Goal: Transaction & Acquisition: Purchase product/service

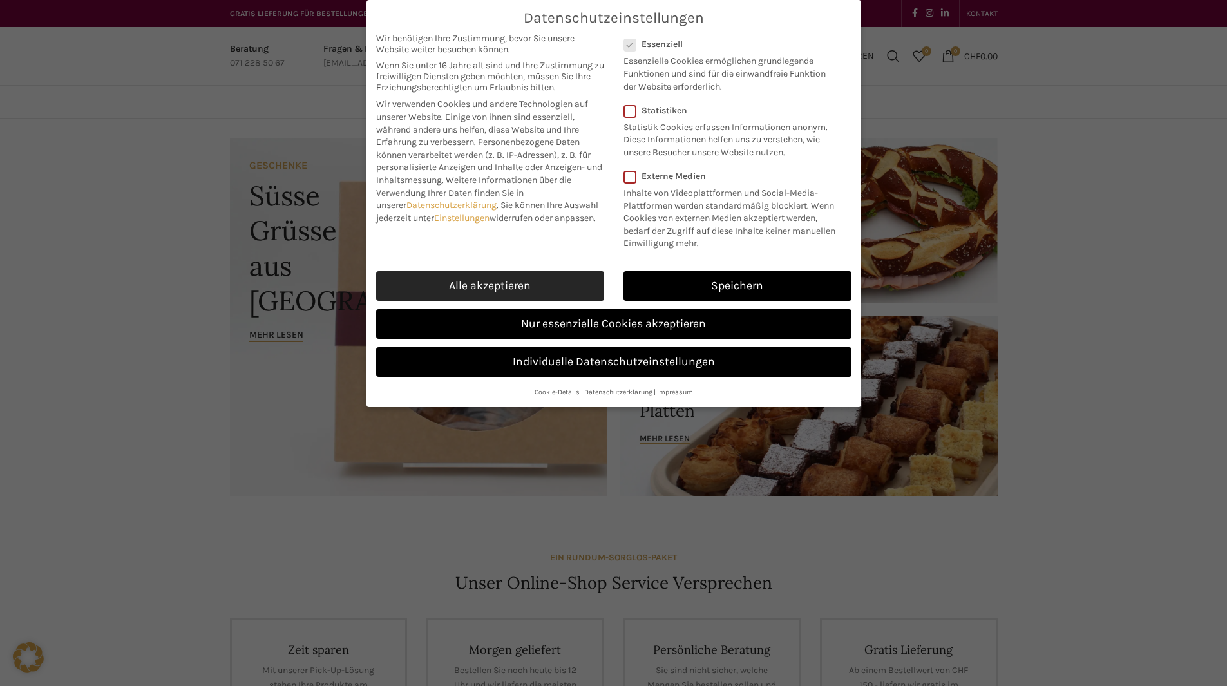
click at [471, 281] on link "Alle akzeptieren" at bounding box center [490, 286] width 228 height 30
checkbox input "true"
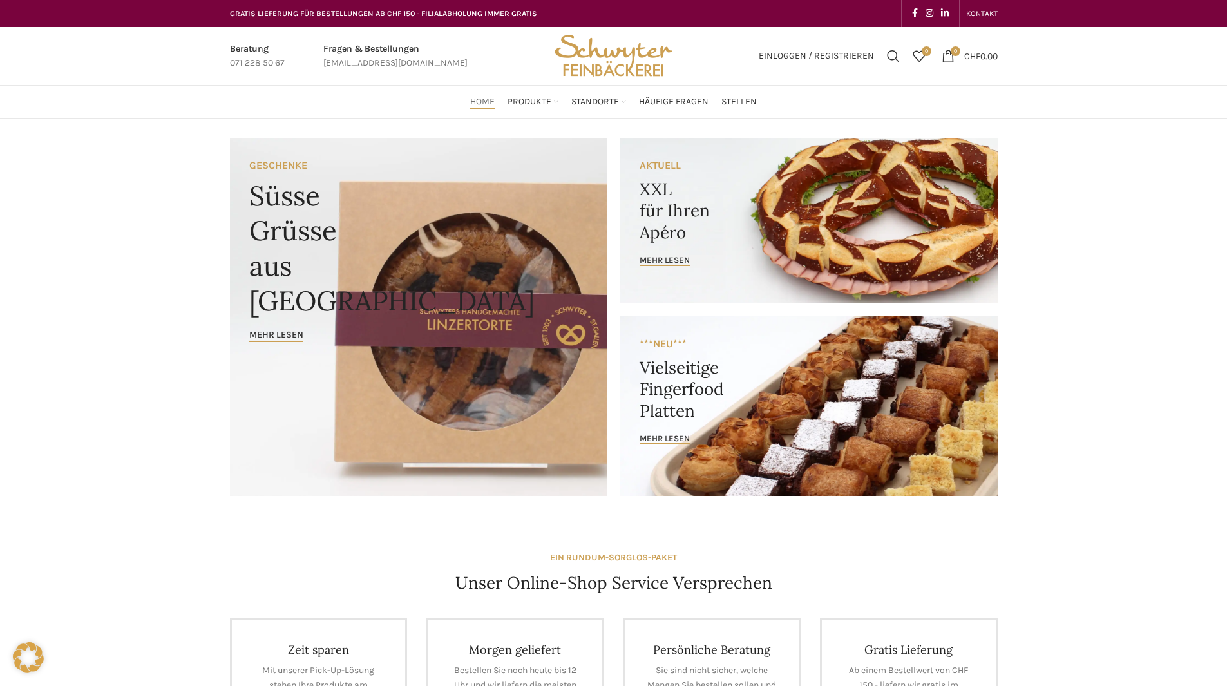
click at [720, 193] on link "Banner link" at bounding box center [808, 221] width 377 height 166
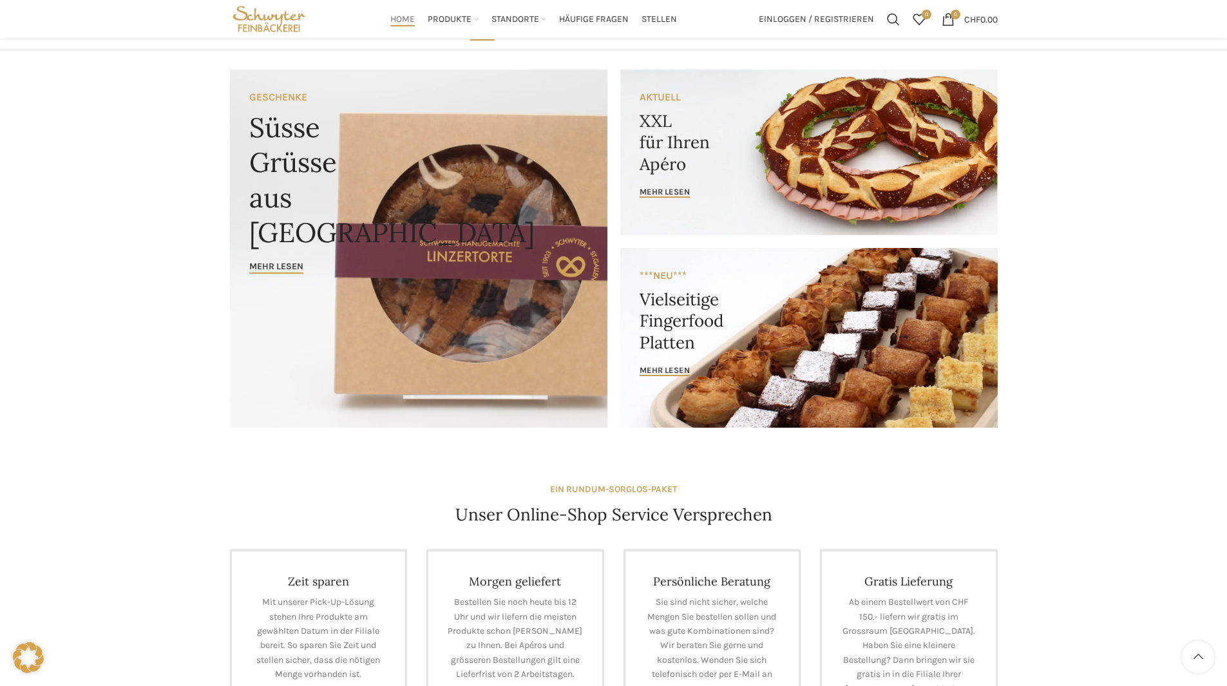
scroll to position [64, 0]
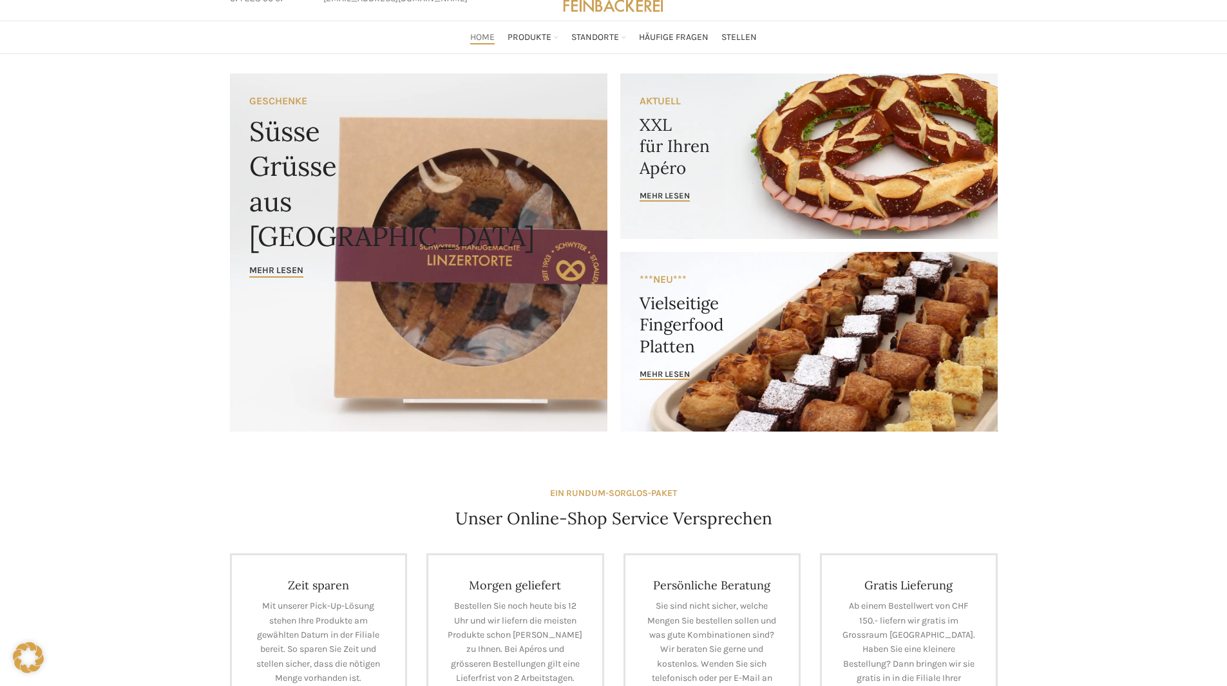
click at [776, 134] on link "Banner link" at bounding box center [808, 156] width 377 height 166
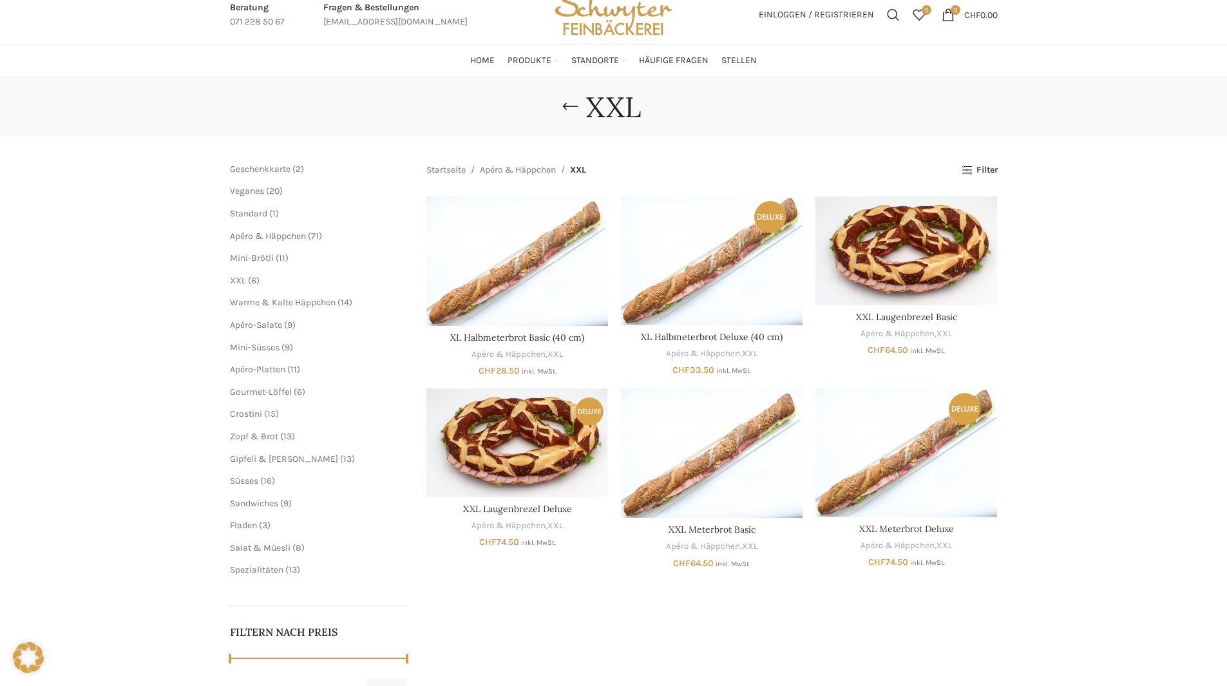
scroll to position [64, 0]
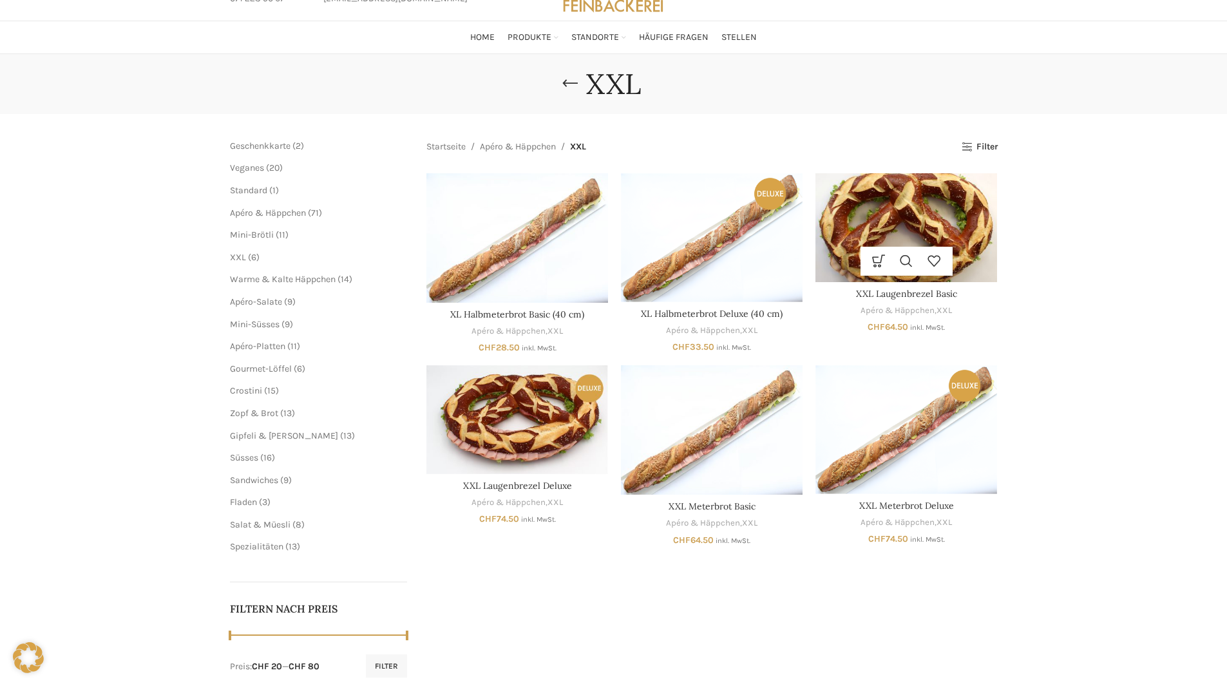
click at [905, 209] on img "XXL Laugenbrezel Basic" at bounding box center [906, 227] width 182 height 109
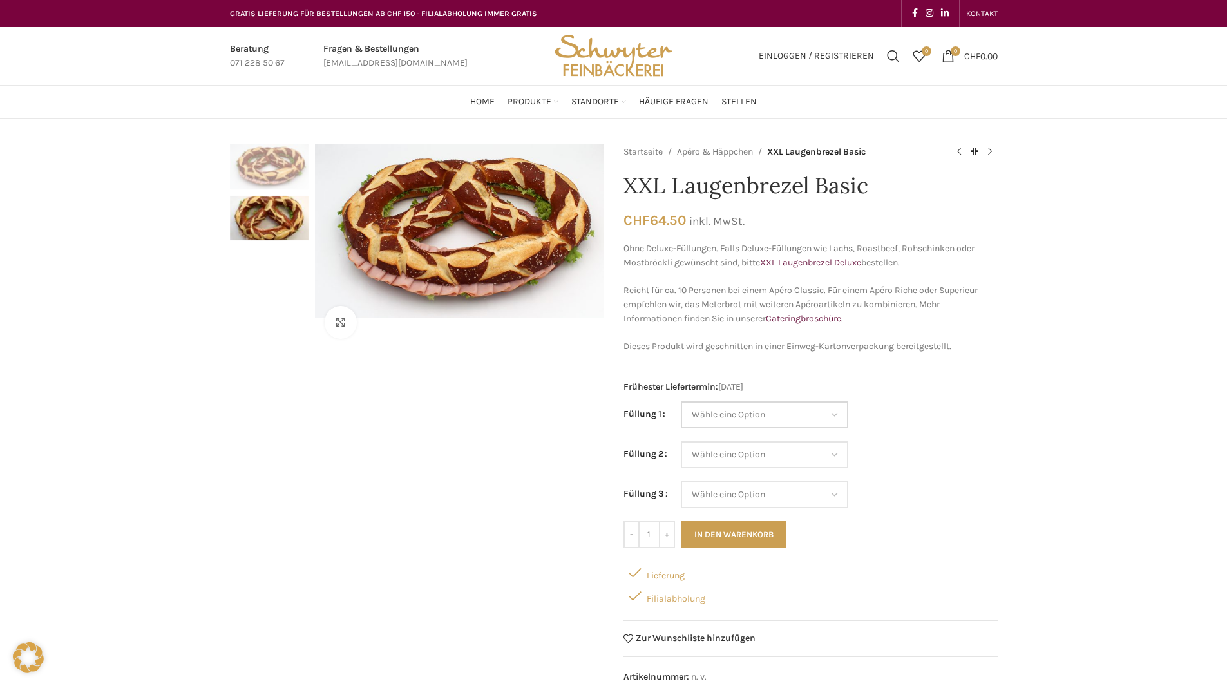
click at [778, 408] on select "Wähle eine Option Salami Schinken Fleischkäse Trutenschinken Appenzellerkäse Gr…" at bounding box center [764, 414] width 167 height 27
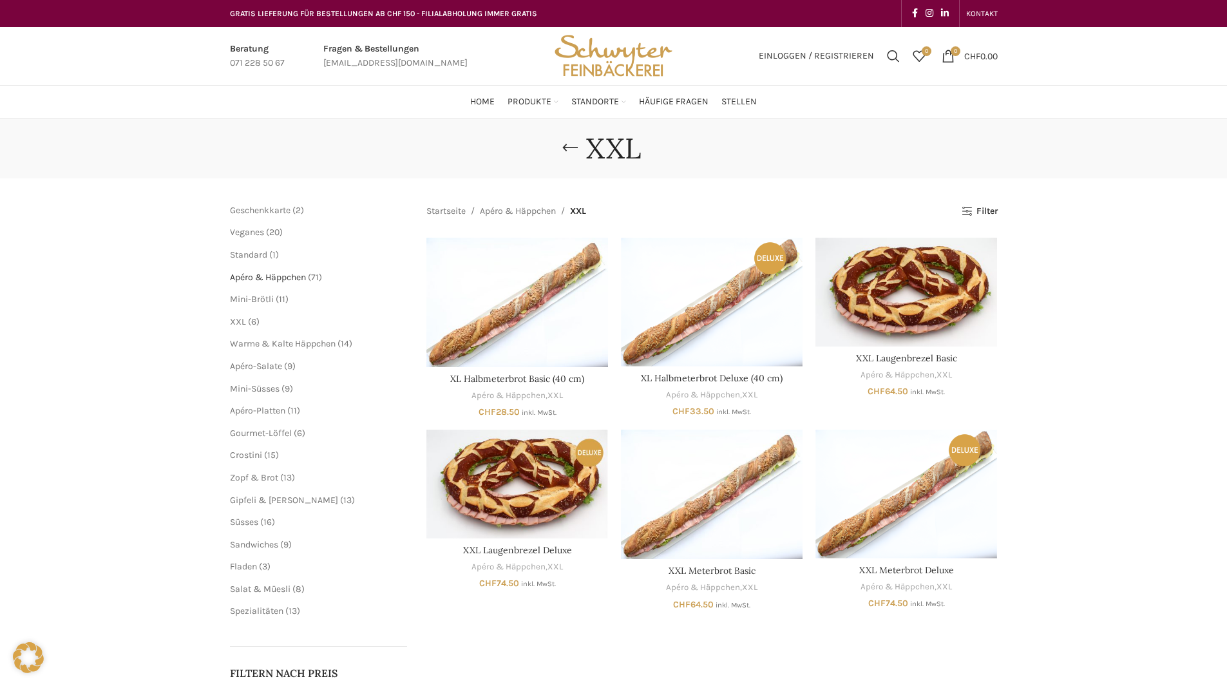
click at [297, 273] on span "Apéro & Häppchen" at bounding box center [268, 277] width 76 height 11
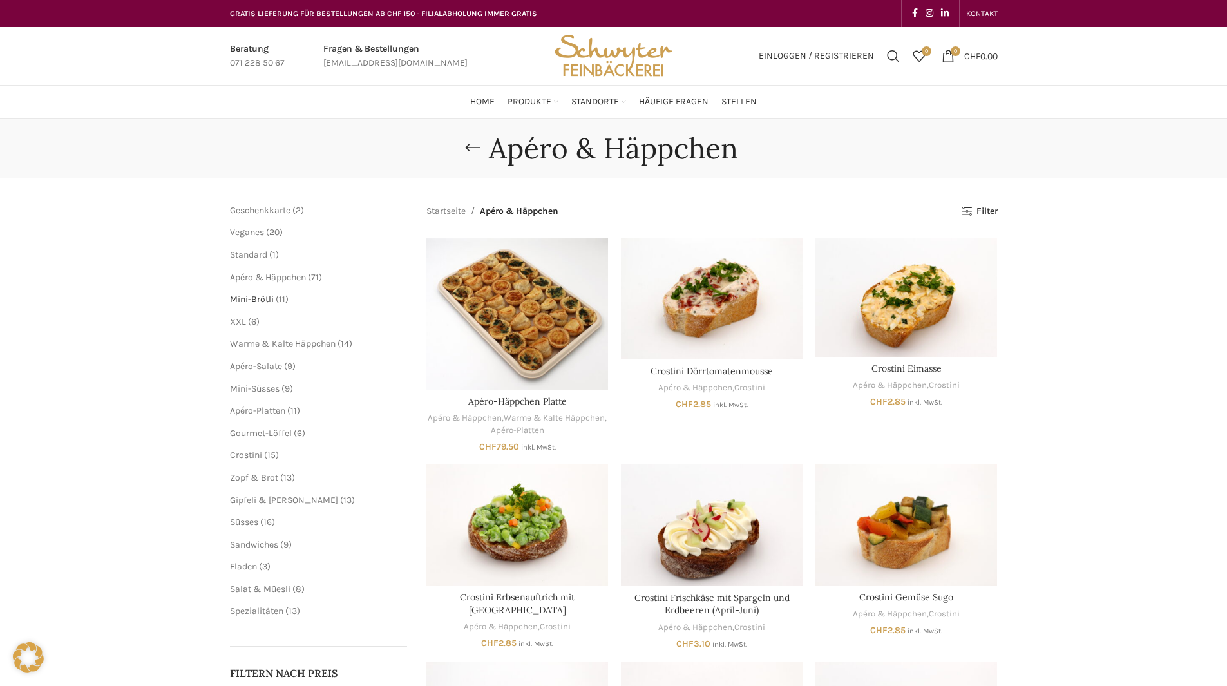
click at [238, 297] on span "Mini-Brötli" at bounding box center [252, 299] width 44 height 11
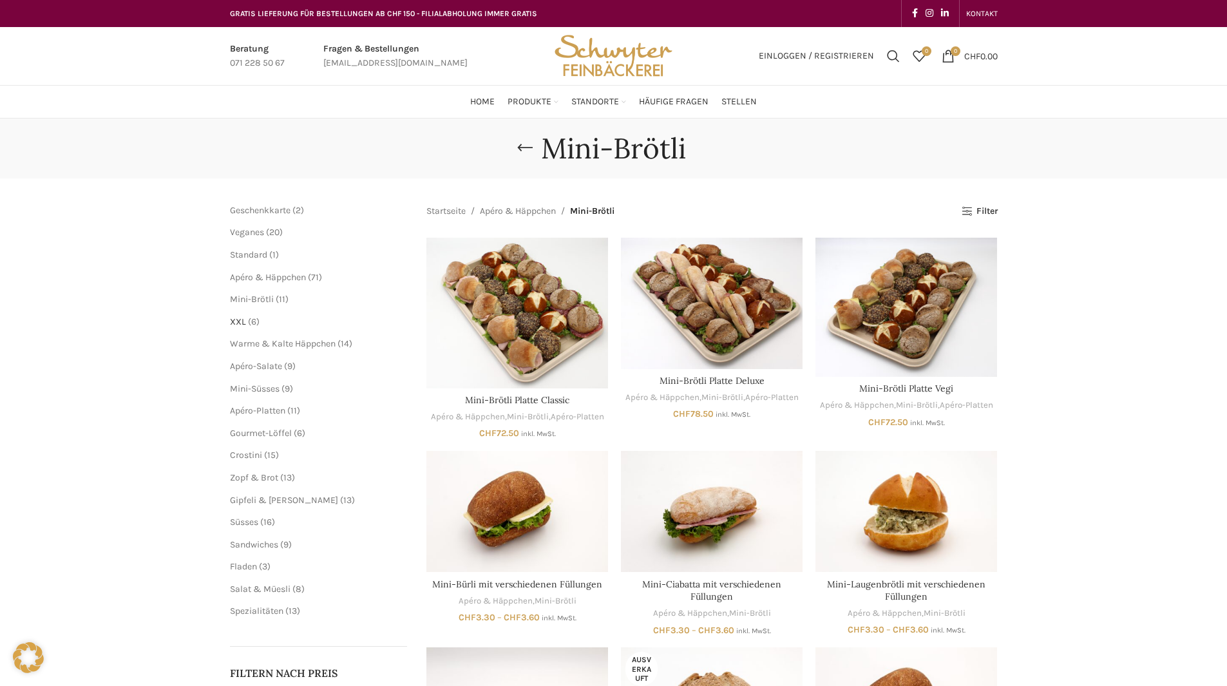
click at [241, 322] on span "XXL" at bounding box center [238, 321] width 16 height 11
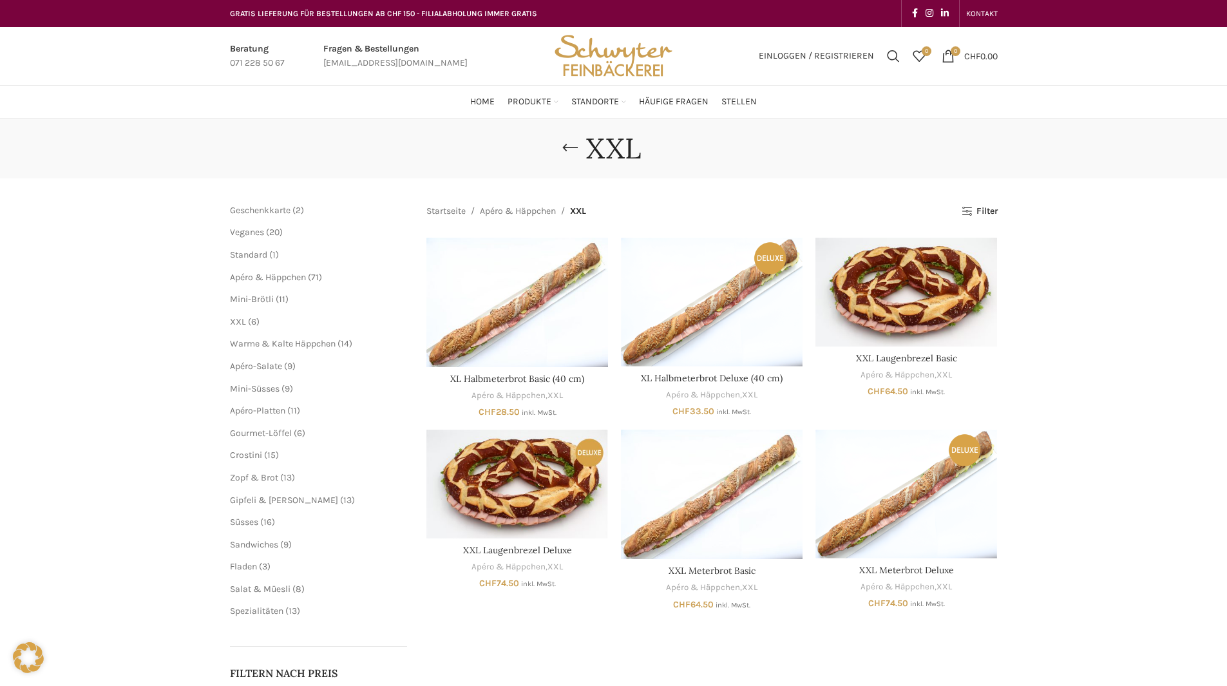
click at [274, 234] on span "20" at bounding box center [274, 232] width 10 height 11
click at [264, 229] on span "20 20 Produkte" at bounding box center [273, 232] width 19 height 11
click at [259, 231] on span "Veganes" at bounding box center [247, 232] width 34 height 11
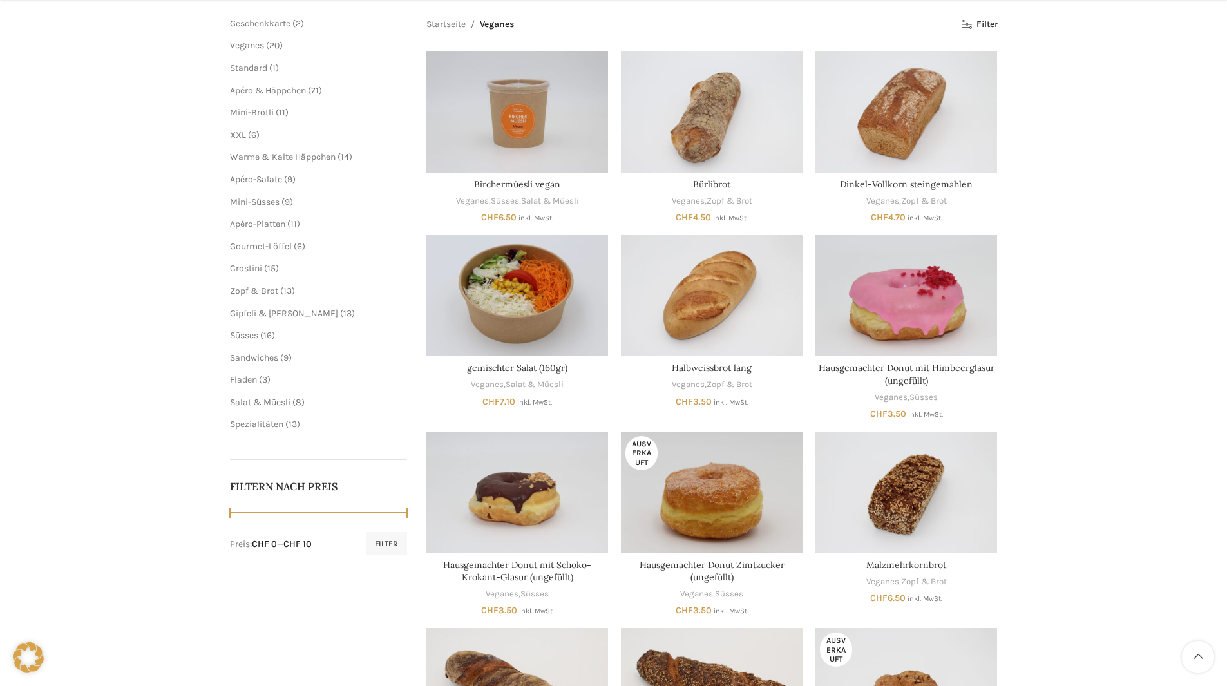
scroll to position [193, 0]
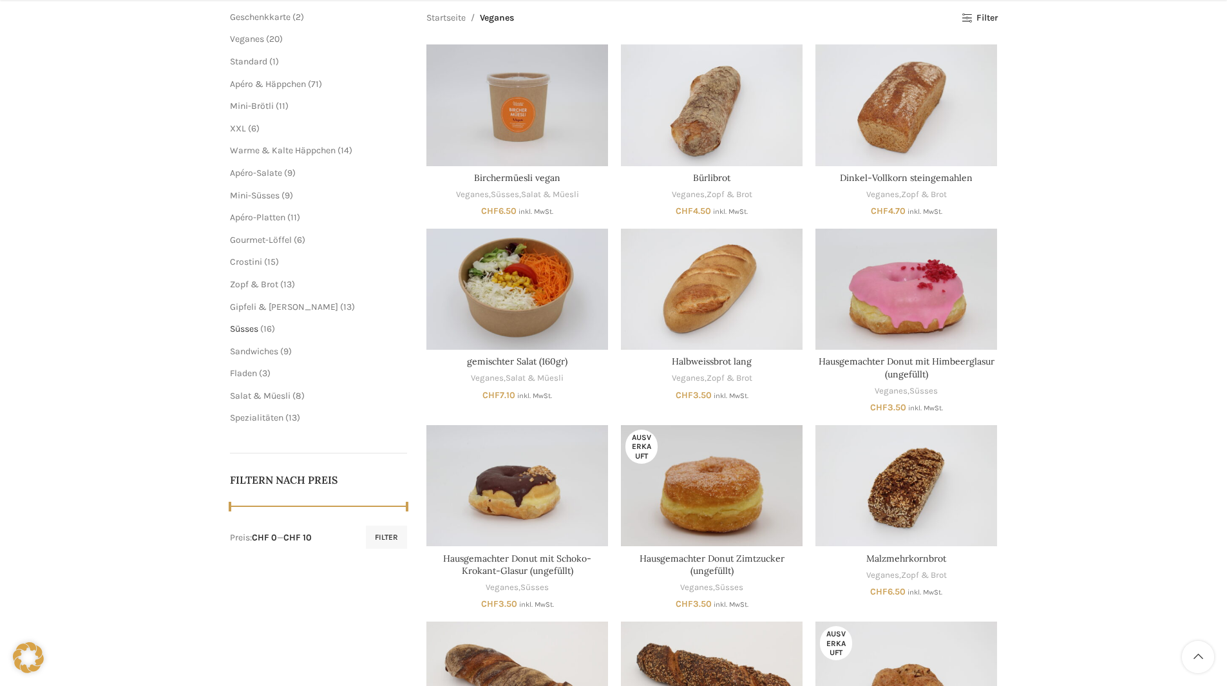
click at [251, 332] on span "Süsses" at bounding box center [244, 328] width 28 height 11
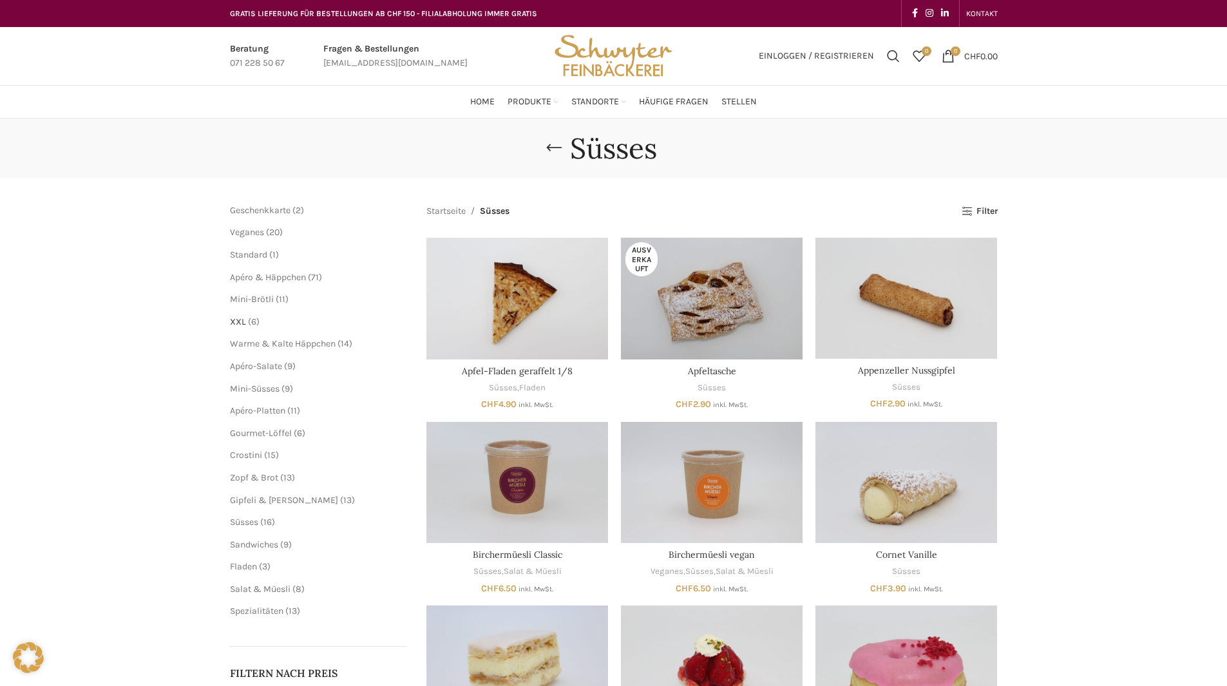
click at [236, 321] on span "XXL" at bounding box center [238, 321] width 16 height 11
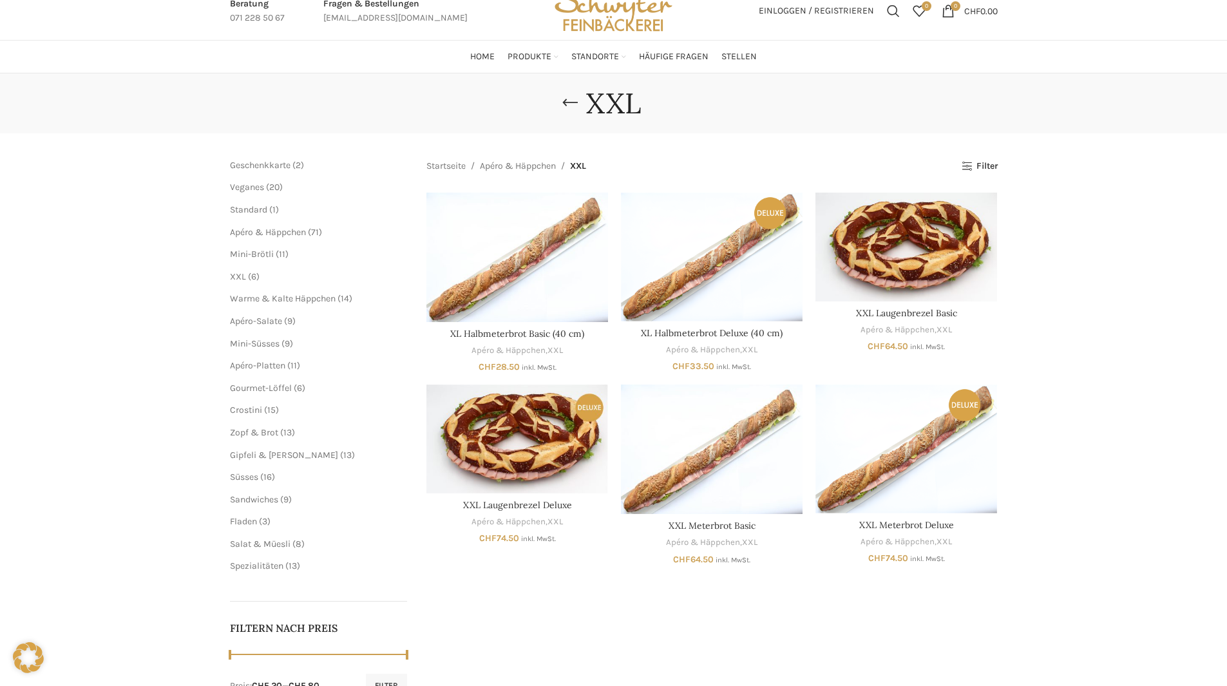
scroll to position [64, 0]
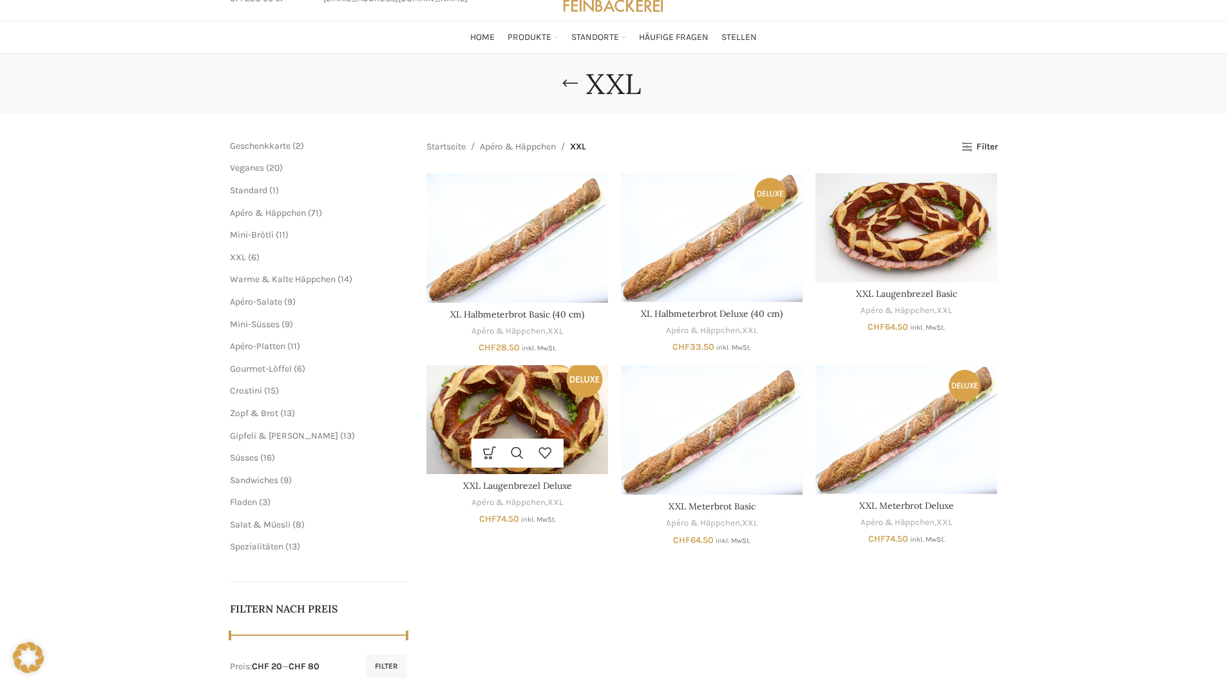
click at [519, 421] on img "XXL Laugenbrezel Deluxe" at bounding box center [517, 419] width 182 height 109
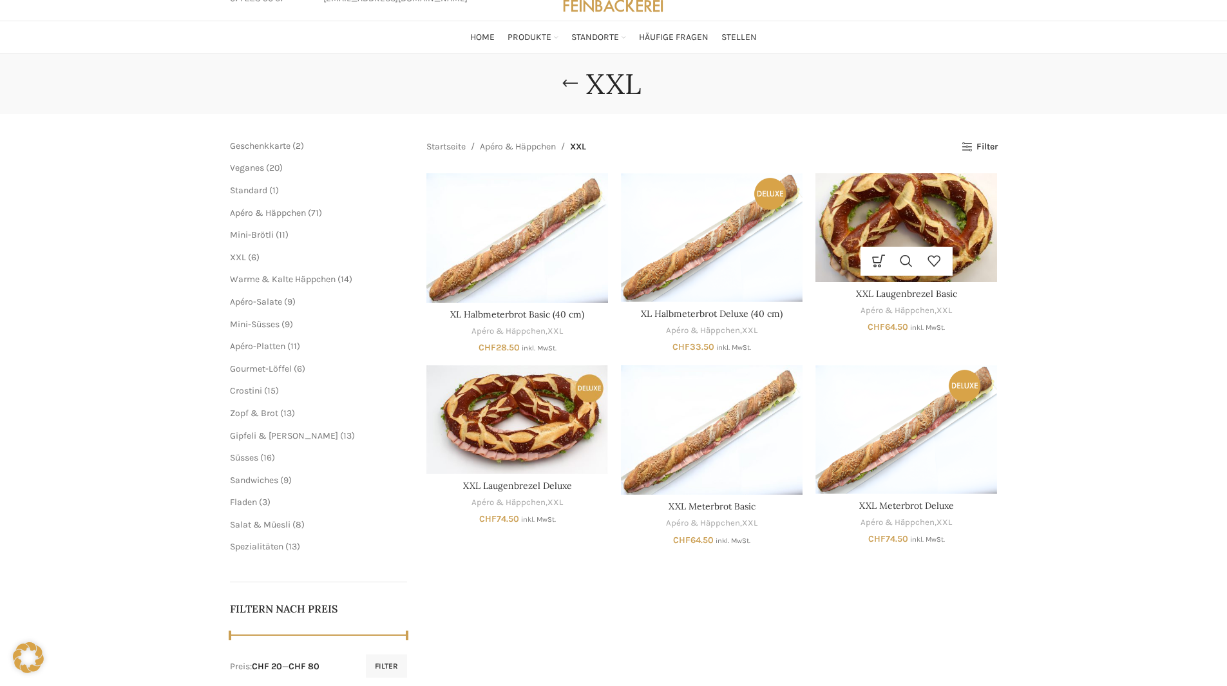
click at [928, 224] on img "XXL Laugenbrezel Basic" at bounding box center [906, 227] width 182 height 109
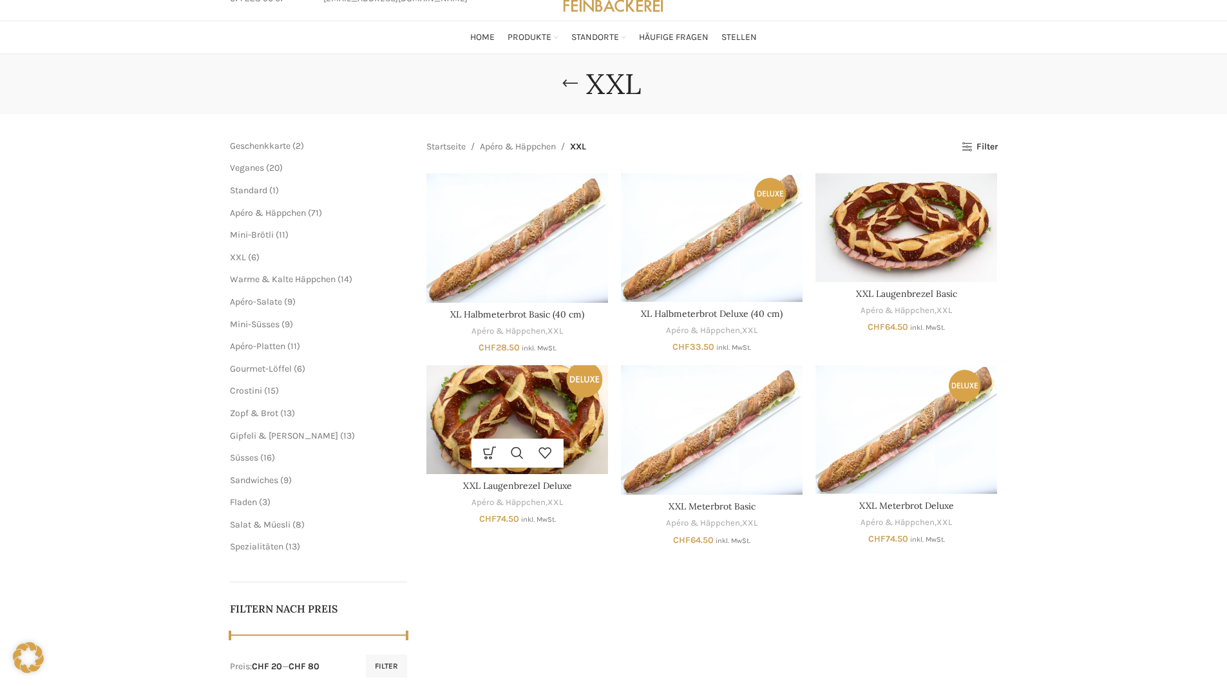
click at [509, 413] on img "XXL Laugenbrezel Deluxe" at bounding box center [517, 419] width 182 height 109
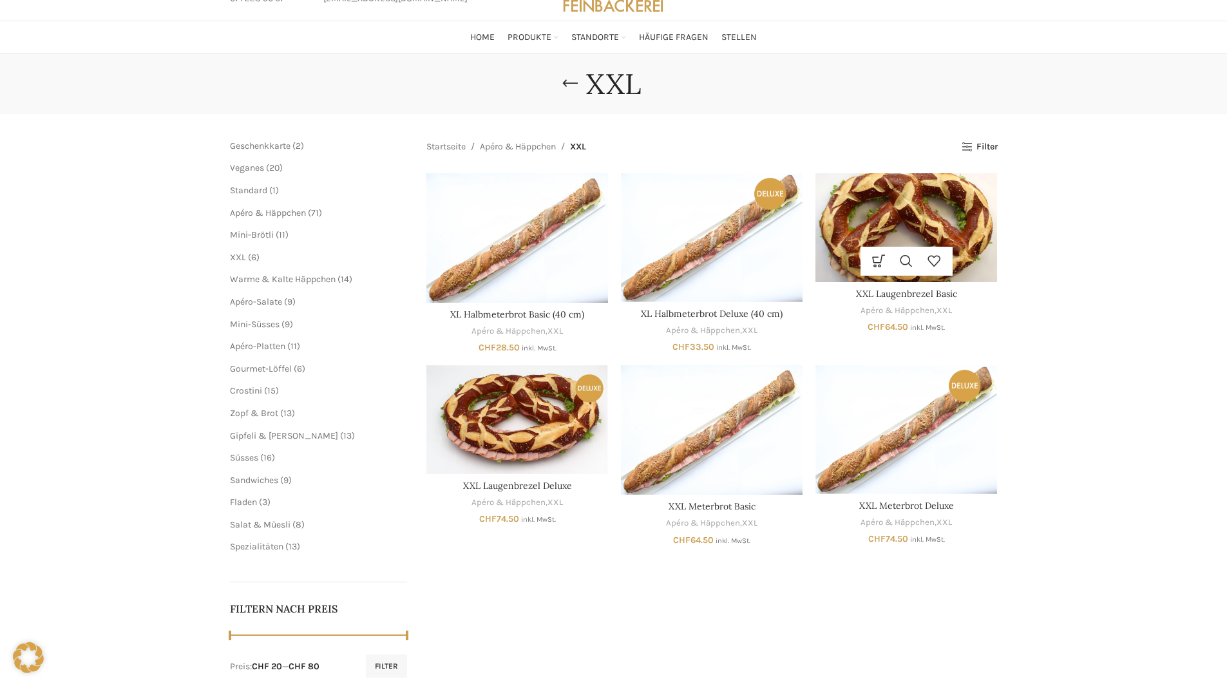
click at [942, 224] on img "XXL Laugenbrezel Basic" at bounding box center [906, 227] width 182 height 109
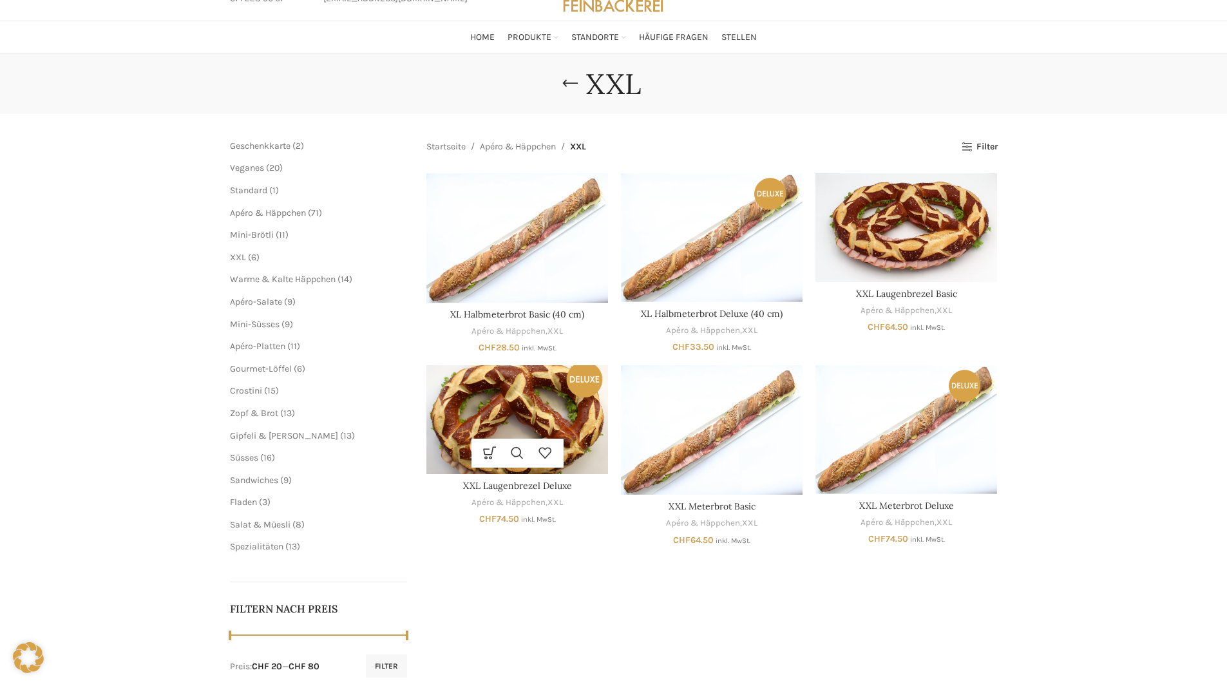
click at [526, 424] on img "XXL Laugenbrezel Deluxe" at bounding box center [517, 419] width 182 height 109
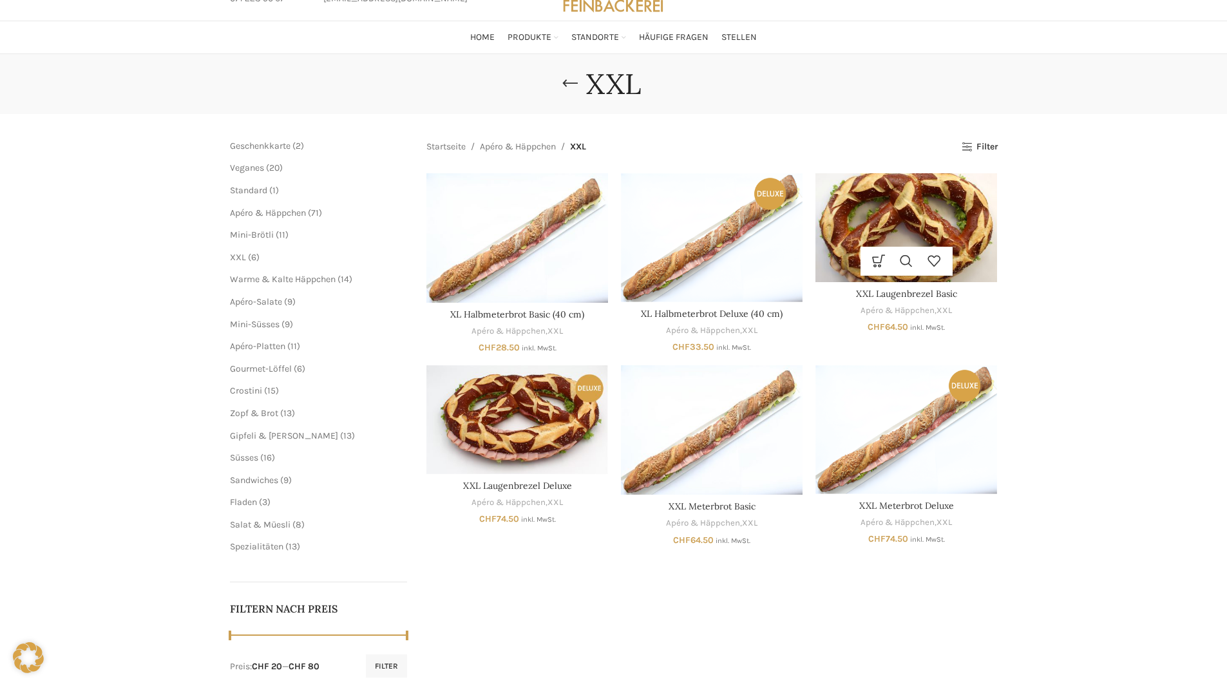
click at [951, 211] on img "XXL Laugenbrezel Basic" at bounding box center [906, 227] width 182 height 109
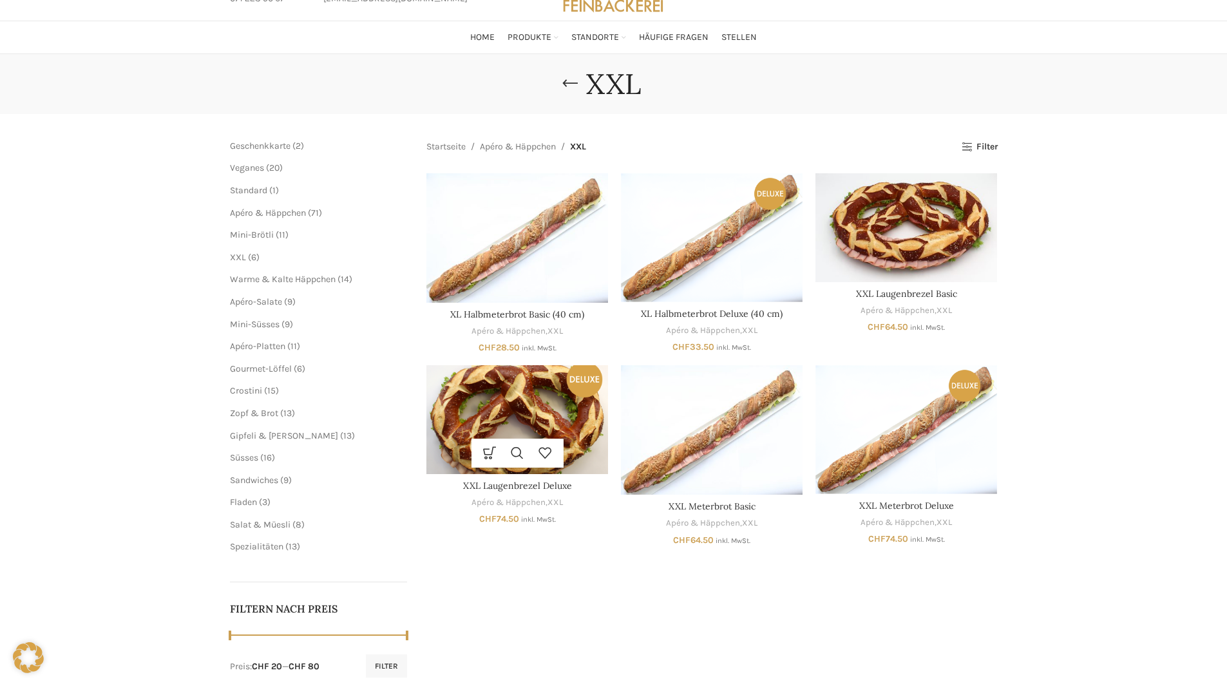
click at [471, 436] on img "XXL Laugenbrezel Deluxe" at bounding box center [517, 419] width 182 height 109
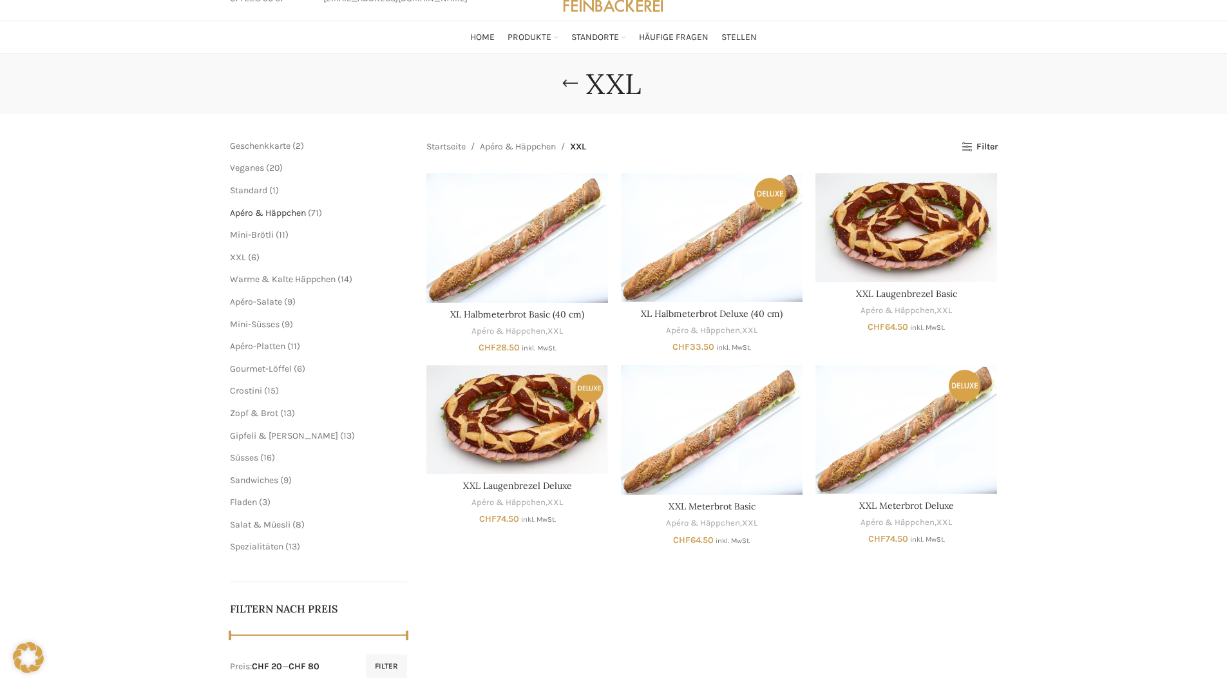
click at [250, 208] on span "Apéro & Häppchen" at bounding box center [268, 212] width 76 height 11
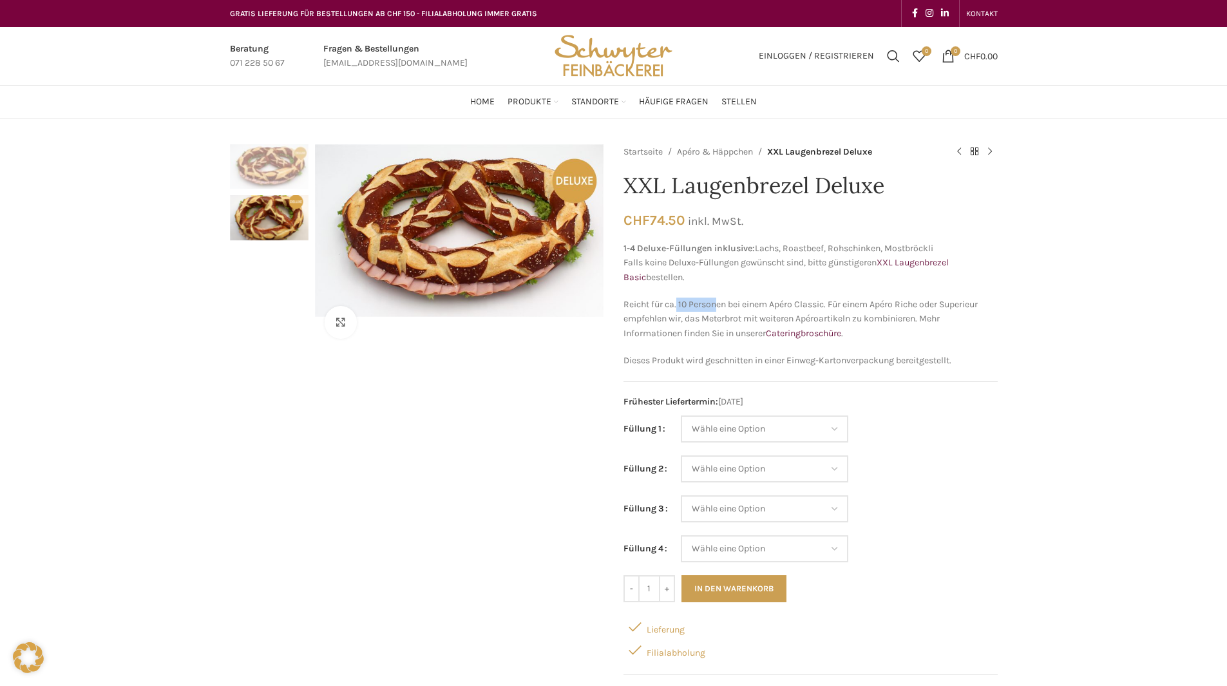
drag, startPoint x: 699, startPoint y: 307, endPoint x: 718, endPoint y: 307, distance: 19.3
click at [718, 307] on p "Reicht für ca. 10 Personen bei einem Apéro Classic. Für einem Apéro Riche oder …" at bounding box center [810, 319] width 374 height 43
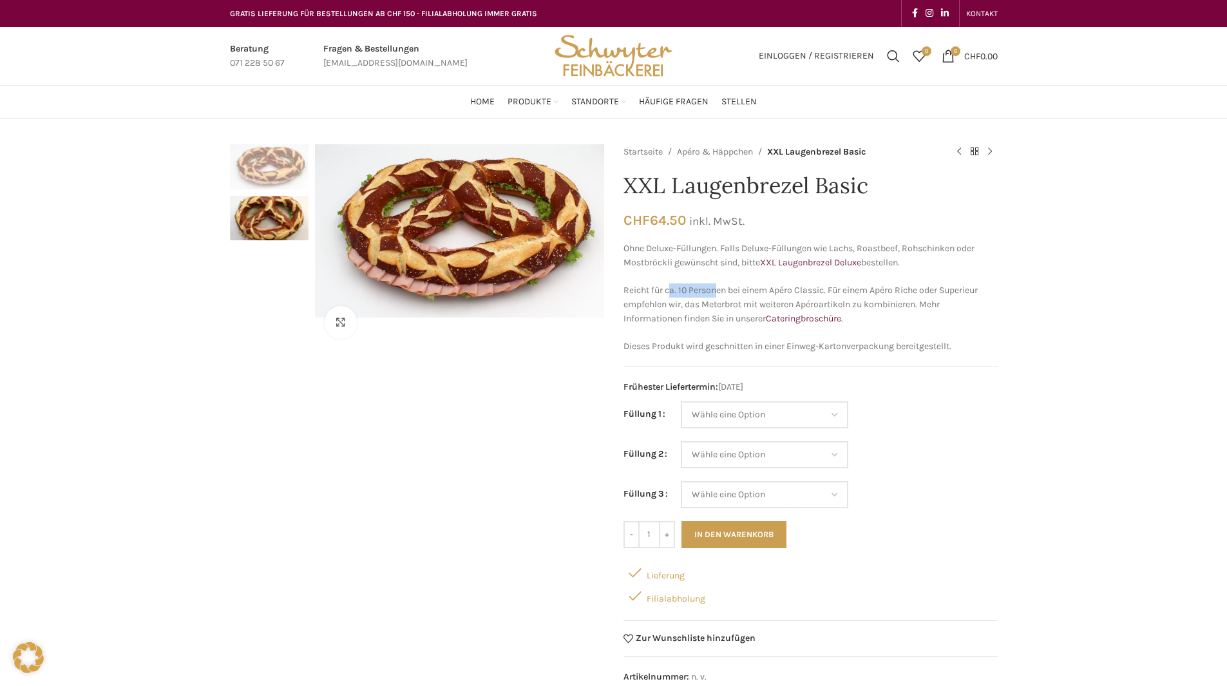
drag, startPoint x: 669, startPoint y: 290, endPoint x: 718, endPoint y: 296, distance: 49.2
click at [718, 296] on p "Reicht für ca. 10 Personen bei einem Apéro Classic. Für einem Apéro Riche oder …" at bounding box center [810, 304] width 374 height 43
click at [1083, 376] on div "Klicken um zu vergrössern Startseite Apéro & Häppchen XXL Laugenbrezel Basic XX…" at bounding box center [613, 604] width 1227 height 920
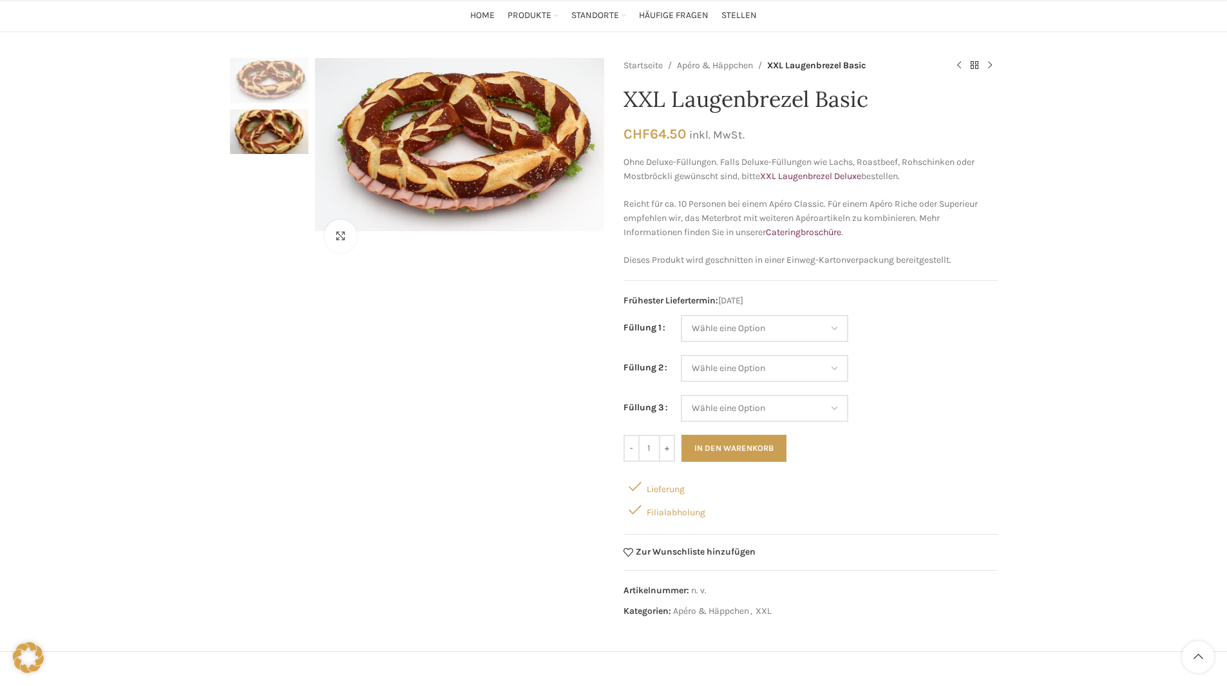
scroll to position [64, 0]
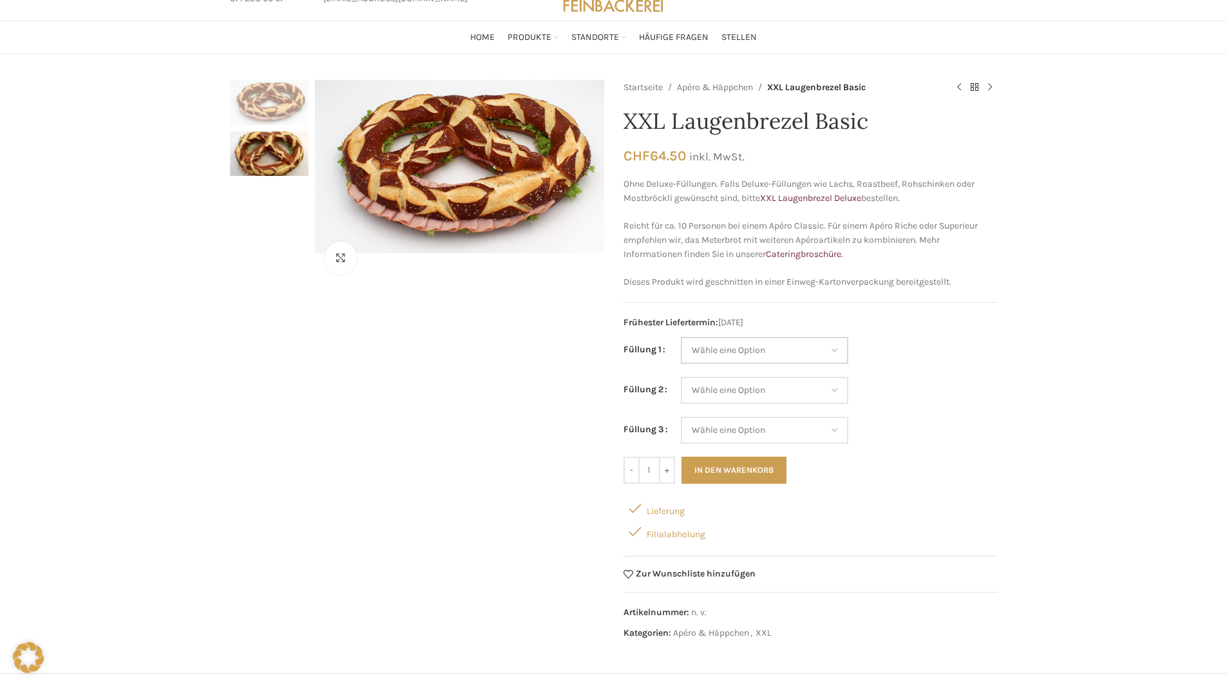
click at [783, 357] on select "Wähle eine Option Salami Schinken Fleischkäse Trutenschinken Appenzellerkäse Gr…" at bounding box center [764, 350] width 167 height 27
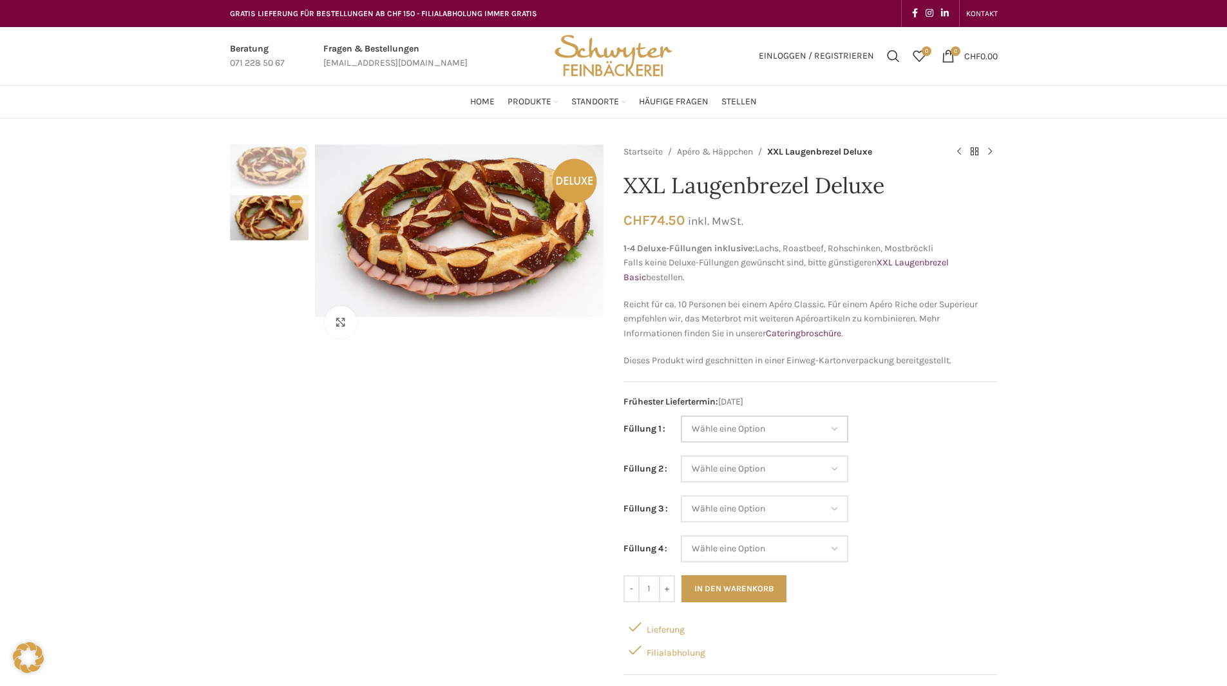
click at [725, 432] on select "Wähle eine Option Lachs (Deluxe) Roastbeef (Deluxe) Rohschinken (Deluxe) Mostbr…" at bounding box center [764, 428] width 167 height 27
click at [167, 453] on div "Klicken um zu vergrössern Startseite Apéro & Häppchen XXL Laugenbrezel Deluxe X…" at bounding box center [613, 625] width 1227 height 962
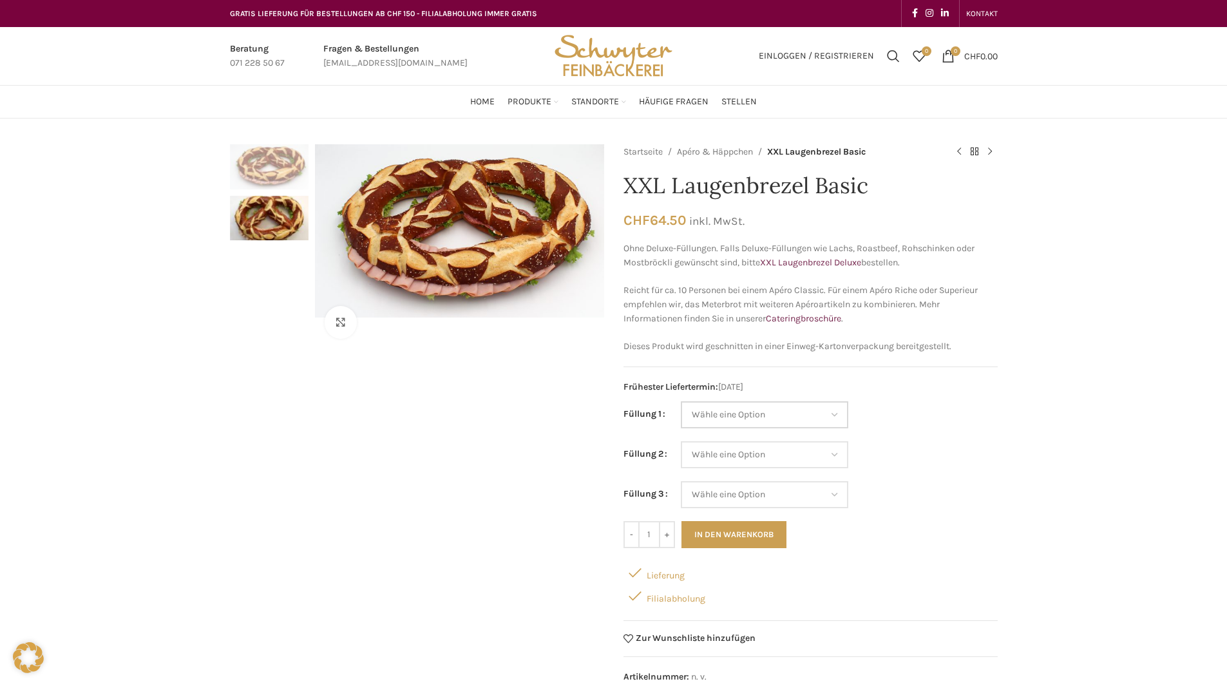
click at [719, 418] on select "Wähle eine Option Salami Schinken Fleischkäse Trutenschinken Appenzellerkäse Gr…" at bounding box center [764, 414] width 167 height 27
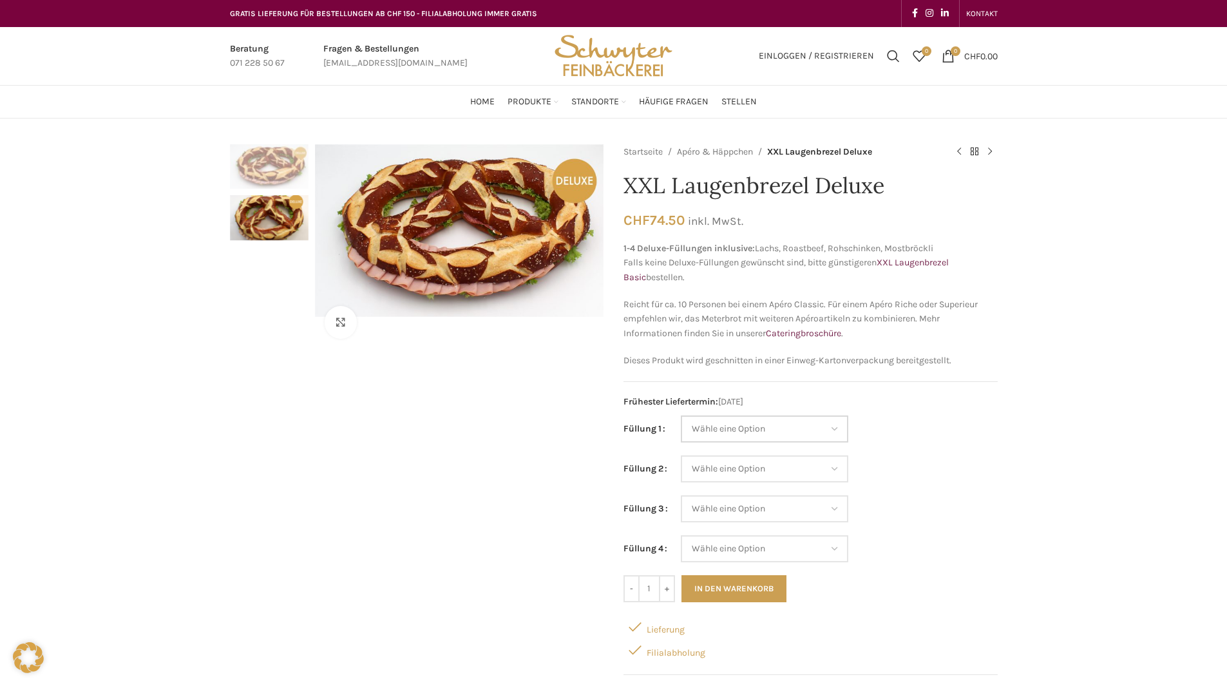
click at [786, 420] on select "Wähle eine Option Lachs (Deluxe) Roastbeef (Deluxe) Rohschinken (Deluxe) Mostbr…" at bounding box center [764, 428] width 167 height 27
click at [681, 415] on select "Wähle eine Option Lachs (Deluxe) Roastbeef (Deluxe) Rohschinken (Deluxe) Mostbr…" at bounding box center [764, 428] width 167 height 27
select select "Mostbröckli (Deluxe)"
click at [755, 466] on select "Wähle eine Option Lachs (Deluxe) Roastbeef (Deluxe) Rohschinken (Deluxe) Mostbr…" at bounding box center [764, 468] width 167 height 27
select select "Schinken"
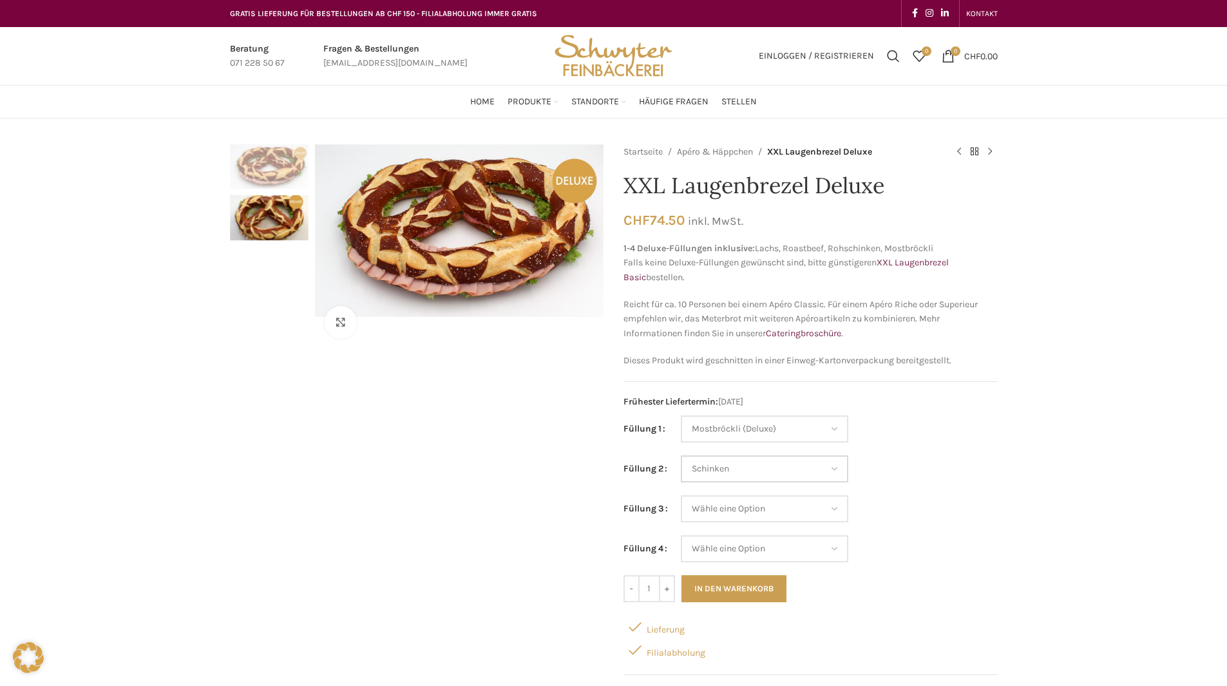
click at [681, 455] on select "Wähle eine Option Lachs (Deluxe) Roastbeef (Deluxe) Rohschinken (Deluxe) Mostbr…" at bounding box center [764, 468] width 167 height 27
select select "Mostbröckli (Deluxe)"
select select "Schinken"
click at [748, 504] on select "Wähle eine Option Lachs (Deluxe) Roastbeef (Deluxe) Rohschinken (Deluxe) Mostbr…" at bounding box center [764, 508] width 167 height 27
select select "Salami"
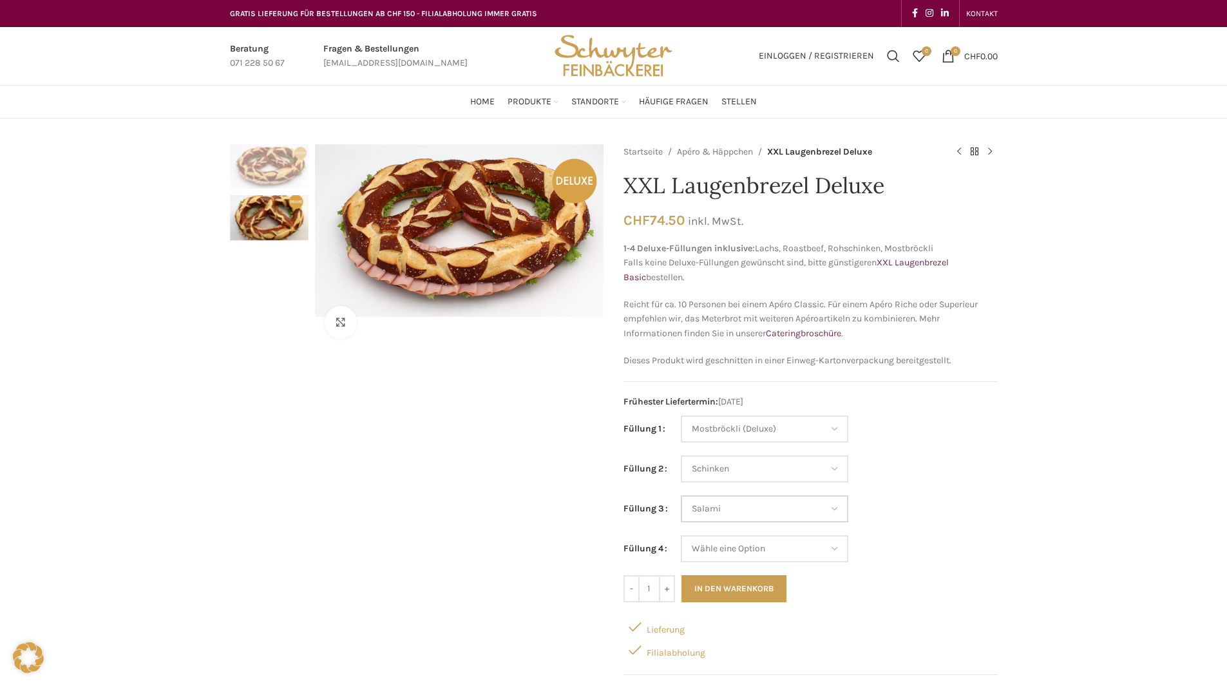
click at [681, 495] on select "Wähle eine Option Lachs (Deluxe) Roastbeef (Deluxe) Rohschinken (Deluxe) Mostbr…" at bounding box center [764, 508] width 167 height 27
select select "Mostbröckli (Deluxe)"
select select "Schinken"
select select "Salami"
click at [752, 546] on select "[PERSON_NAME] eine Option Lachs (Deluxe) Roastbeef (Deluxe) Rohschinken (Deluxe…" at bounding box center [764, 548] width 167 height 27
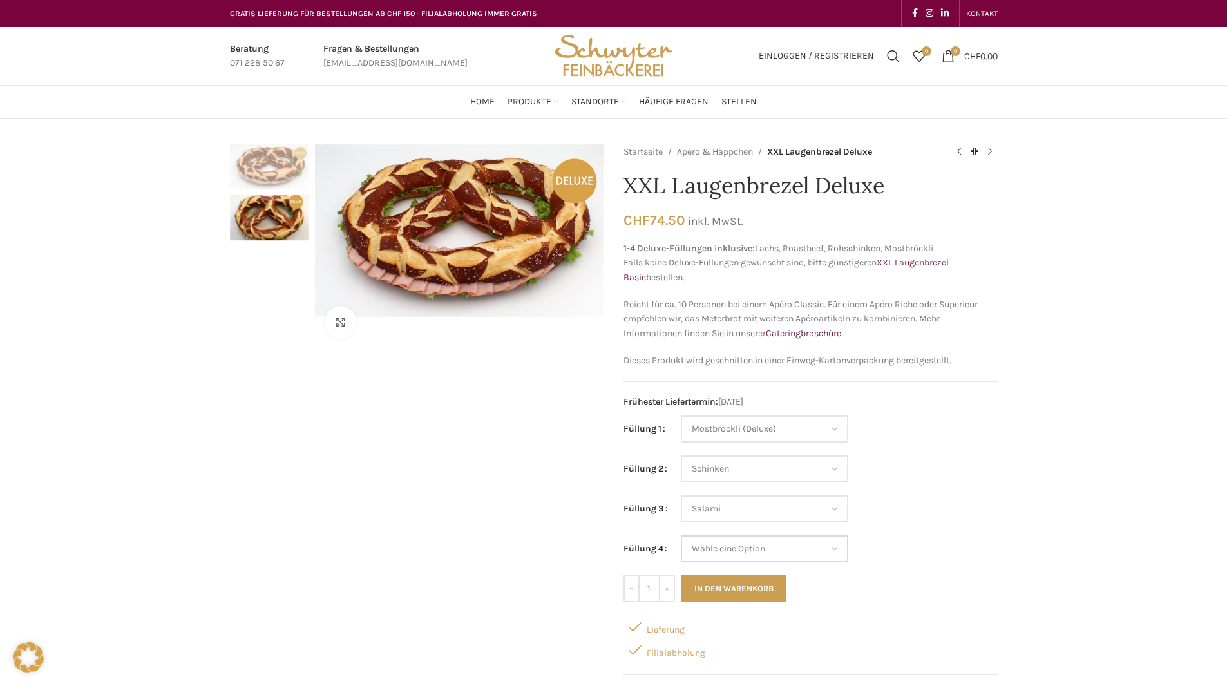
select select "Roastbeef (Deluxe)"
click at [681, 535] on select "[PERSON_NAME] eine Option Lachs (Deluxe) Roastbeef (Deluxe) Rohschinken (Deluxe…" at bounding box center [764, 548] width 167 height 27
select select "Mostbröckli (Deluxe)"
select select "Schinken"
select select "Salami"
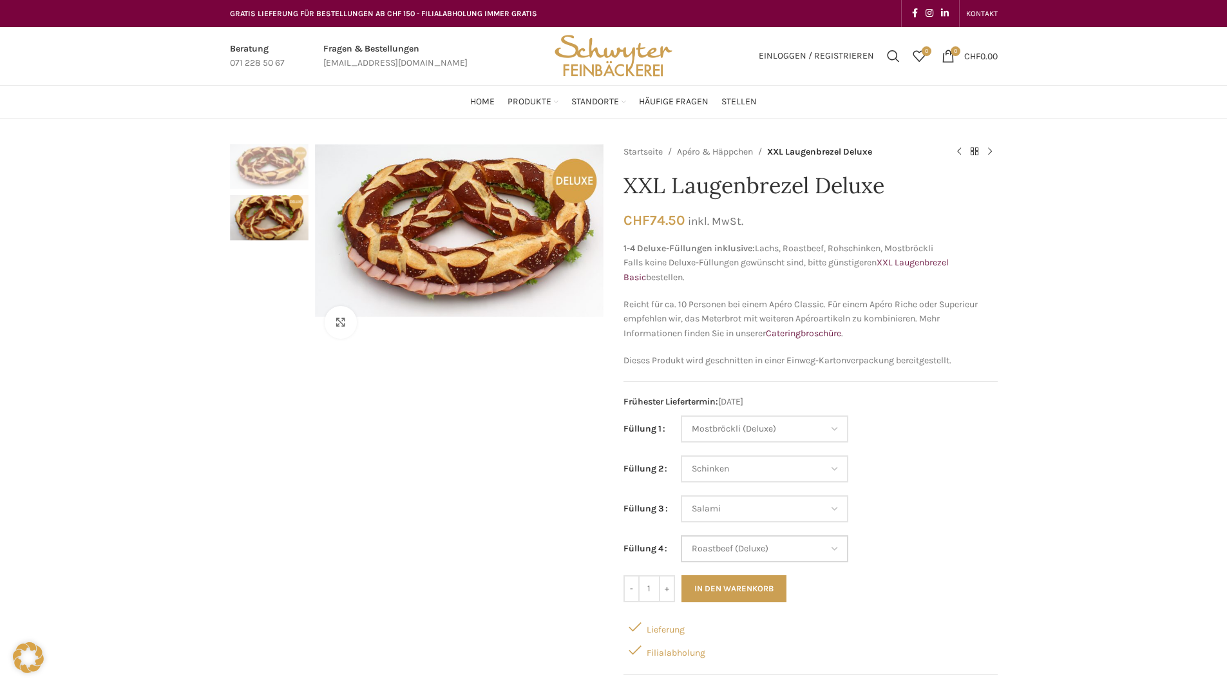
select select "Roastbeef (Deluxe)"
click at [747, 596] on button "In den Warenkorb" at bounding box center [733, 588] width 105 height 27
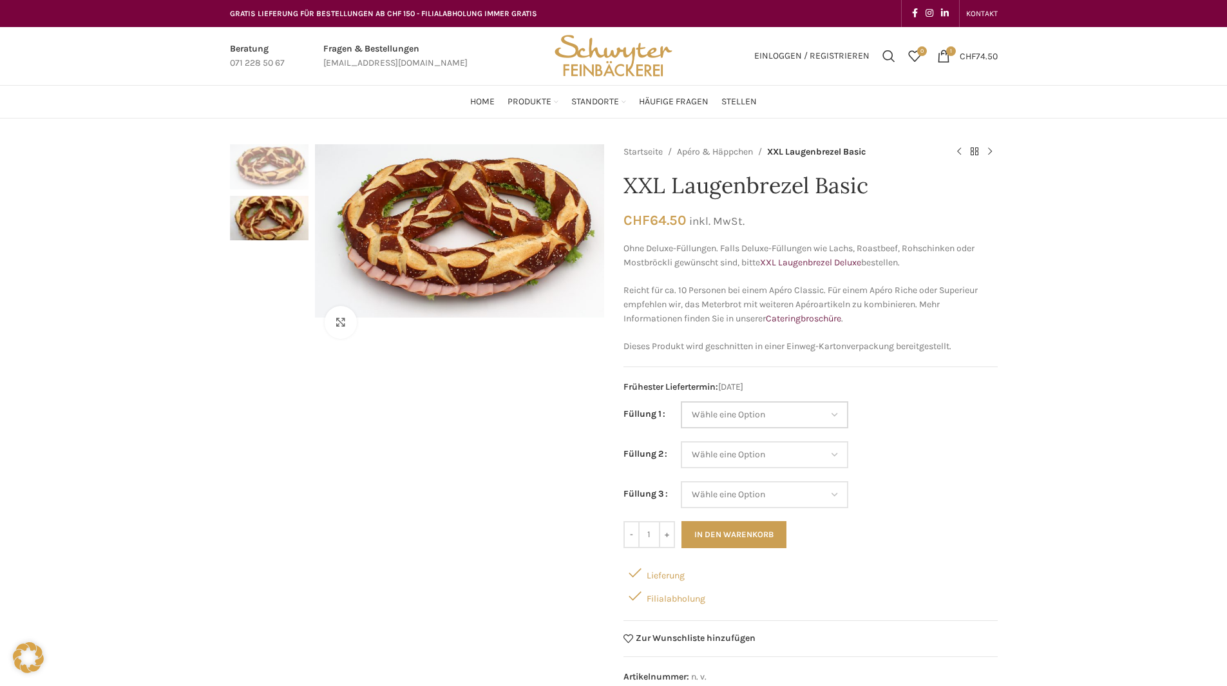
click at [762, 412] on select "Wähle eine Option Salami Schinken Fleischkäse Trutenschinken Appenzellerkäse Gr…" at bounding box center [764, 414] width 167 height 27
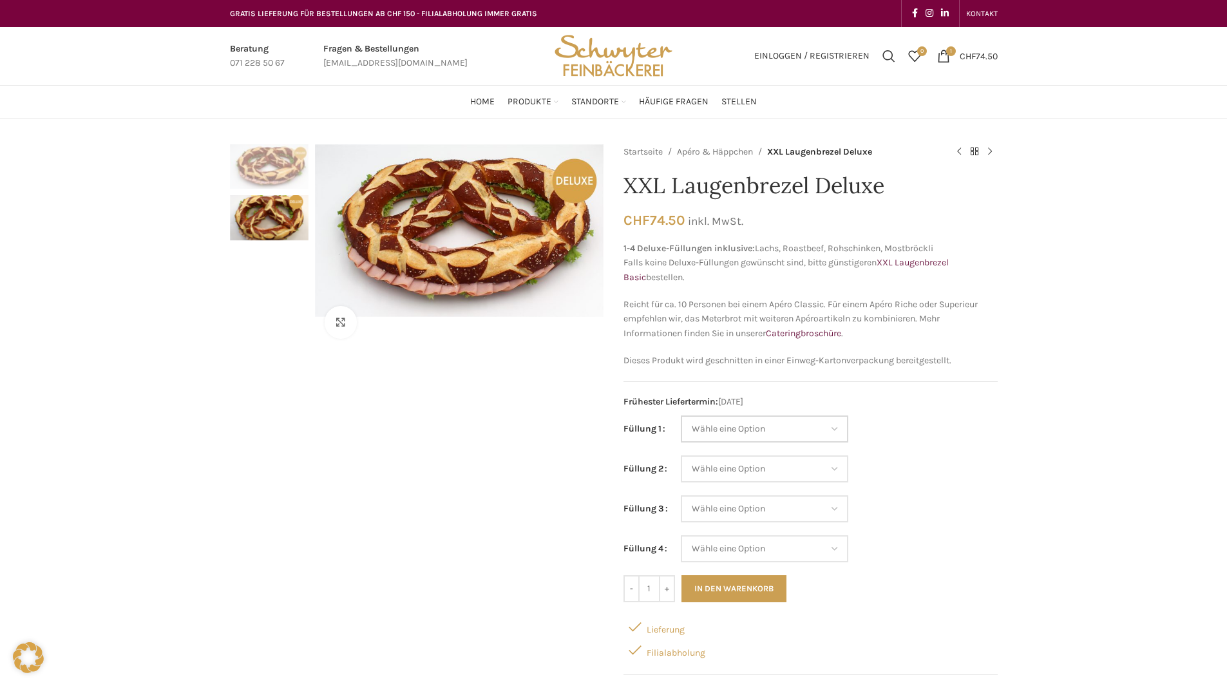
click at [747, 428] on select "Wähle eine Option Lachs (Deluxe) Roastbeef (Deluxe) Rohschinken (Deluxe) Mostbr…" at bounding box center [764, 428] width 167 height 27
select select "Tomaten-Mozzarella"
click at [681, 415] on select "Wähle eine Option Lachs (Deluxe) Roastbeef (Deluxe) Rohschinken (Deluxe) Mostbr…" at bounding box center [764, 428] width 167 height 27
click at [790, 478] on select "Wähle eine Option Lachs (Deluxe) Roastbeef (Deluxe) Rohschinken (Deluxe) Mostbr…" at bounding box center [764, 468] width 167 height 27
click at [681, 455] on select "Wähle eine Option Lachs (Deluxe) Roastbeef (Deluxe) Rohschinken (Deluxe) Mostbr…" at bounding box center [764, 468] width 167 height 27
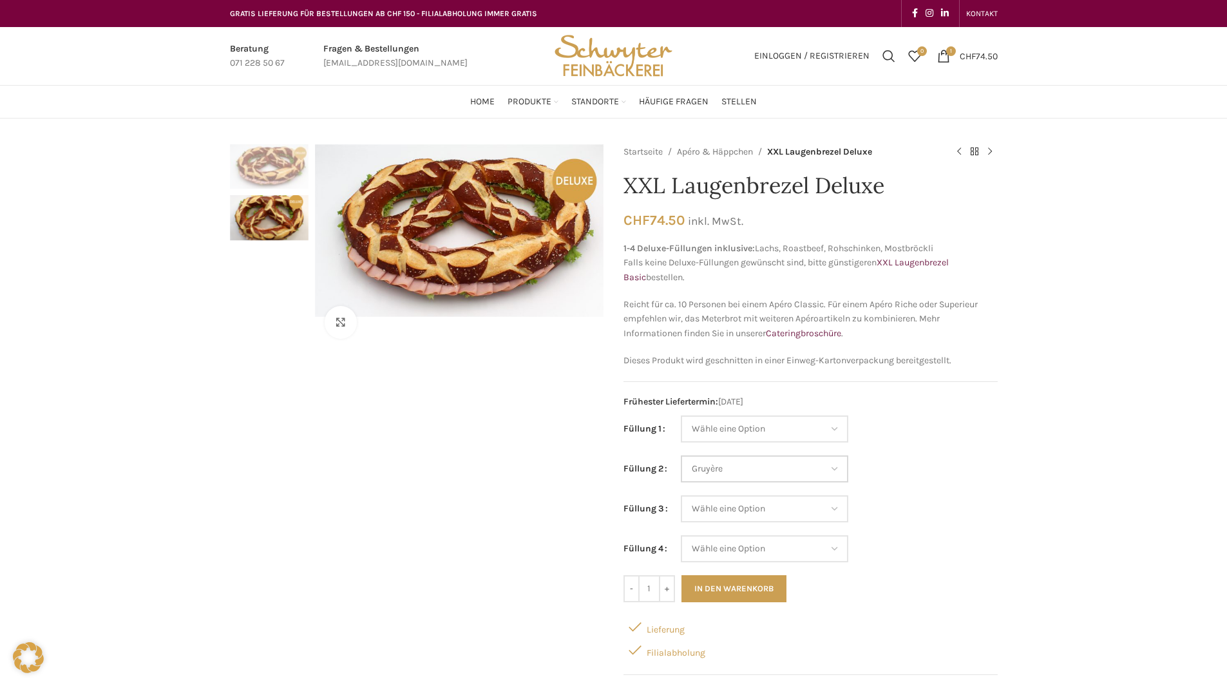
select select "Gruyère"
click at [772, 516] on select "Wähle eine Option Lachs (Deluxe) Roastbeef (Deluxe) Rohschinken (Deluxe) Mostbr…" at bounding box center [764, 508] width 167 height 27
select select "Eimasse"
click at [681, 495] on select "Wähle eine Option Lachs (Deluxe) Roastbeef (Deluxe) Rohschinken (Deluxe) Mostbr…" at bounding box center [764, 508] width 167 height 27
select select "Gruyère"
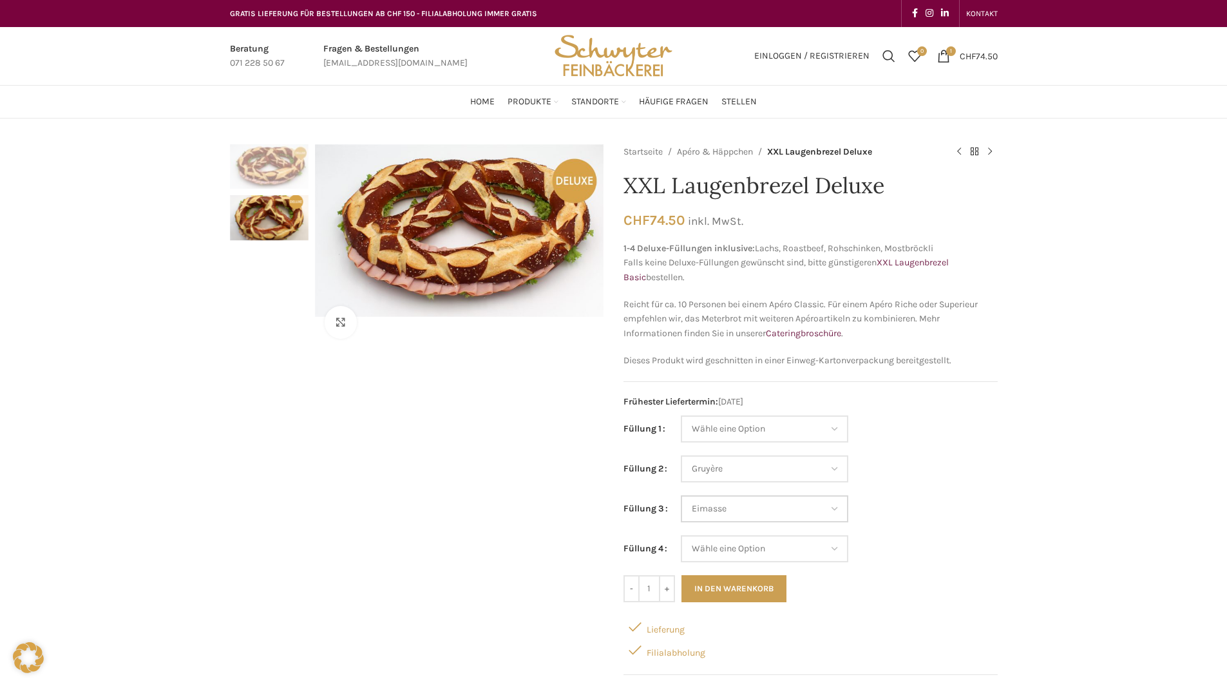
select select "Eimasse"
click at [761, 553] on select "Wähle eine Option Lachs (Deluxe) Roastbeef (Deluxe) Rohschinken (Deluxe) Mostbr…" at bounding box center [764, 548] width 167 height 27
select select "Lachs (Deluxe)"
click at [681, 535] on select "Wähle eine Option Lachs (Deluxe) Roastbeef (Deluxe) Rohschinken (Deluxe) Mostbr…" at bounding box center [764, 548] width 167 height 27
select select "Gruyère"
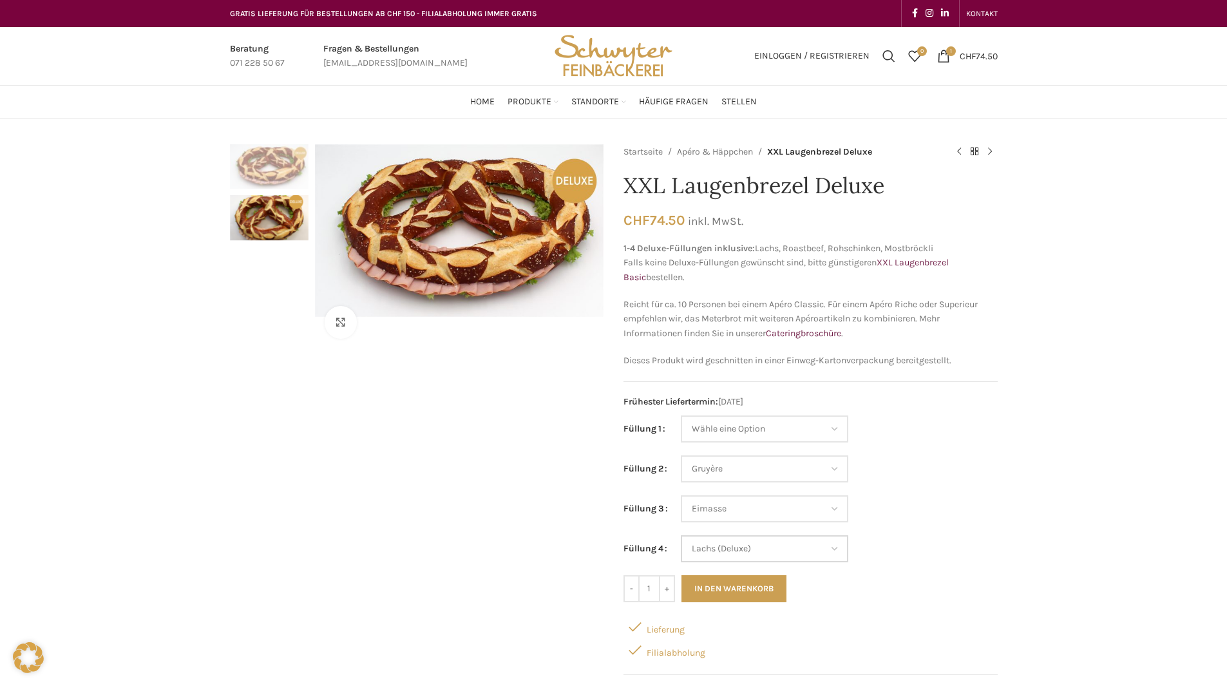
select select "Eimasse"
select select "Lachs (Deluxe)"
click at [958, 511] on td "Wähle eine Option Lachs (Deluxe) Roastbeef (Deluxe) Rohschinken (Deluxe) Mostbr…" at bounding box center [839, 515] width 317 height 40
click at [732, 591] on button "In den Warenkorb" at bounding box center [733, 588] width 105 height 27
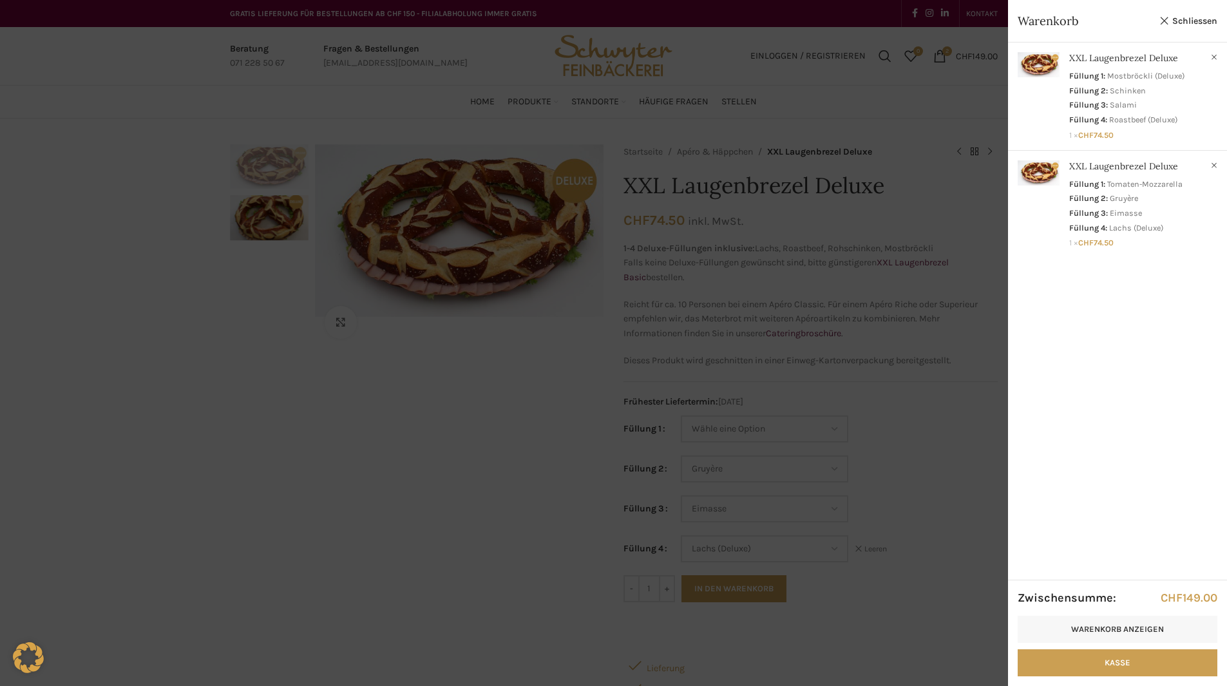
drag, startPoint x: 178, startPoint y: 378, endPoint x: 110, endPoint y: 182, distance: 208.0
click at [178, 378] on div at bounding box center [613, 343] width 1227 height 686
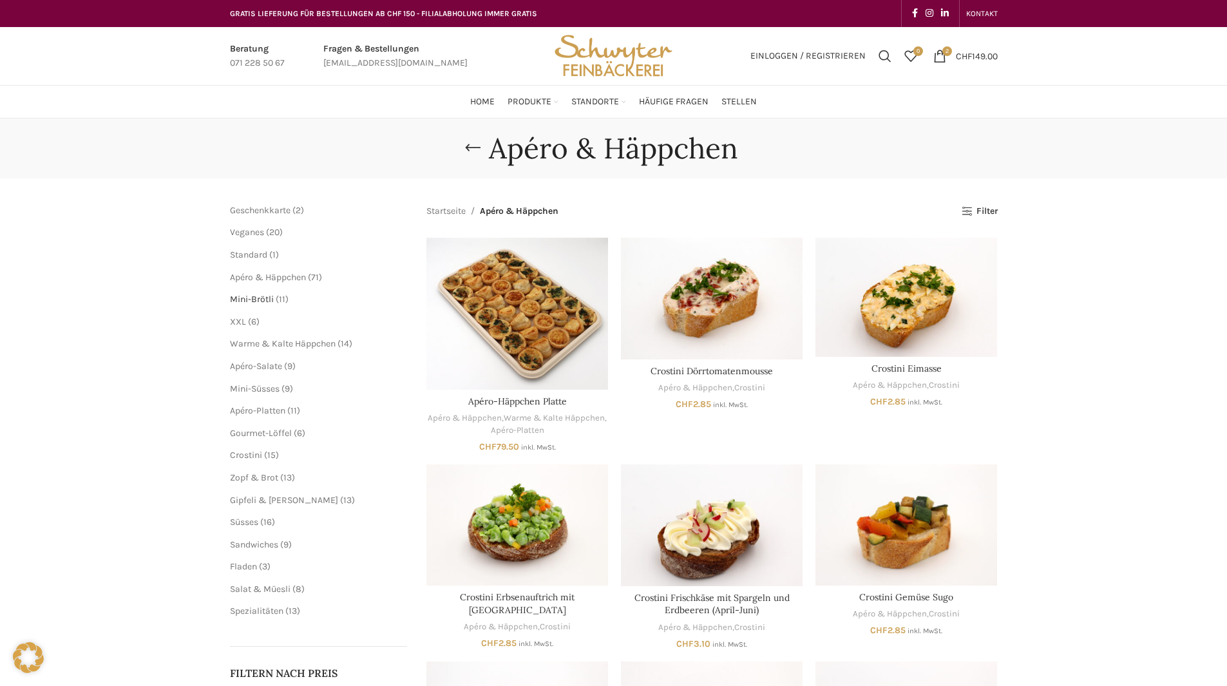
click at [254, 296] on span "Mini-Brötli" at bounding box center [252, 299] width 44 height 11
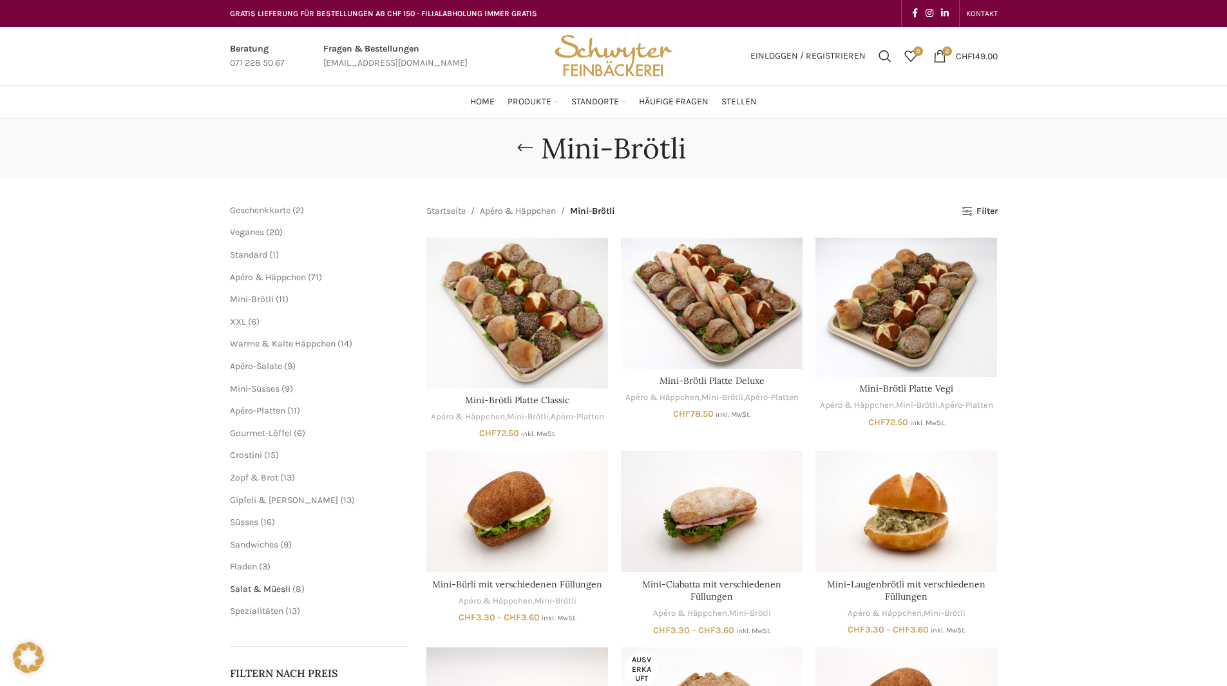
click at [251, 591] on span "Salat & Müesli" at bounding box center [260, 589] width 61 height 11
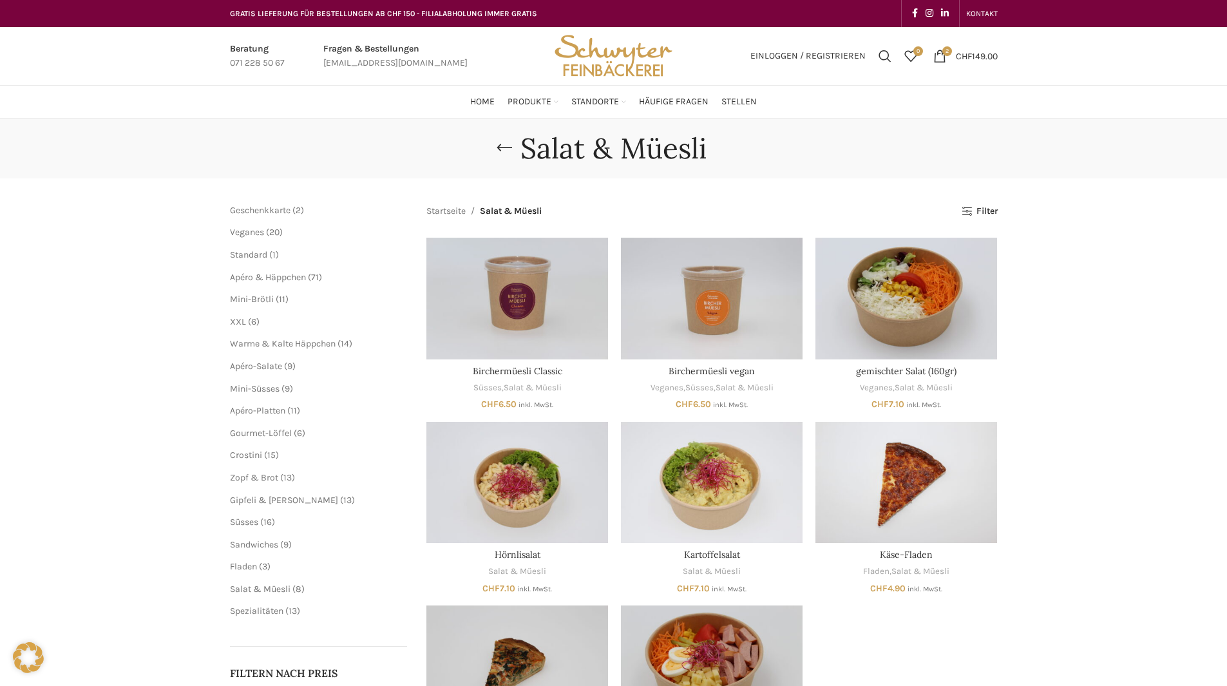
click at [283, 336] on ul "Mini-Brötli 11 11 Produkte XXL 6 6 Produkte Warme & Kalte Häppchen 14 14 Produk…" at bounding box center [319, 377] width 178 height 169
click at [283, 348] on span "Warme & Kalte Häppchen" at bounding box center [283, 343] width 106 height 11
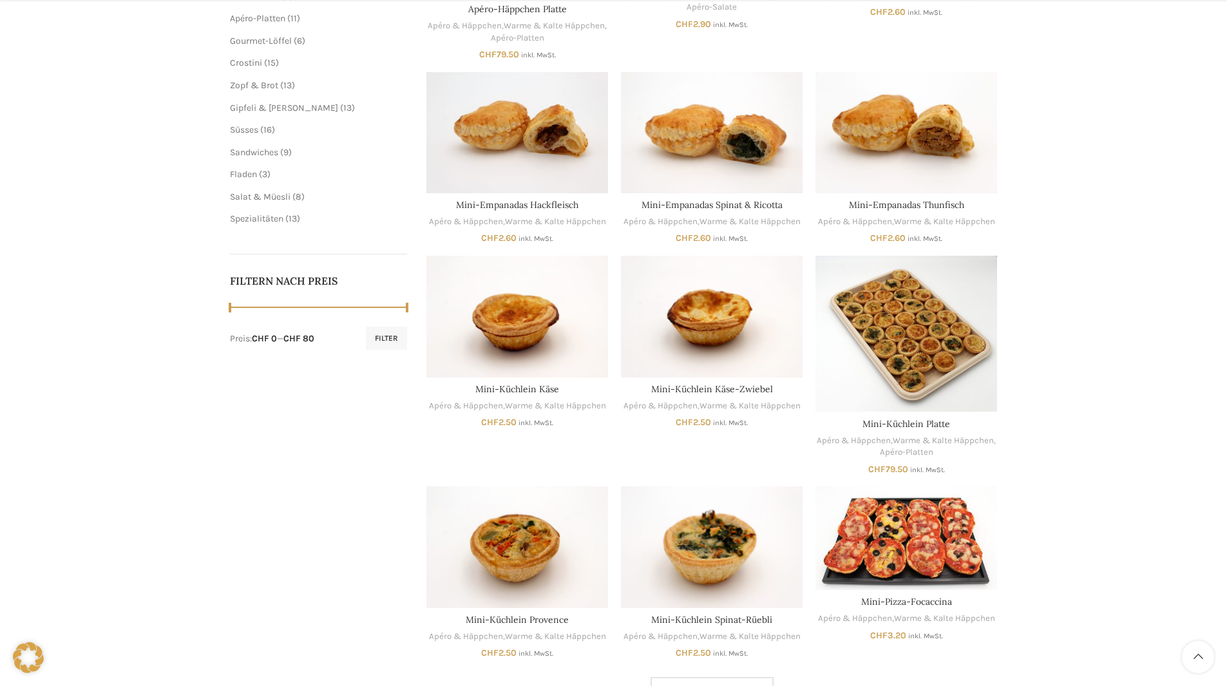
scroll to position [580, 0]
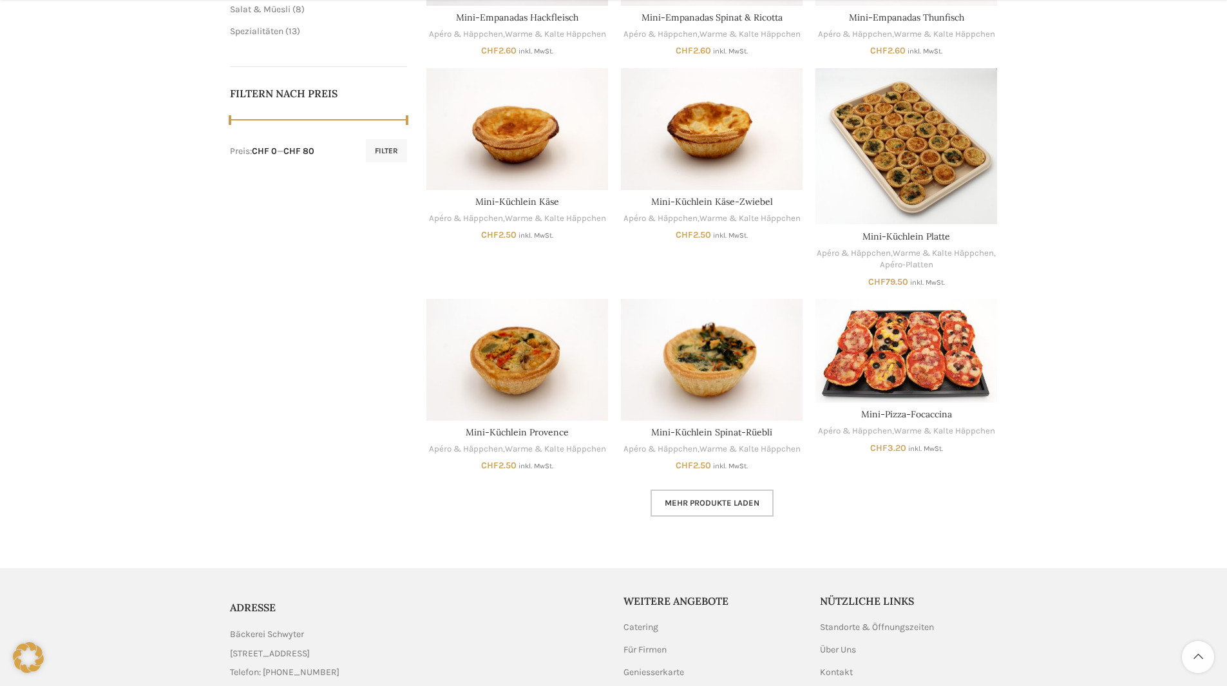
click at [695, 495] on link "Mehr Produkte laden" at bounding box center [712, 503] width 123 height 27
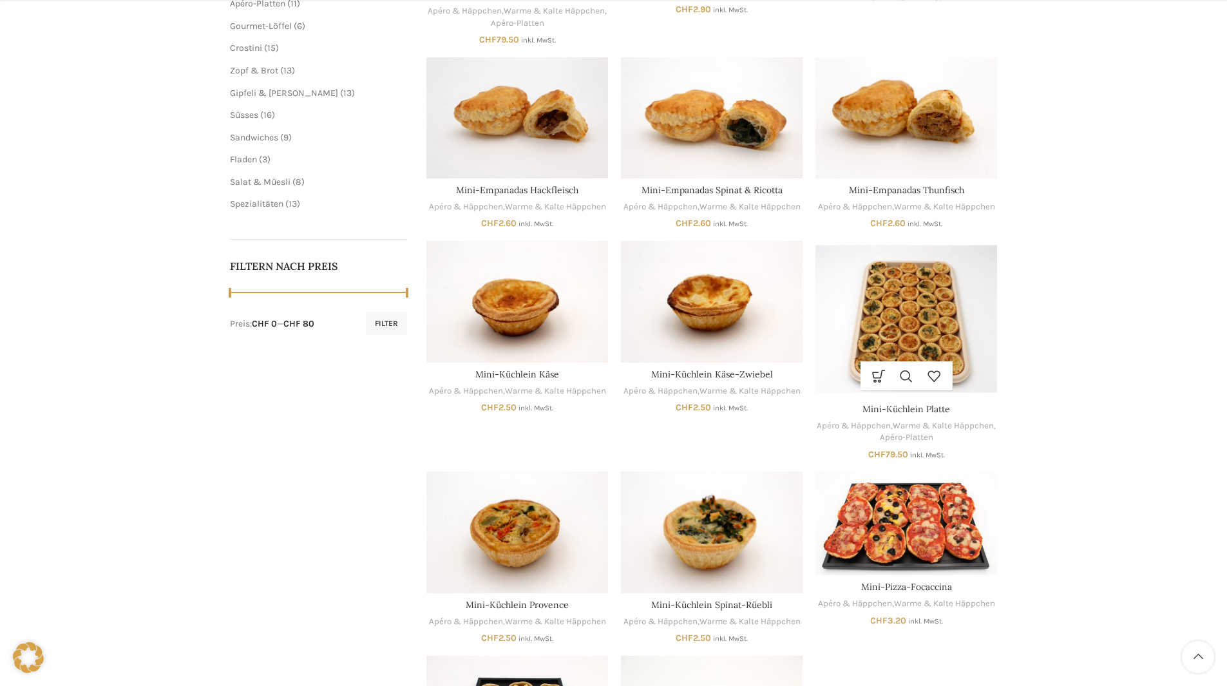
scroll to position [537, 0]
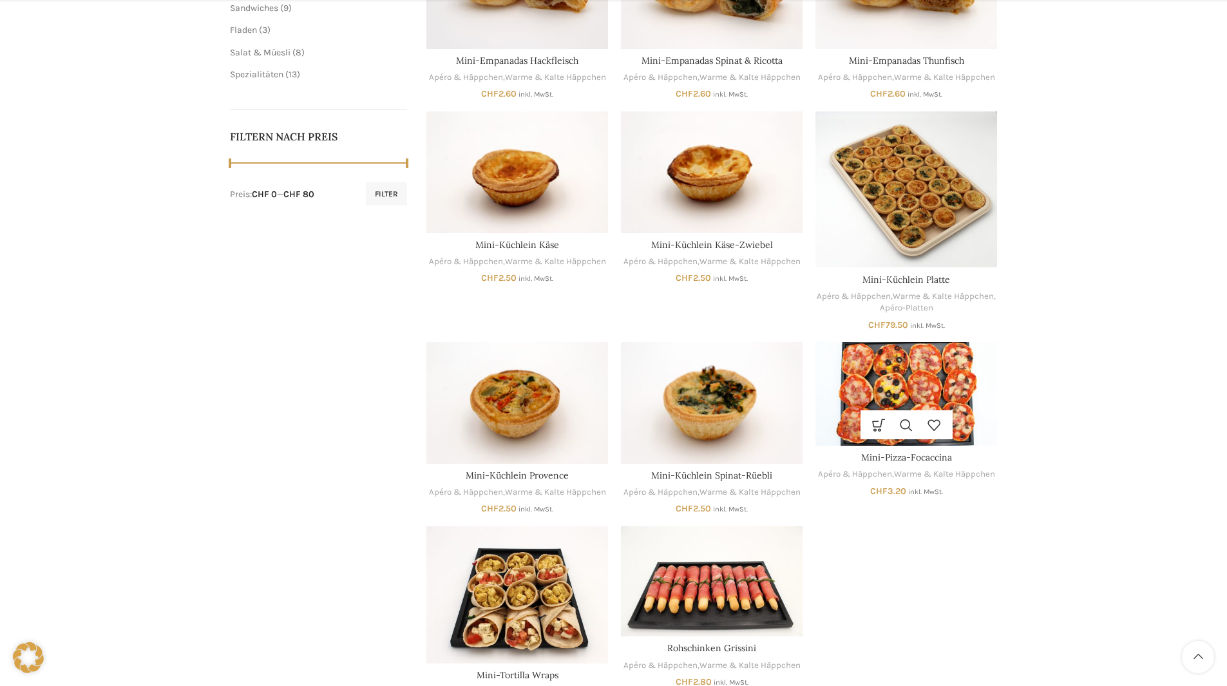
click at [962, 392] on img "Mini-Pizza-Focaccina" at bounding box center [906, 394] width 182 height 104
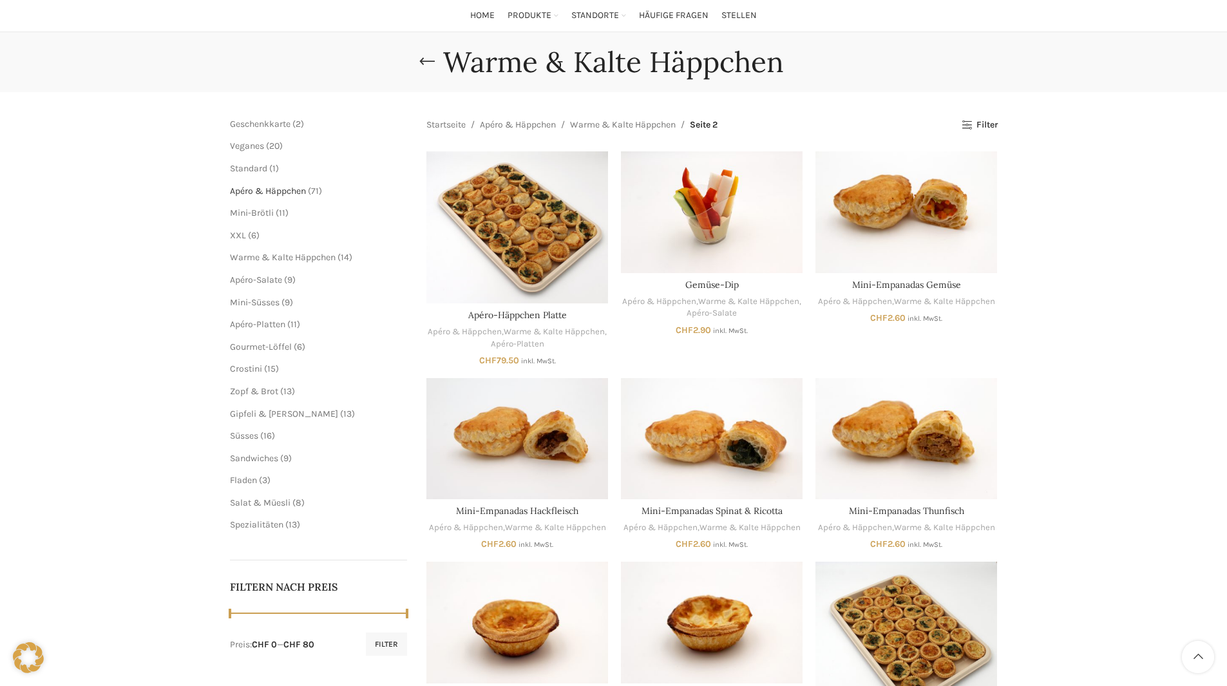
scroll to position [86, 0]
click at [249, 435] on span "Süsses" at bounding box center [244, 436] width 28 height 11
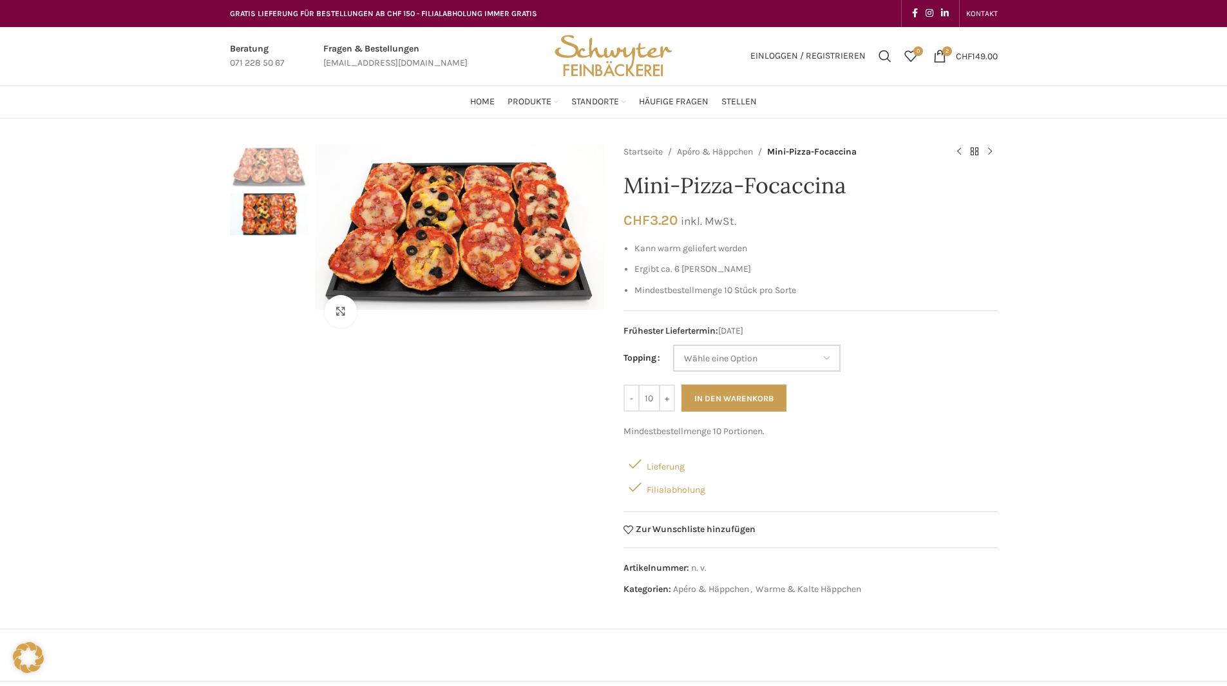
click at [786, 353] on select "Wähle eine Option Tomaten-Mozzarella Peperoni-Oliven Schinken-Salami Schinken-P…" at bounding box center [756, 358] width 167 height 27
click at [673, 345] on select "Wähle eine Option Tomaten-Mozzarella Peperoni-Oliven Schinken-Salami Schinken-P…" at bounding box center [756, 358] width 167 height 27
select select "Tomaten-Mozzarella"
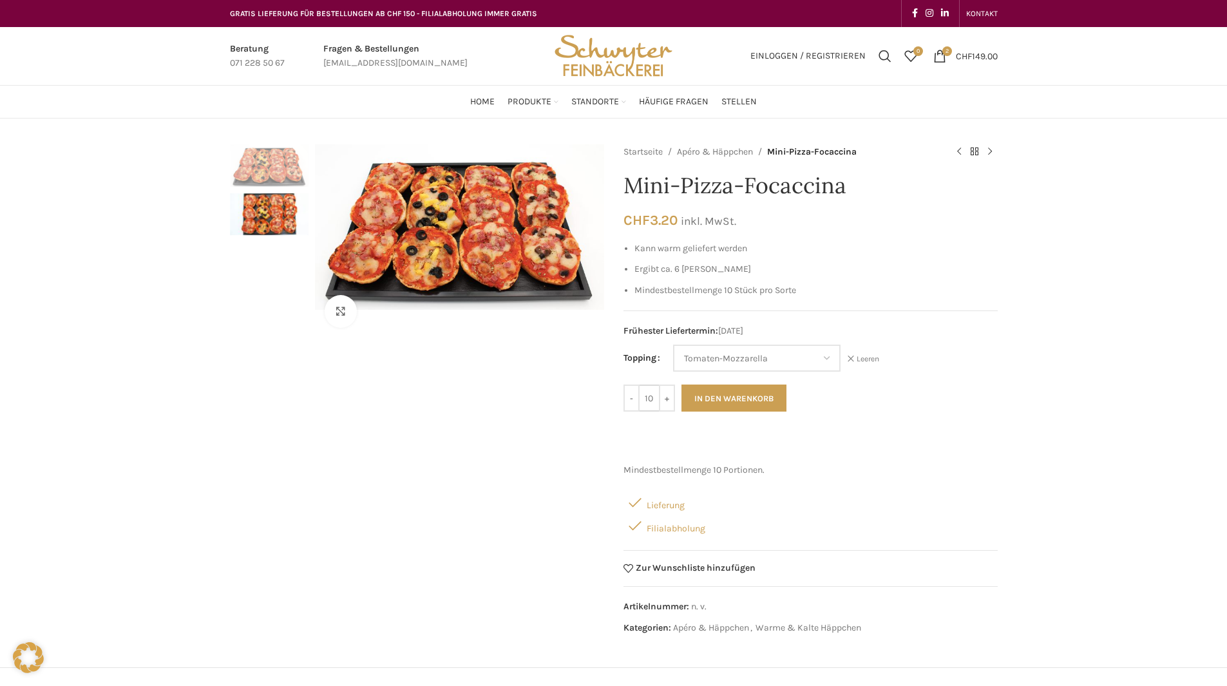
click at [648, 397] on input "10" at bounding box center [649, 398] width 19 height 27
type input "20"
click at [766, 403] on button "In den Warenkorb" at bounding box center [733, 398] width 105 height 27
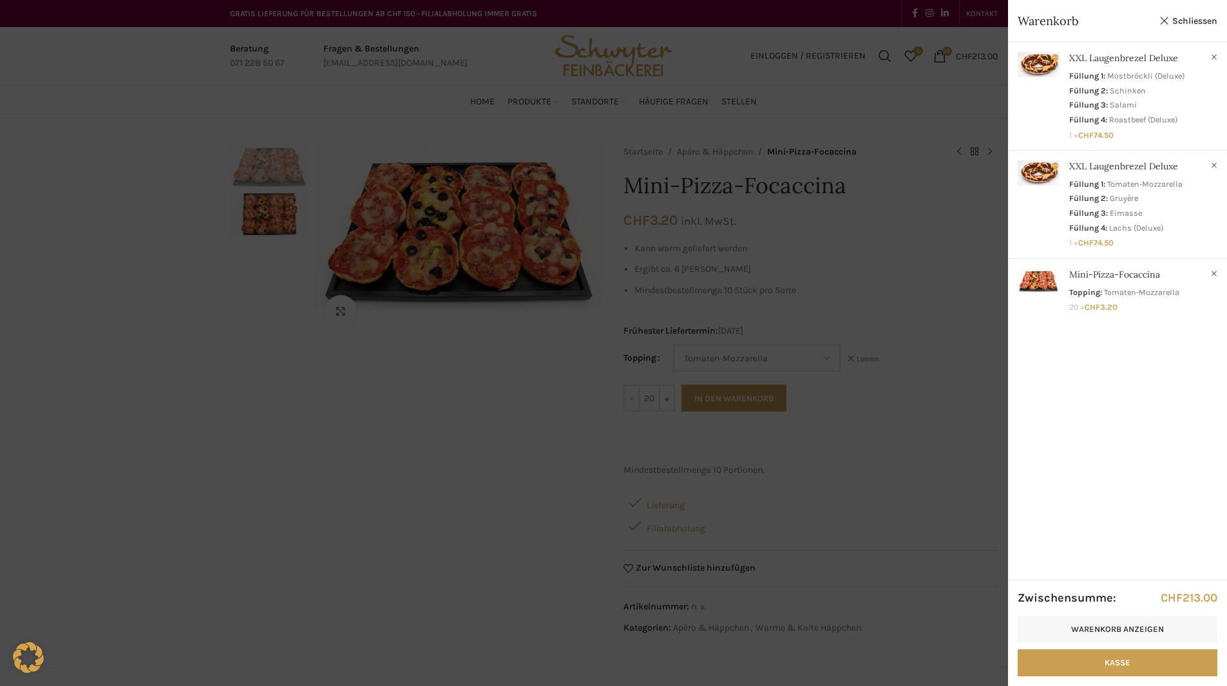
click at [400, 423] on div at bounding box center [613, 343] width 1227 height 686
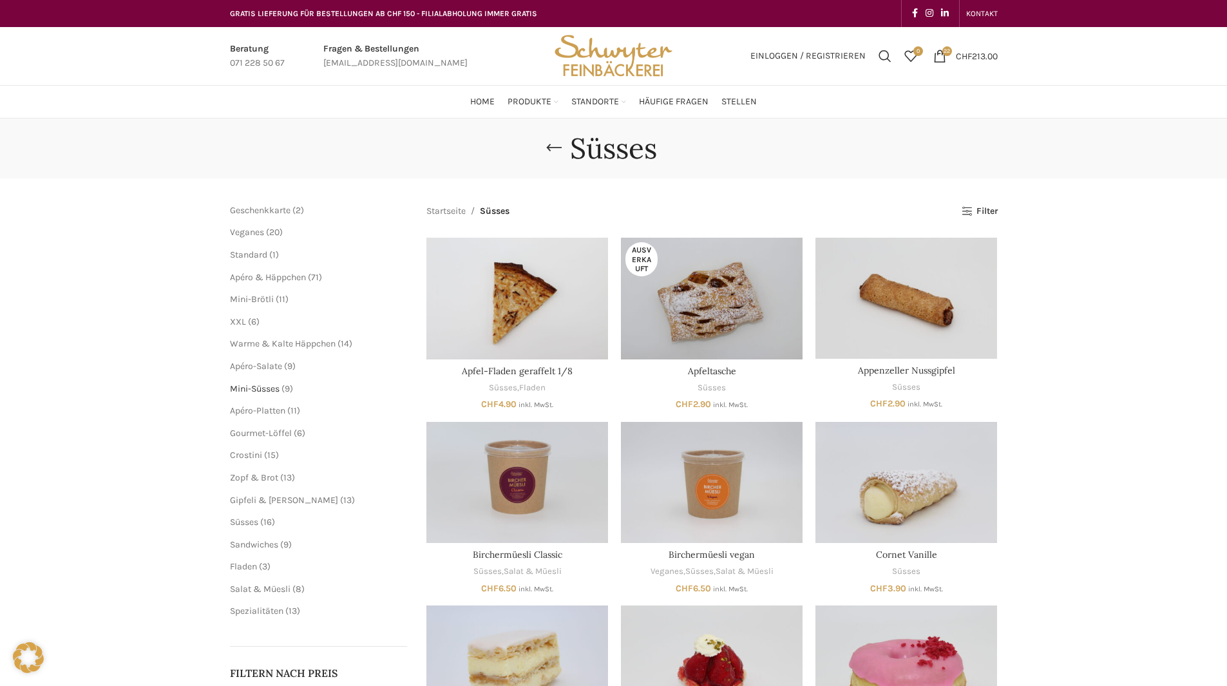
click at [247, 391] on span "Mini-Süsses" at bounding box center [255, 388] width 50 height 11
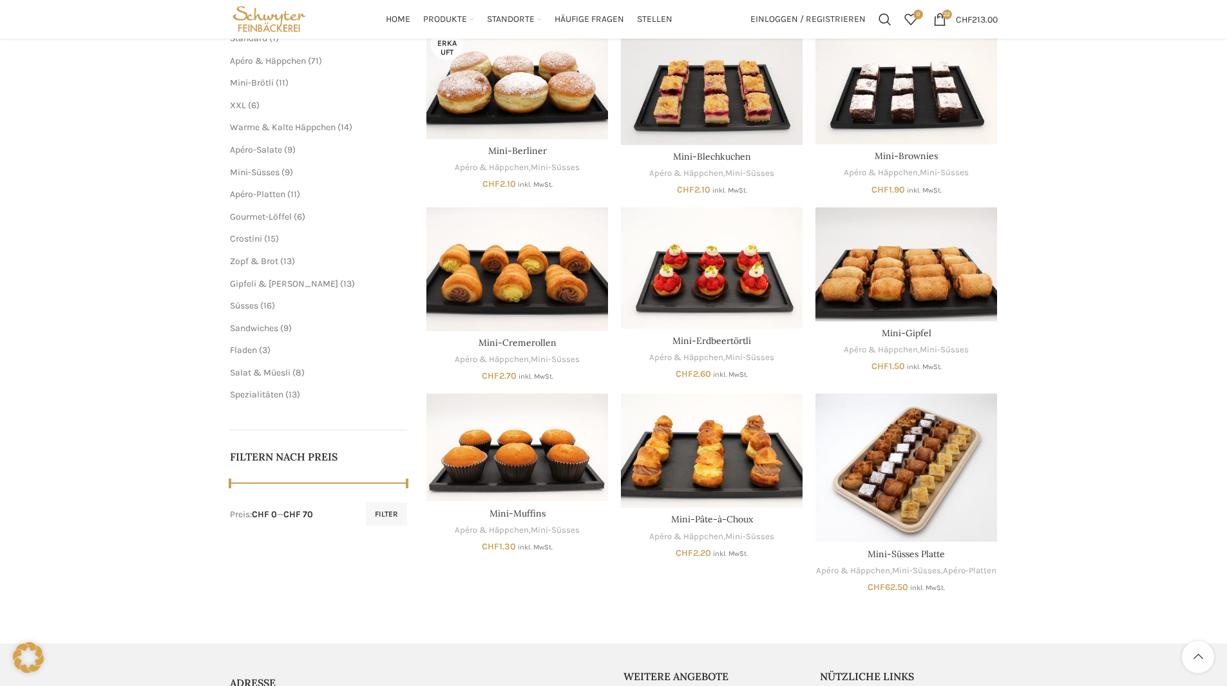
scroll to position [193, 0]
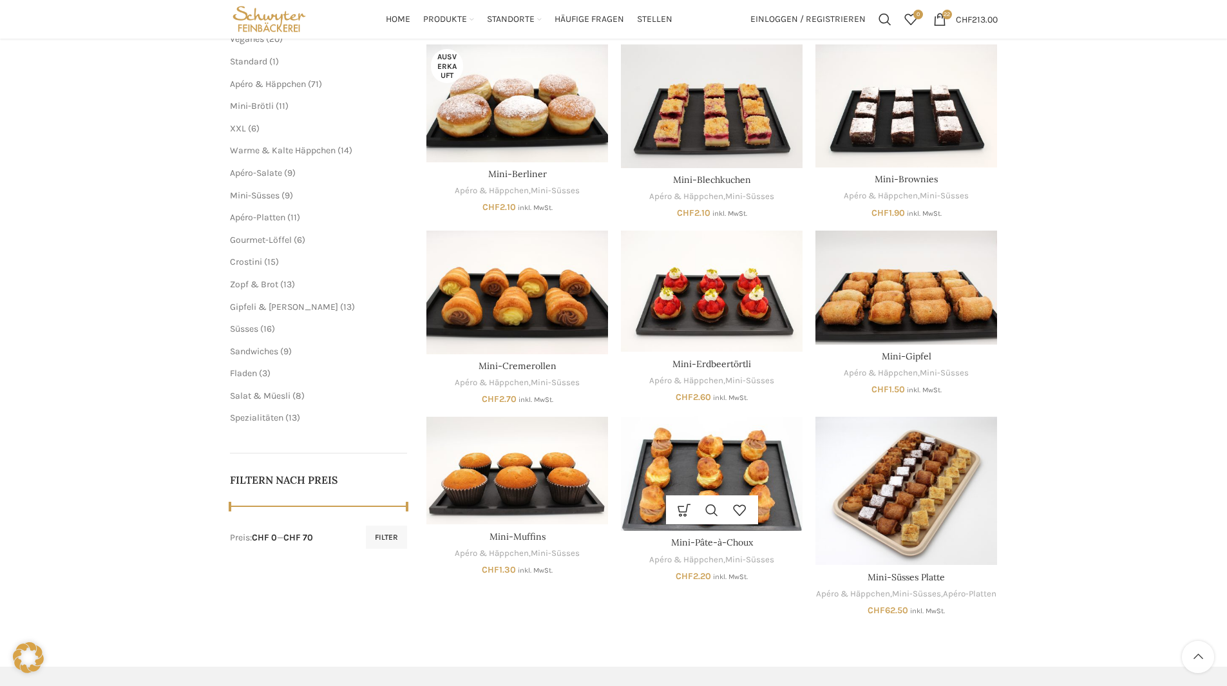
click at [749, 453] on img "Mini-Pâte-à-Choux" at bounding box center [712, 474] width 182 height 114
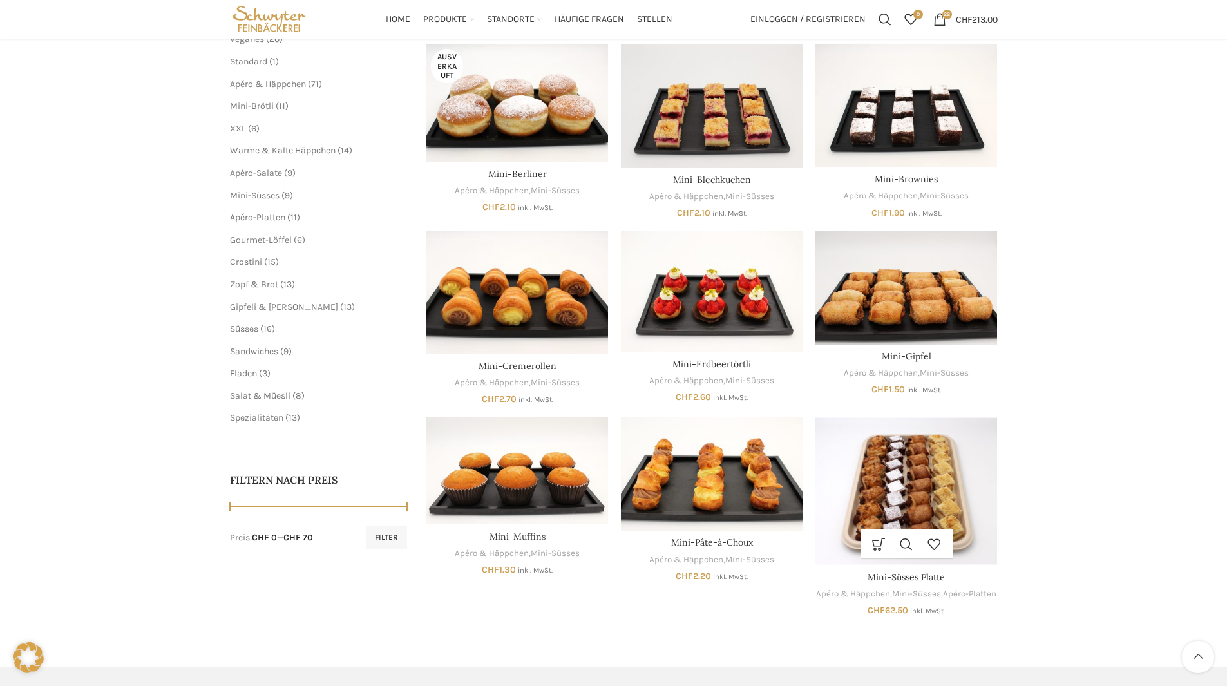
click at [886, 482] on img "Mini-Süsses Platte" at bounding box center [906, 491] width 182 height 148
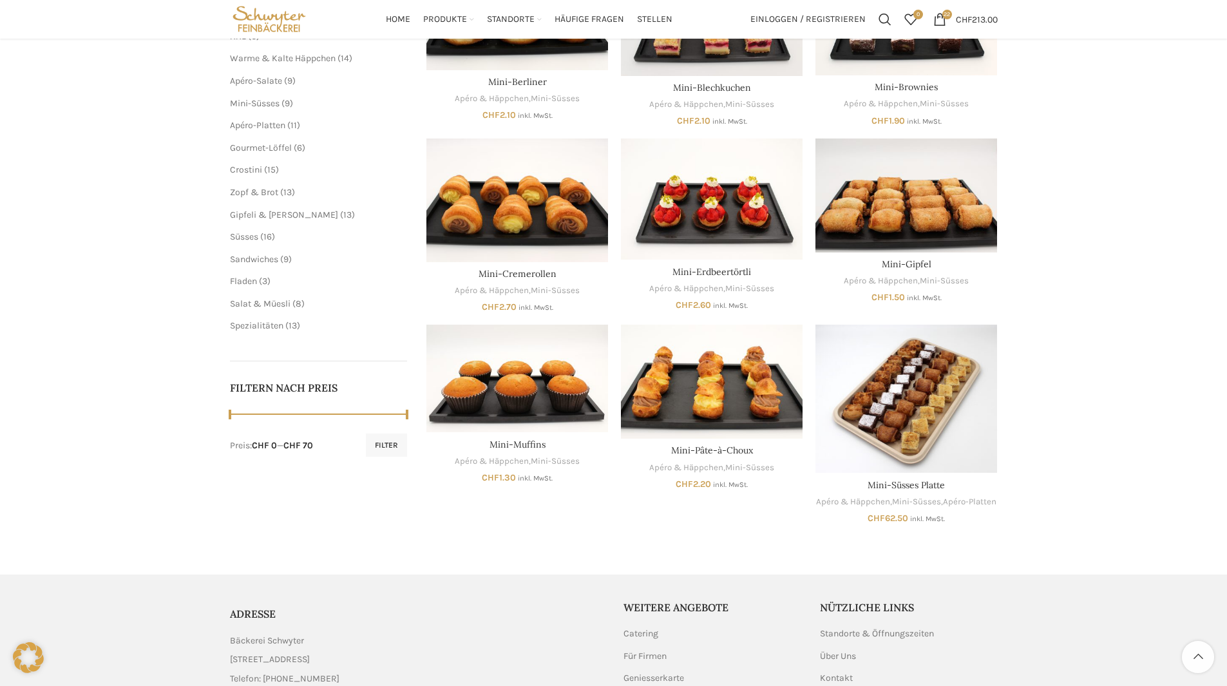
scroll to position [108, 0]
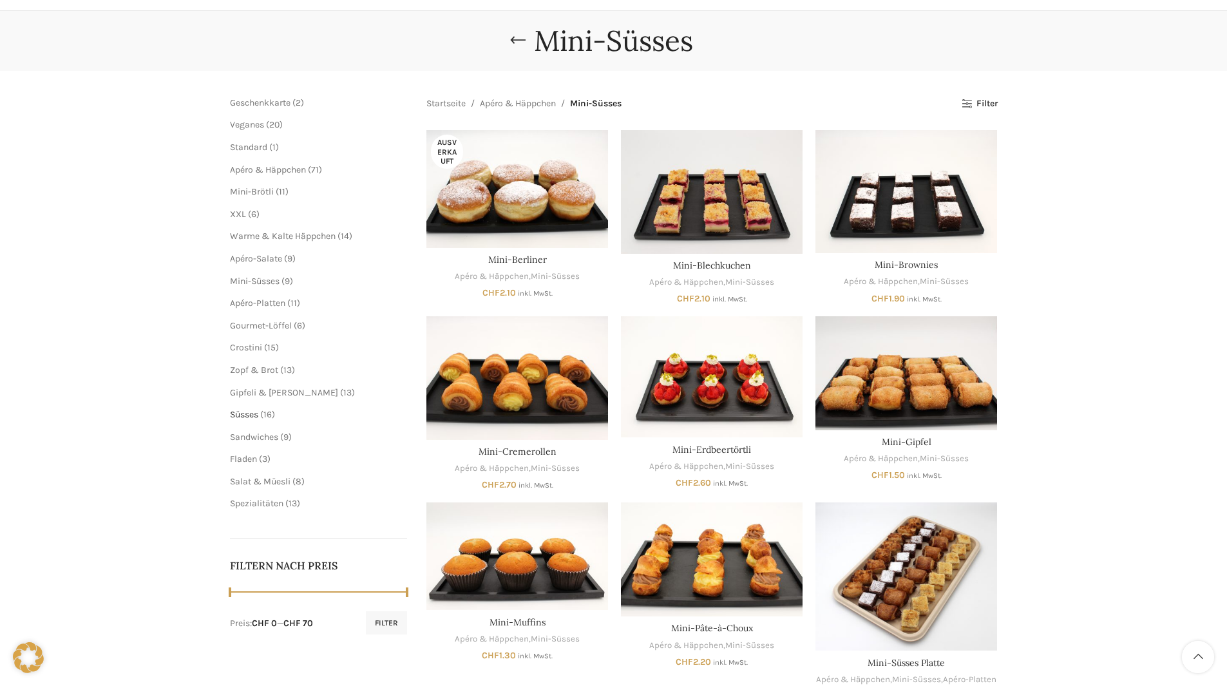
click at [252, 410] on span "Süsses" at bounding box center [244, 414] width 28 height 11
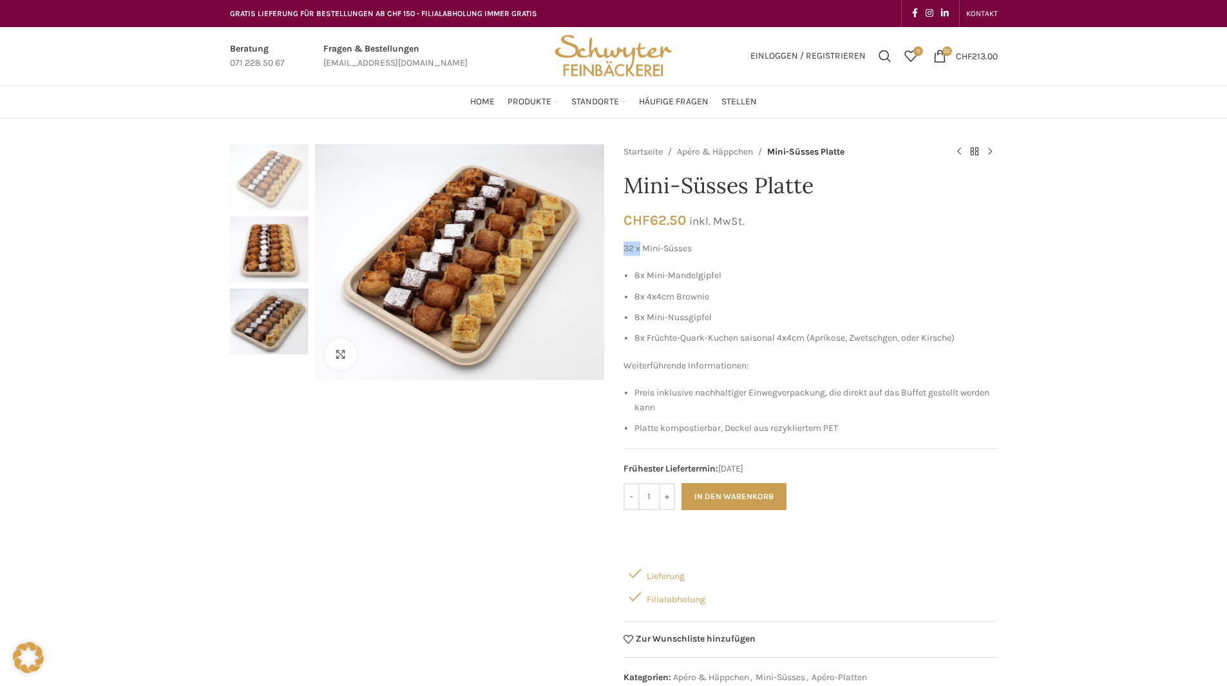
drag, startPoint x: 624, startPoint y: 249, endPoint x: 638, endPoint y: 249, distance: 14.2
click at [638, 249] on p "32 x Mini-Süsses" at bounding box center [810, 249] width 374 height 14
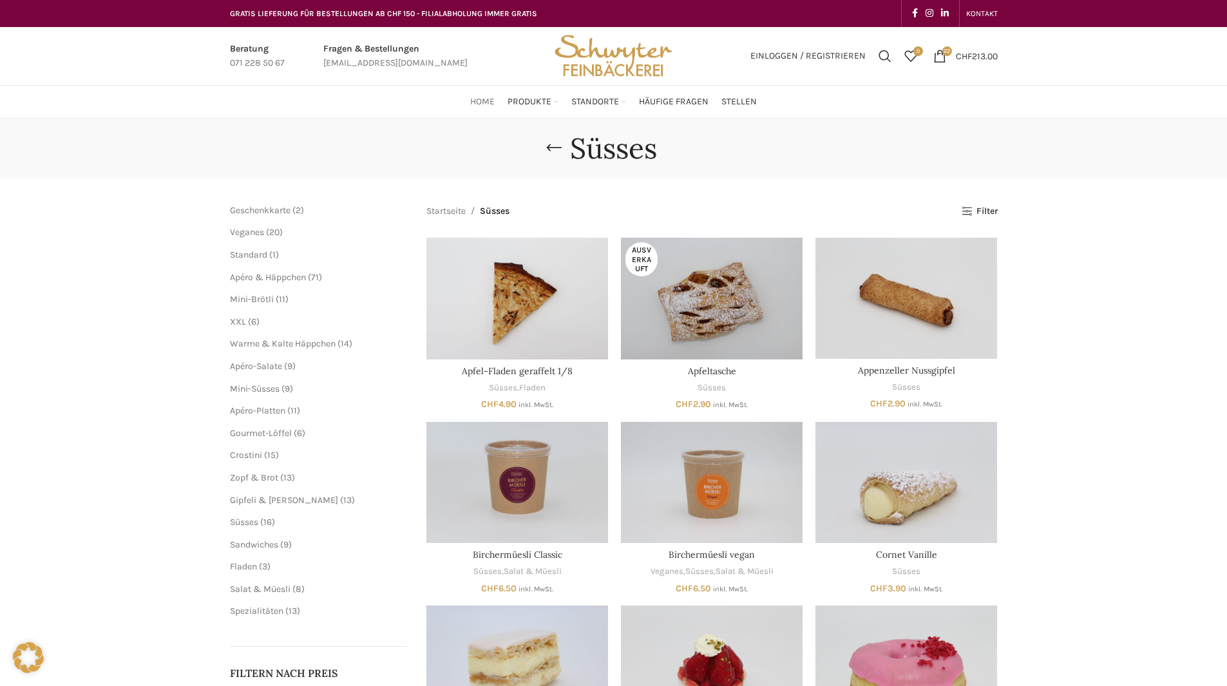
click at [488, 100] on span "Home" at bounding box center [482, 102] width 24 height 12
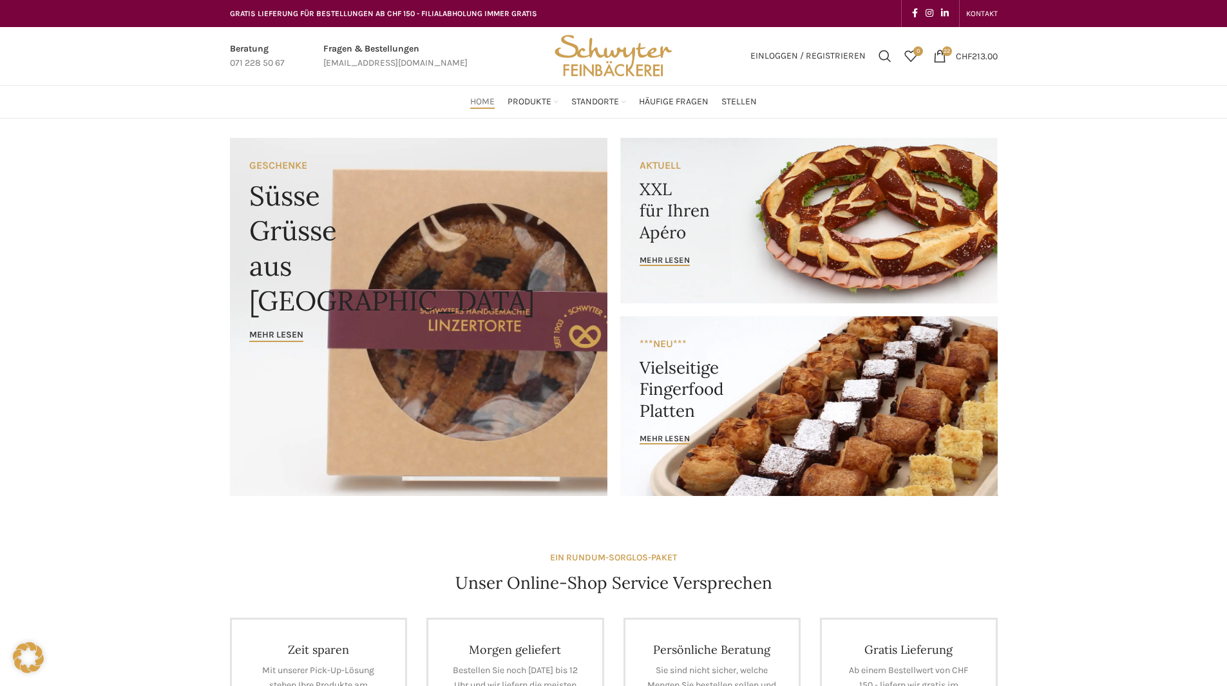
click at [403, 250] on link "Banner link" at bounding box center [418, 317] width 377 height 358
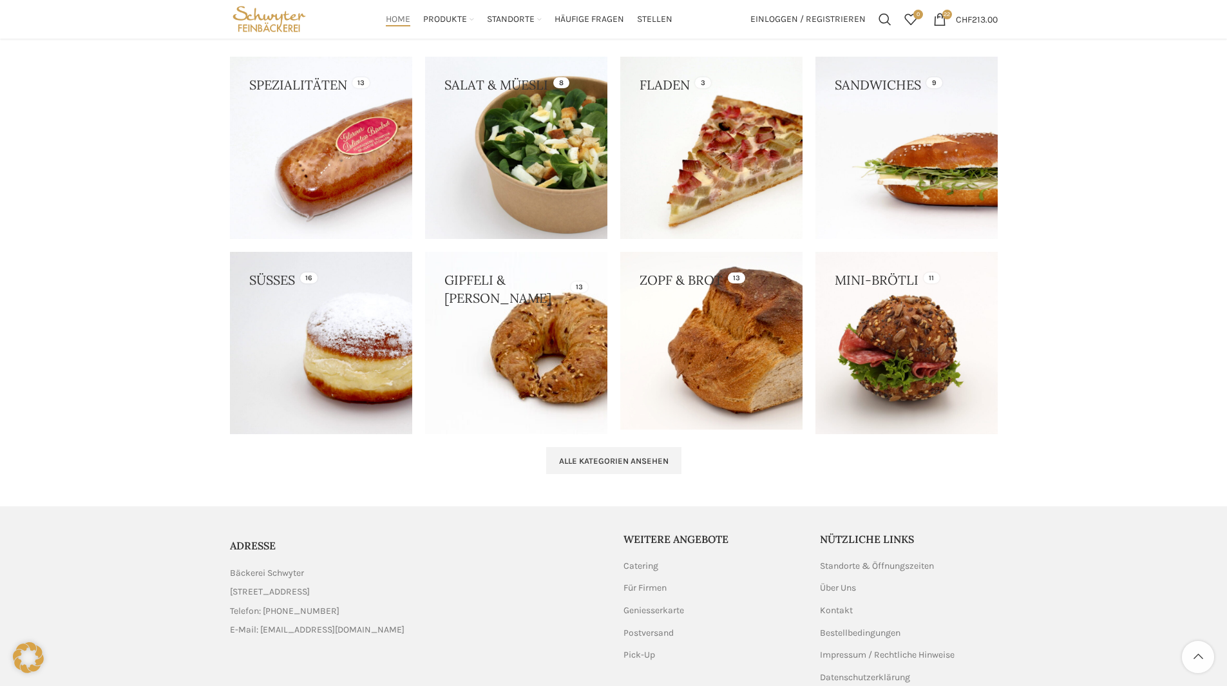
scroll to position [1011, 0]
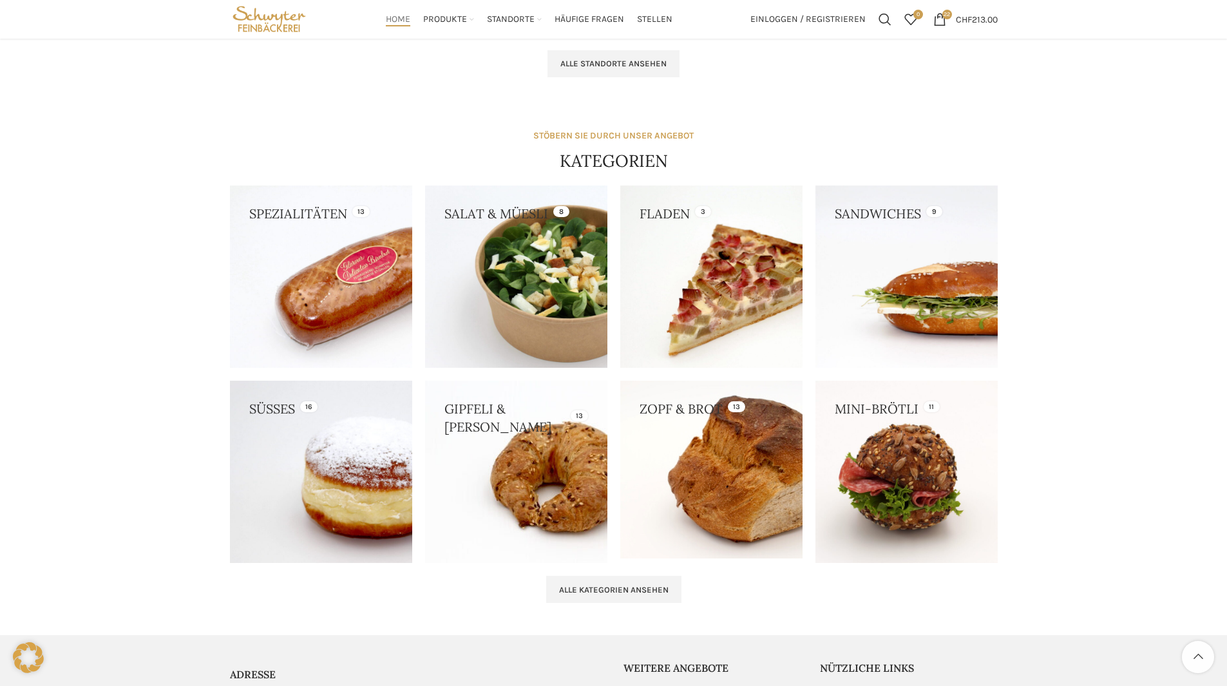
click at [298, 454] on link at bounding box center [321, 472] width 182 height 182
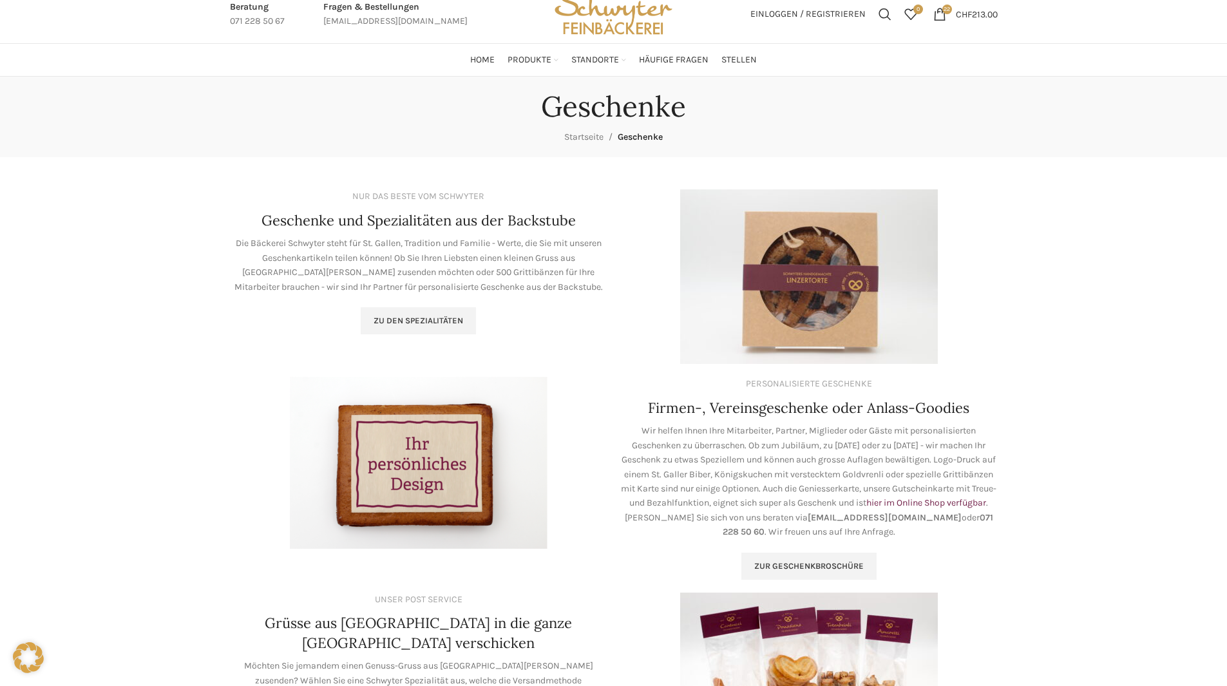
scroll to position [64, 0]
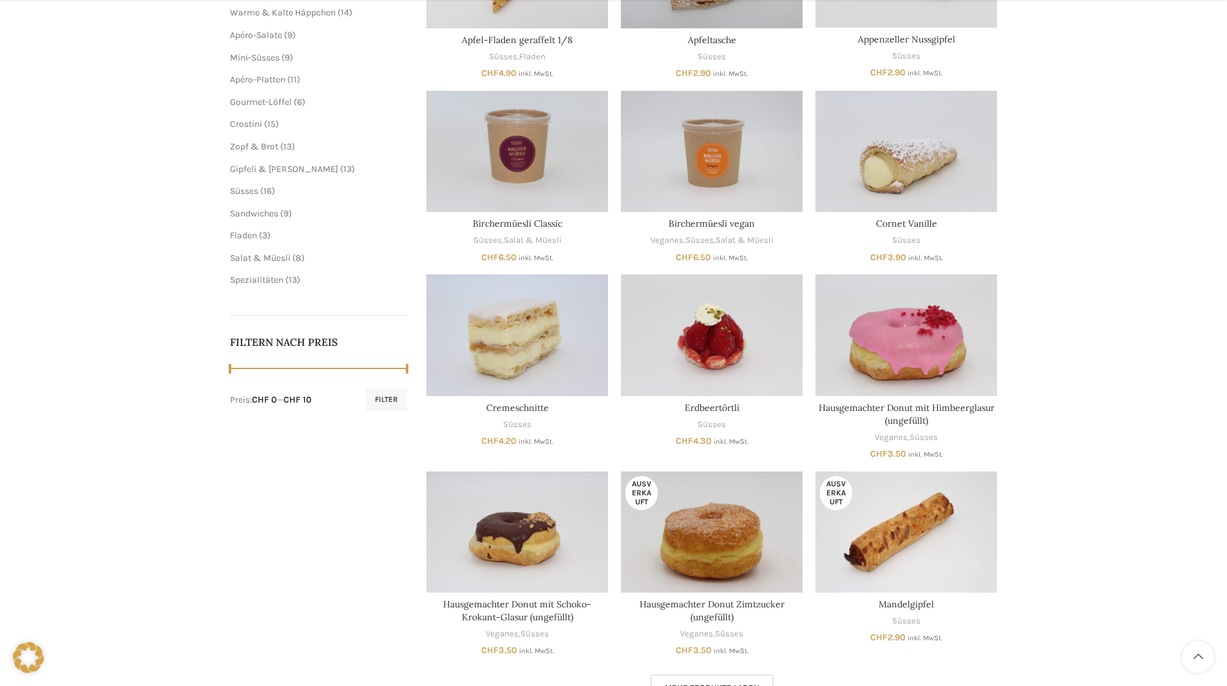
scroll to position [515, 0]
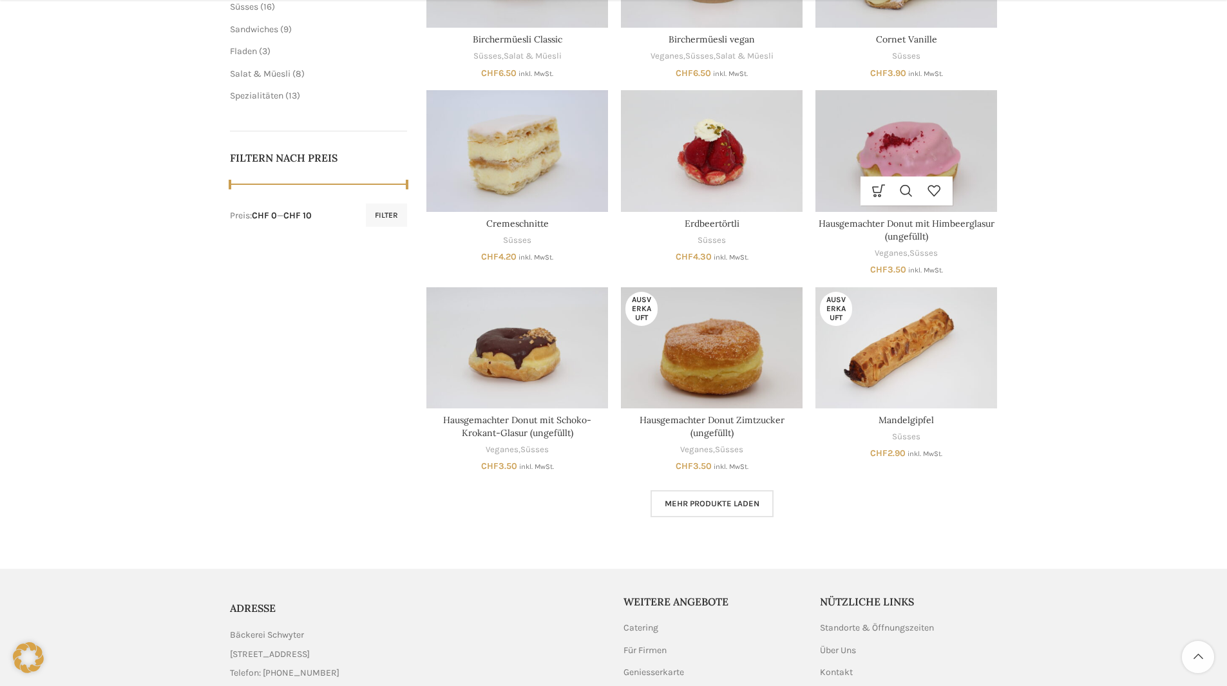
click at [991, 162] on img "Hausgemachter Donut mit Himbeerglasur (ungefüllt)" at bounding box center [906, 150] width 182 height 121
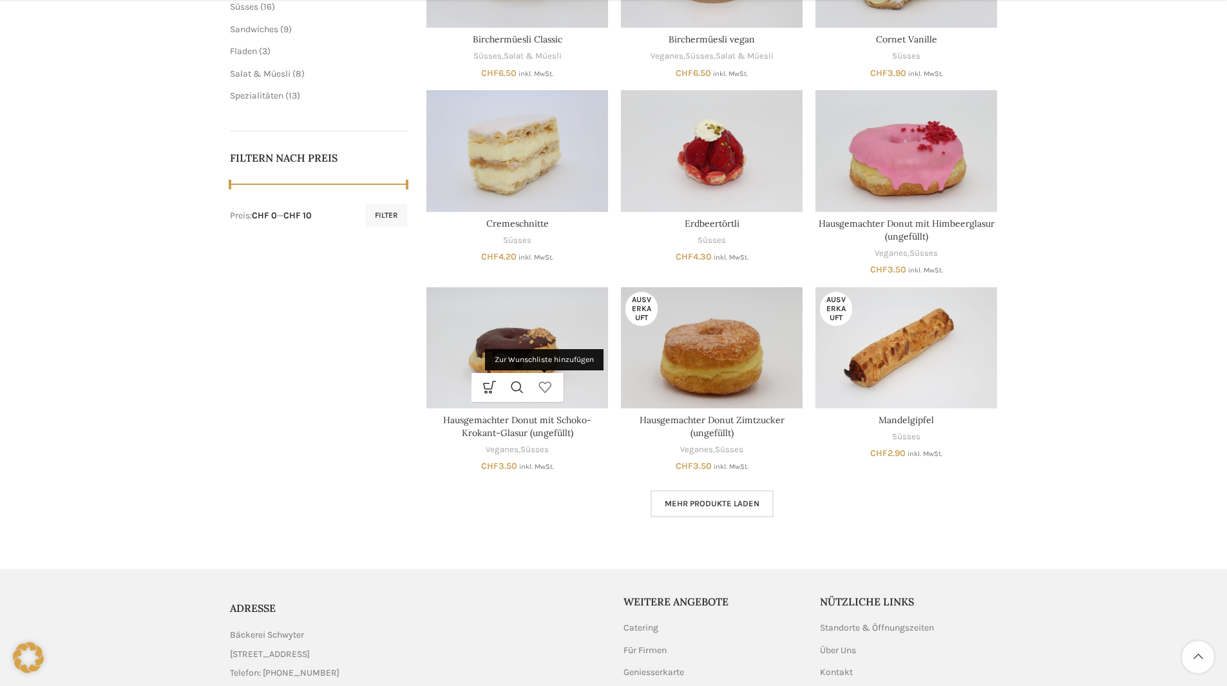
click at [554, 375] on link "Zur Wunschliste hinzufügen" at bounding box center [545, 387] width 28 height 29
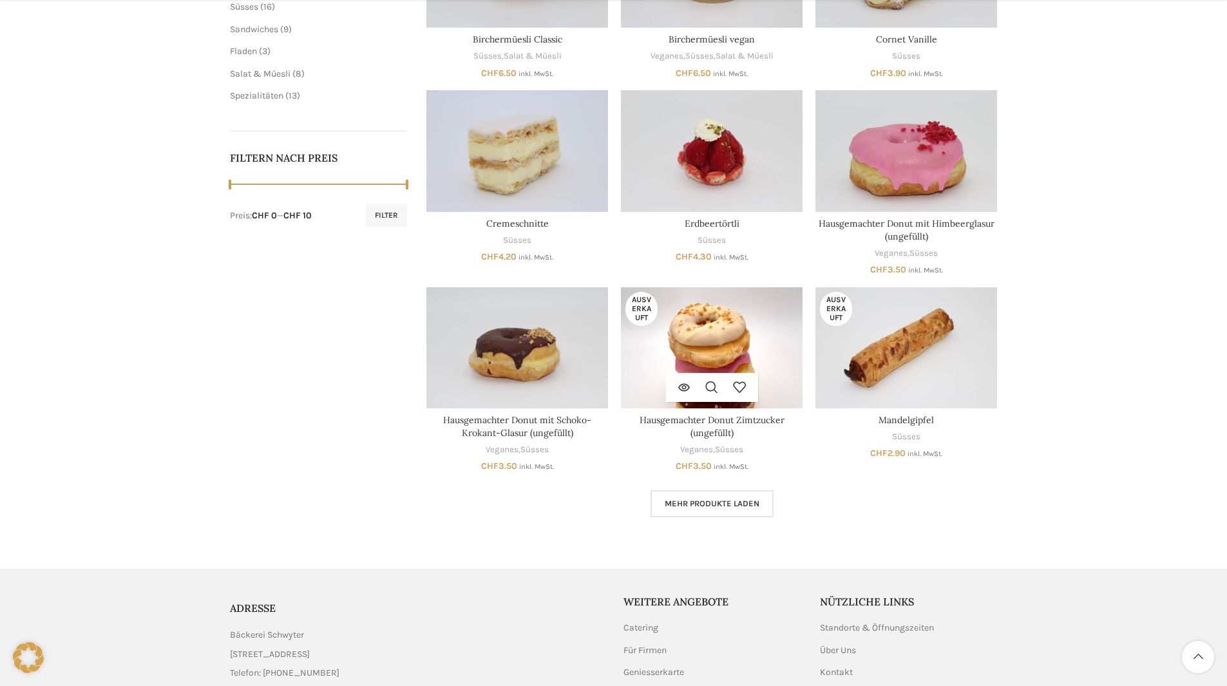
click at [761, 365] on img "Hausgemachter Donut Zimtzucker (ungefüllt)" at bounding box center [712, 347] width 182 height 121
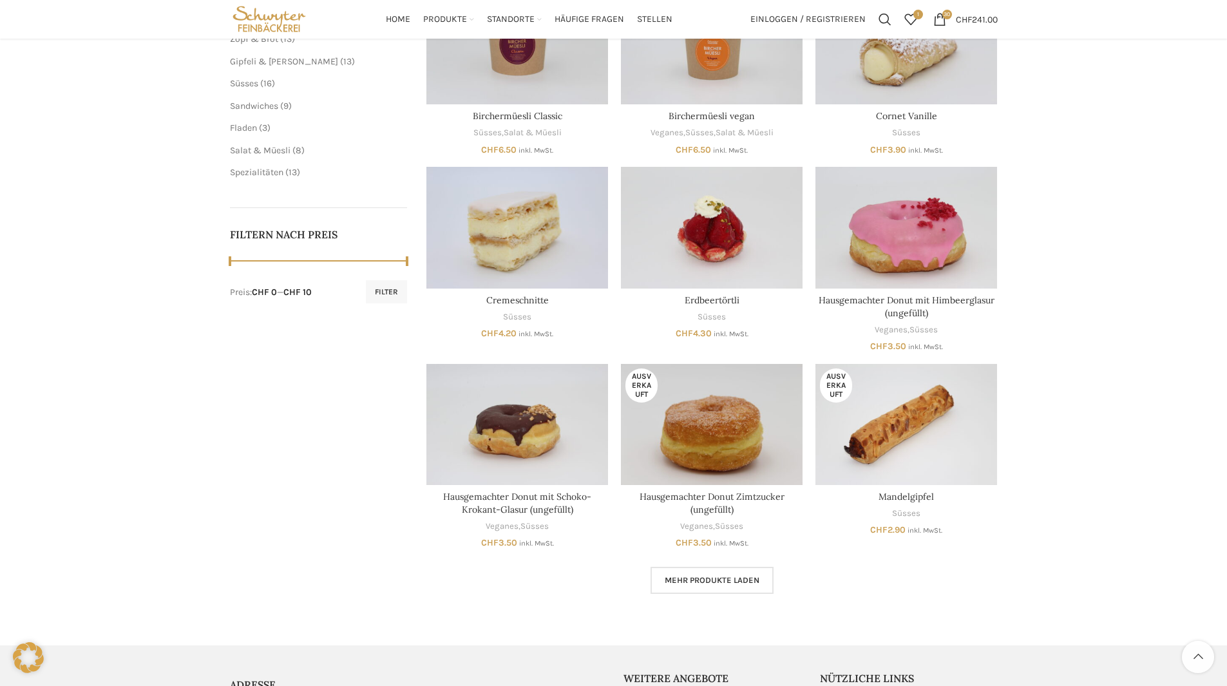
scroll to position [258, 0]
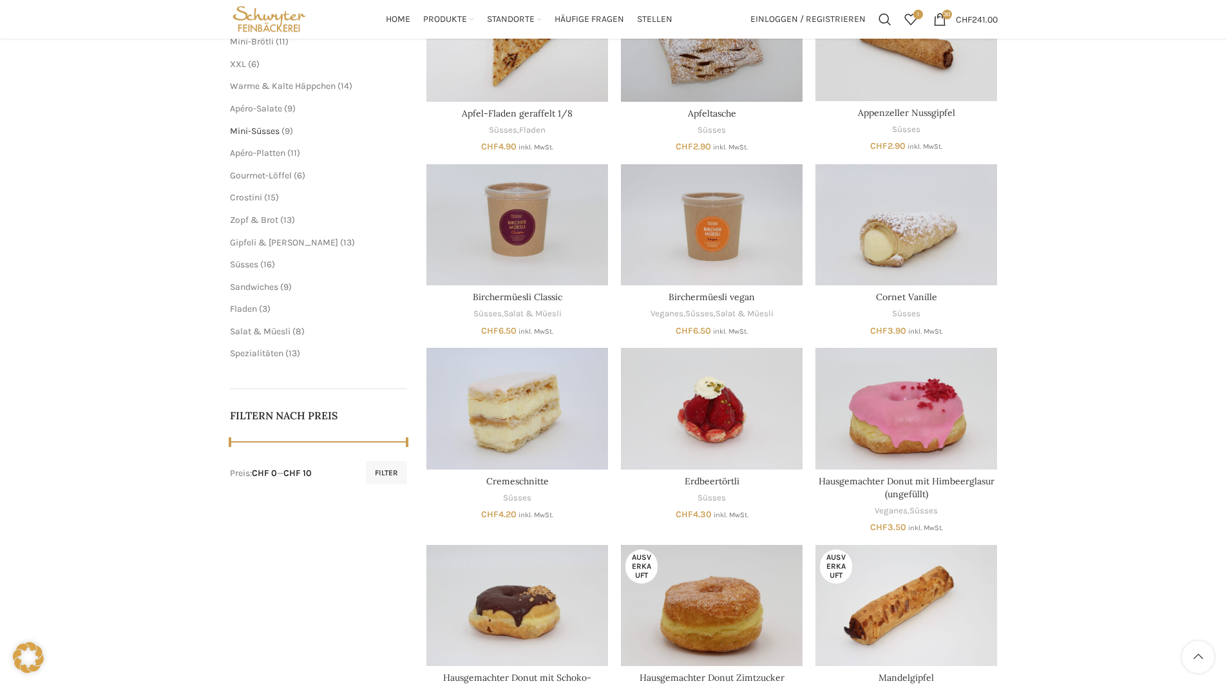
click at [252, 135] on span "Mini-Süsses" at bounding box center [255, 131] width 50 height 11
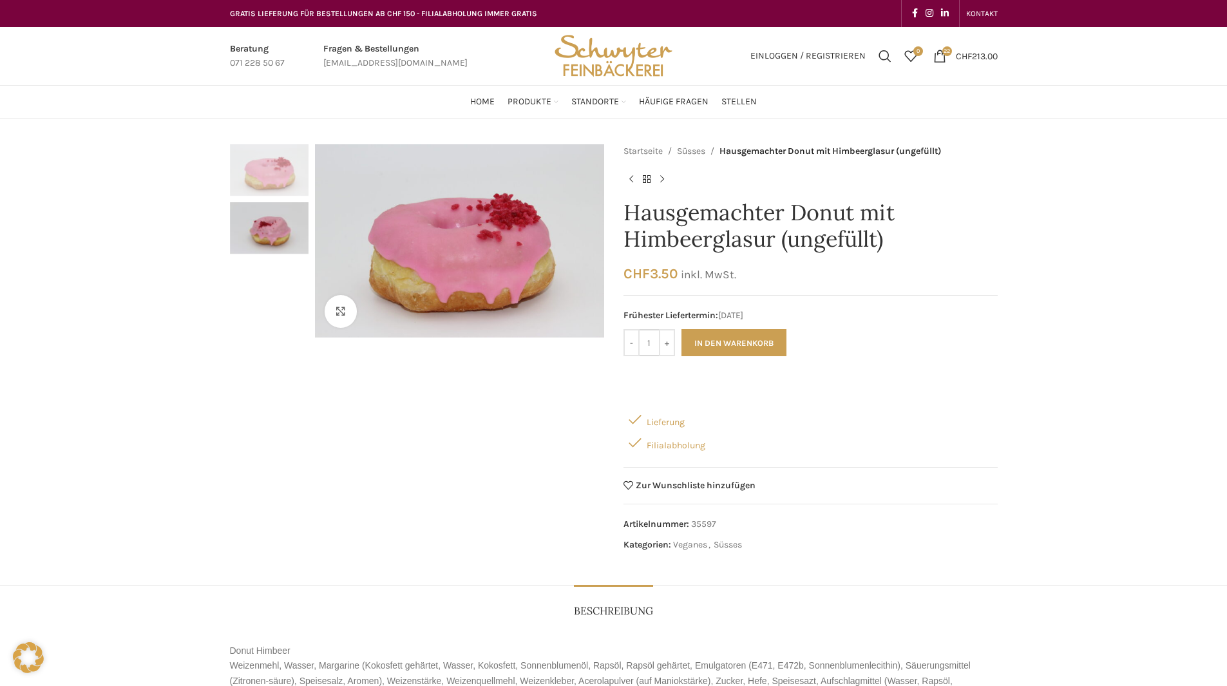
click at [652, 341] on input "1" at bounding box center [649, 342] width 19 height 27
click at [652, 343] on input "15" at bounding box center [649, 342] width 19 height 27
type input "1"
type input "8"
click at [729, 343] on button "In den Warenkorb" at bounding box center [733, 342] width 105 height 27
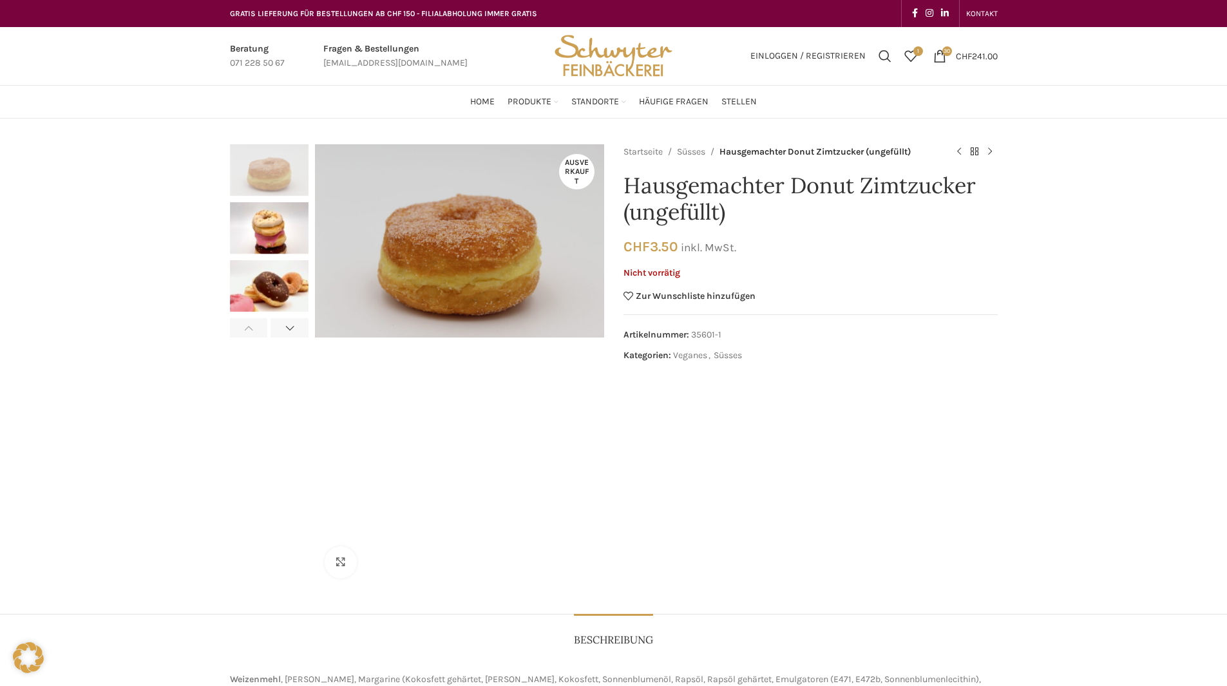
click at [261, 234] on img "2 / 4" at bounding box center [269, 228] width 79 height 52
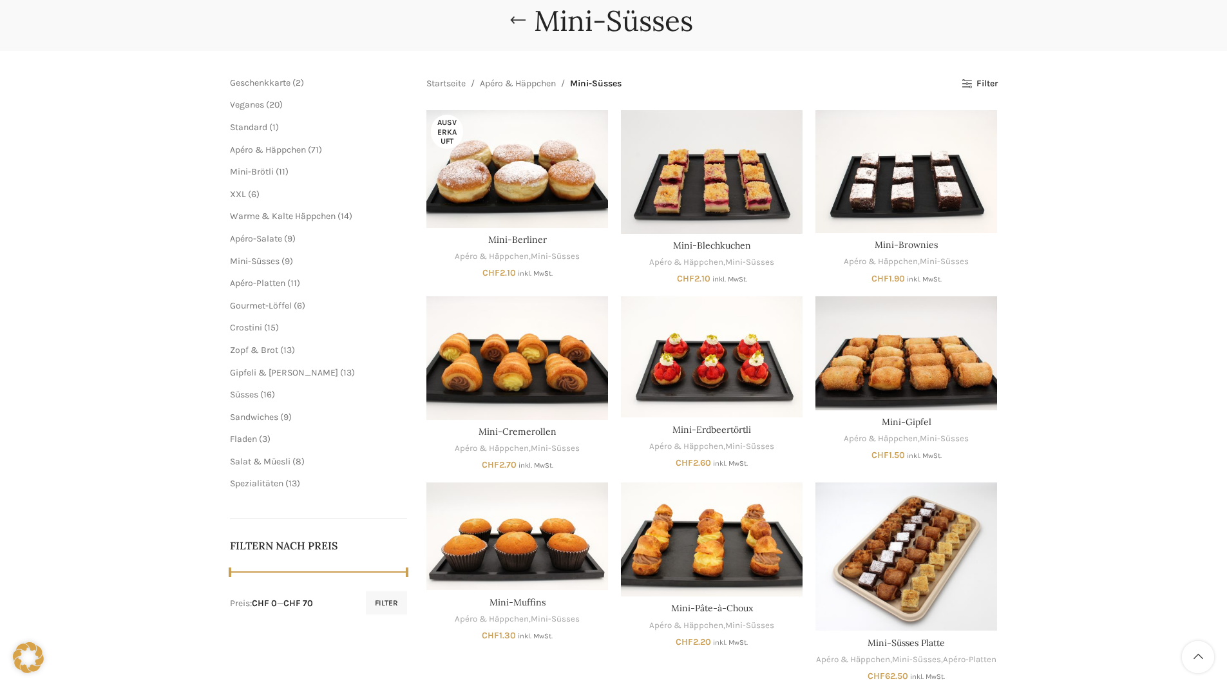
scroll to position [129, 0]
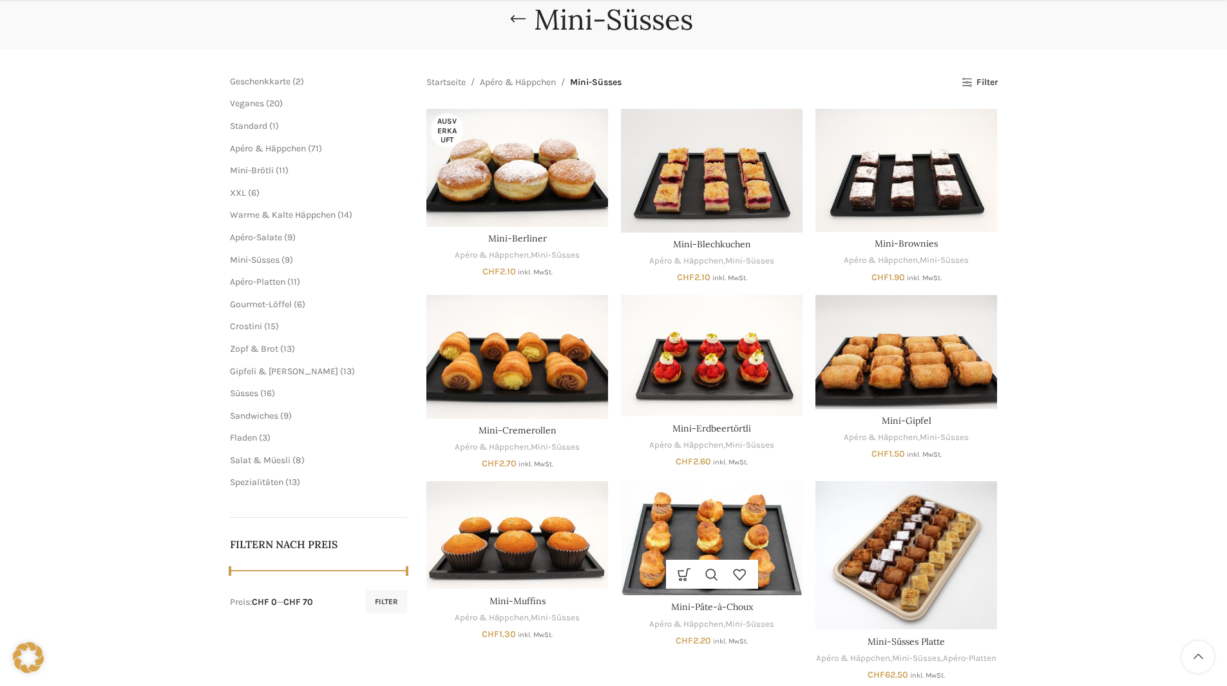
click at [677, 529] on img "Mini-Pâte-à-Choux" at bounding box center [712, 538] width 182 height 114
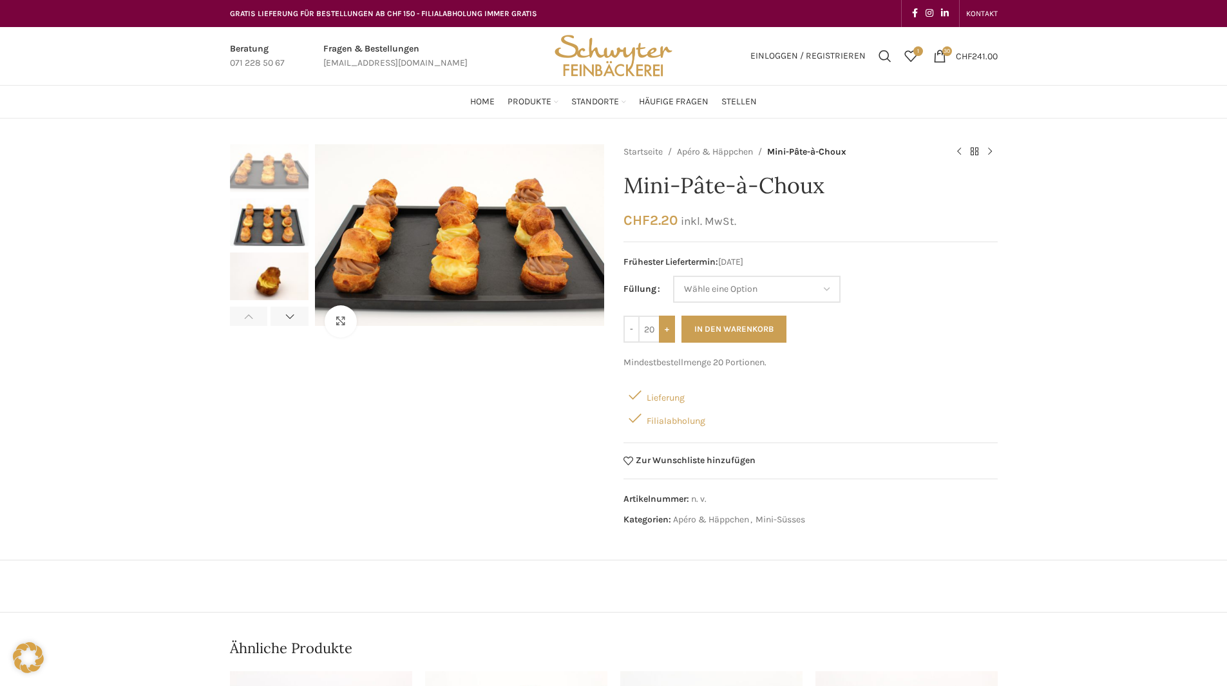
click at [669, 339] on input "+" at bounding box center [667, 329] width 16 height 27
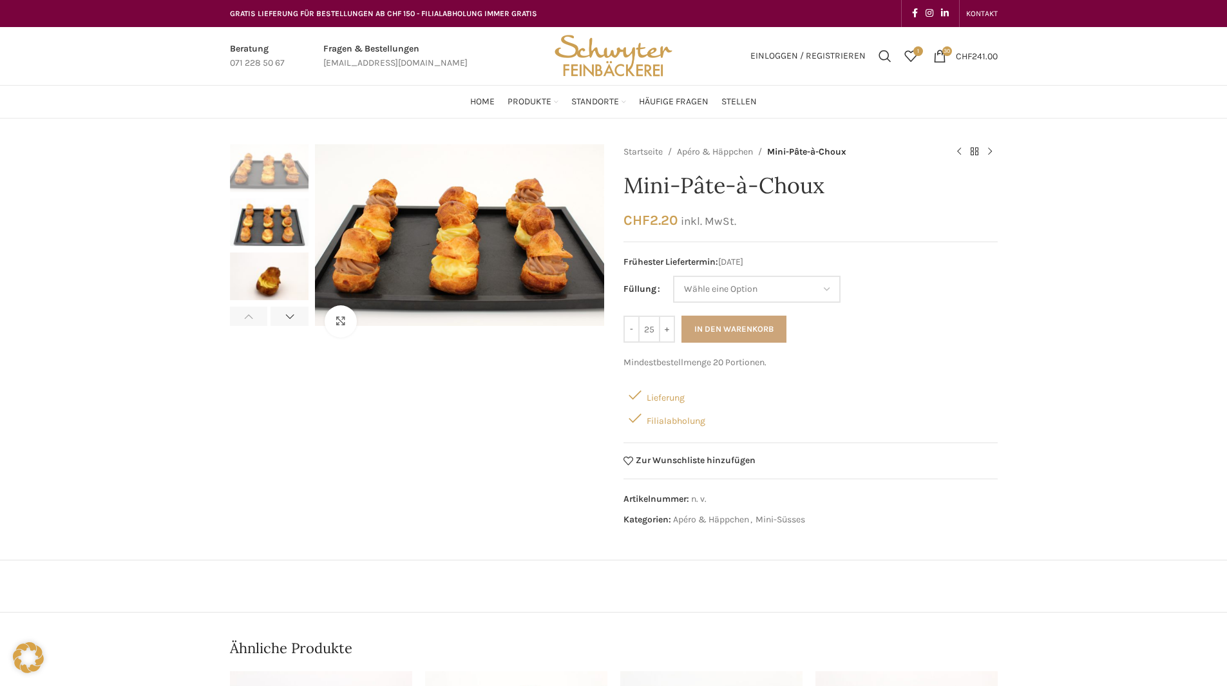
click at [701, 331] on button "In den Warenkorb" at bounding box center [733, 329] width 105 height 27
click at [738, 282] on select "Wähle eine Option Vanillecreme Schoggimousse" at bounding box center [756, 289] width 167 height 27
drag, startPoint x: 902, startPoint y: 330, endPoint x: 890, endPoint y: 328, distance: 11.7
click at [893, 329] on div "- Mini-Pâte-à-Choux Menge 25 + In den Warenkorb" at bounding box center [810, 329] width 374 height 27
click at [653, 333] on input "25" at bounding box center [649, 329] width 19 height 27
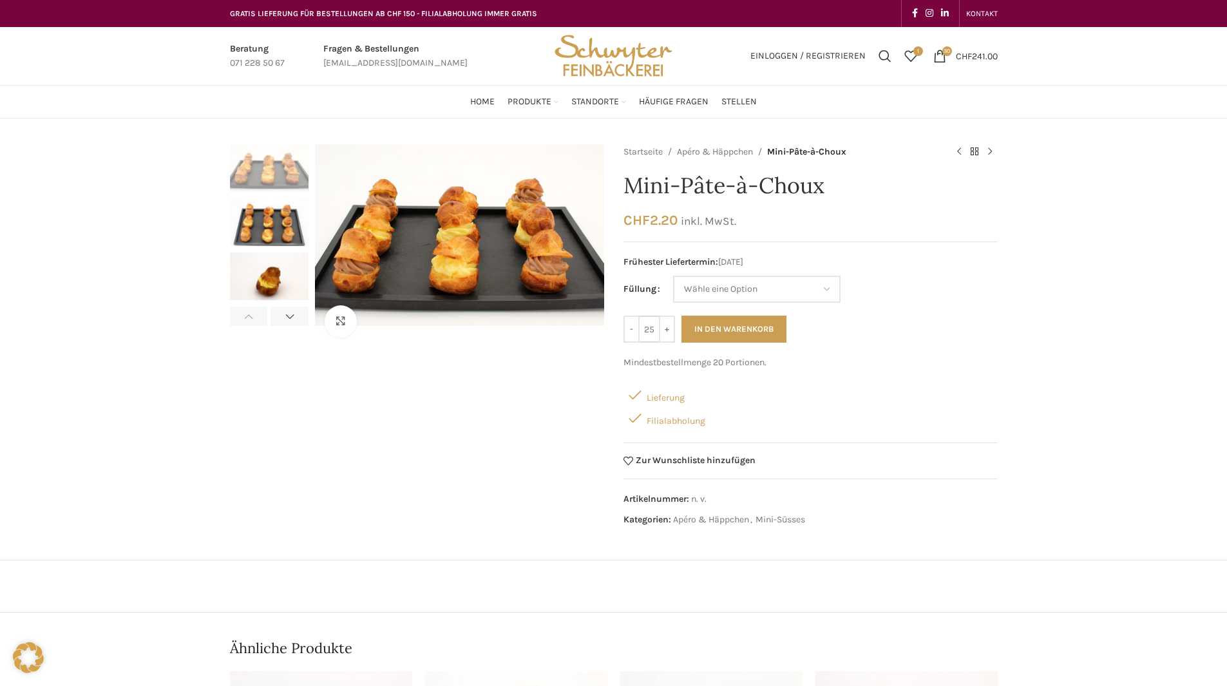
type input "2"
type input "12"
click at [711, 287] on select "Wähle eine Option Vanillecreme Schoggimousse" at bounding box center [756, 289] width 167 height 27
select select "Vanillecreme"
click at [673, 276] on select "Wähle eine Option Vanillecreme Schoggimousse" at bounding box center [756, 289] width 167 height 27
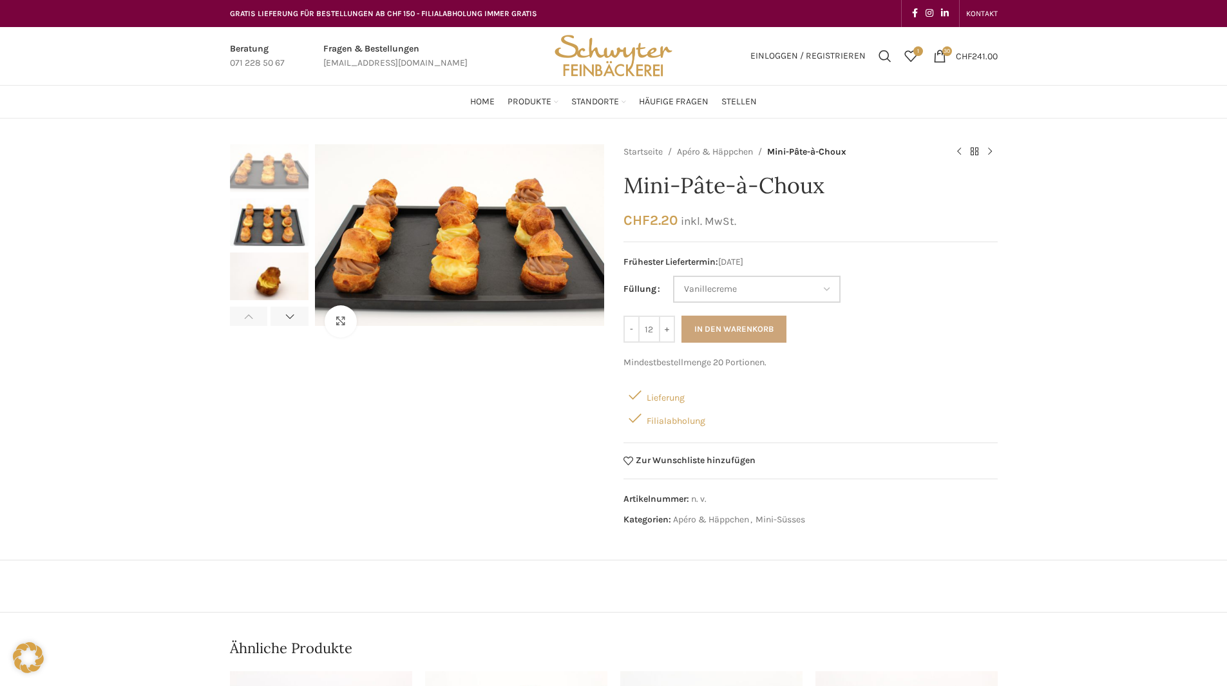
type input "20"
select select "Vanillecreme"
click at [718, 324] on button "In den Warenkorb" at bounding box center [733, 329] width 105 height 27
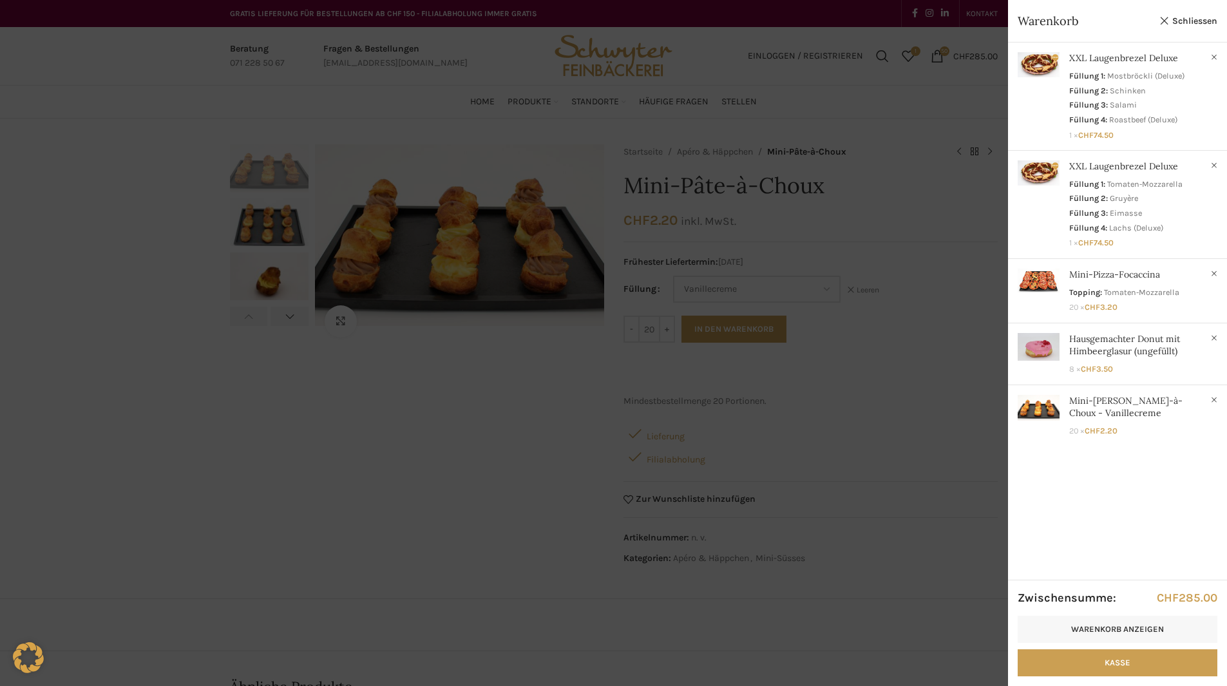
click at [651, 328] on div at bounding box center [613, 343] width 1227 height 686
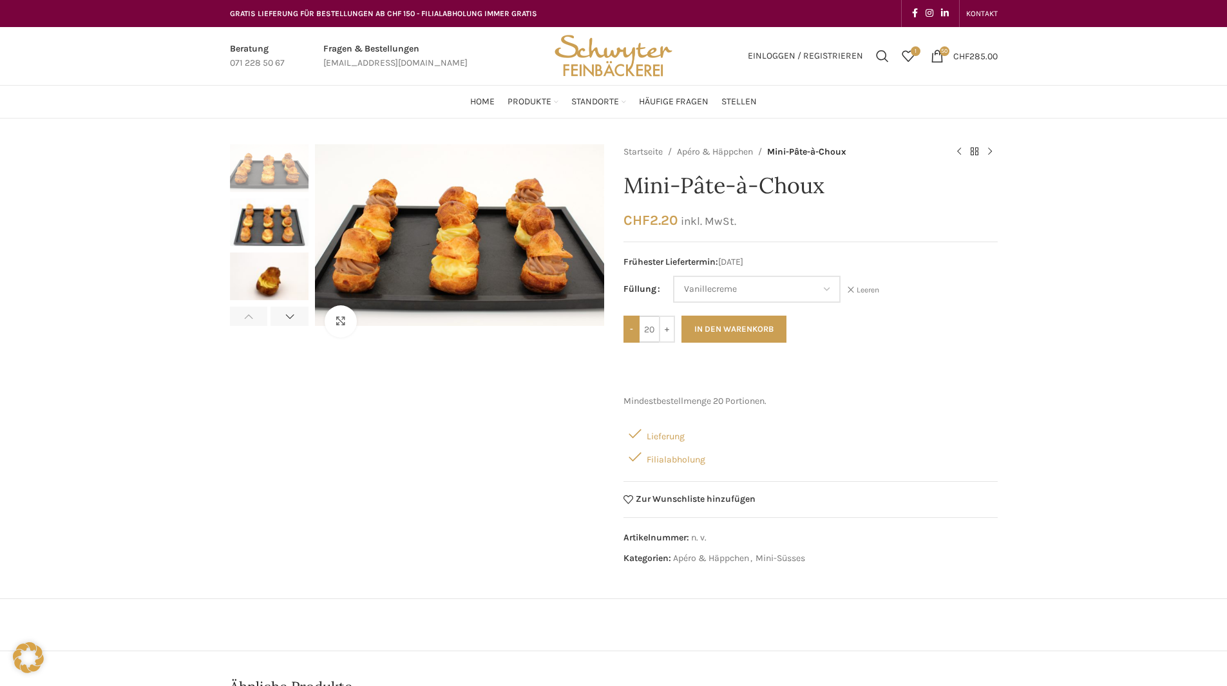
drag, startPoint x: 656, startPoint y: 328, endPoint x: 630, endPoint y: 328, distance: 26.4
click at [630, 328] on div "- Mini-Pâte-à-Choux Menge 20 +" at bounding box center [649, 329] width 52 height 27
type input "13"
click at [799, 294] on select "Wähle eine Option Vanillecreme Schoggimousse" at bounding box center [756, 289] width 167 height 27
select select "Schoggimousse"
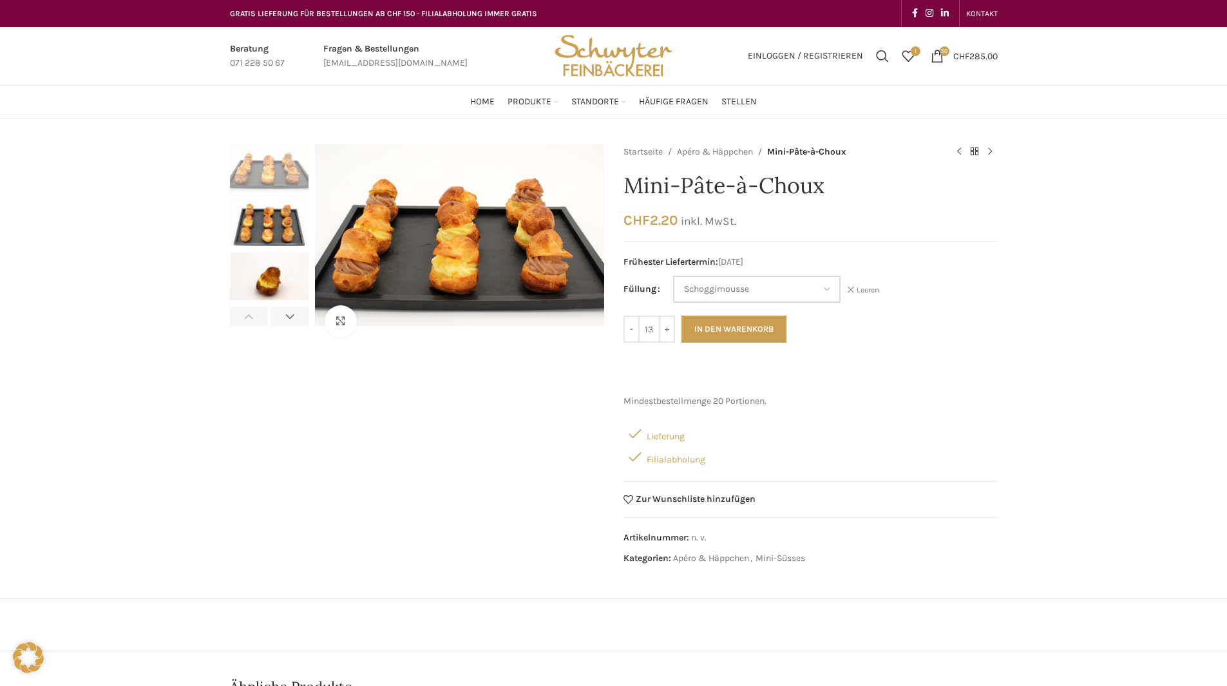
click at [673, 276] on select "Wähle eine Option Vanillecreme Schoggimousse" at bounding box center [756, 289] width 167 height 27
drag, startPoint x: 658, startPoint y: 331, endPoint x: 637, endPoint y: 330, distance: 20.7
click at [637, 330] on div "- Mini-Pâte-à-Choux Menge 20 +" at bounding box center [649, 329] width 52 height 27
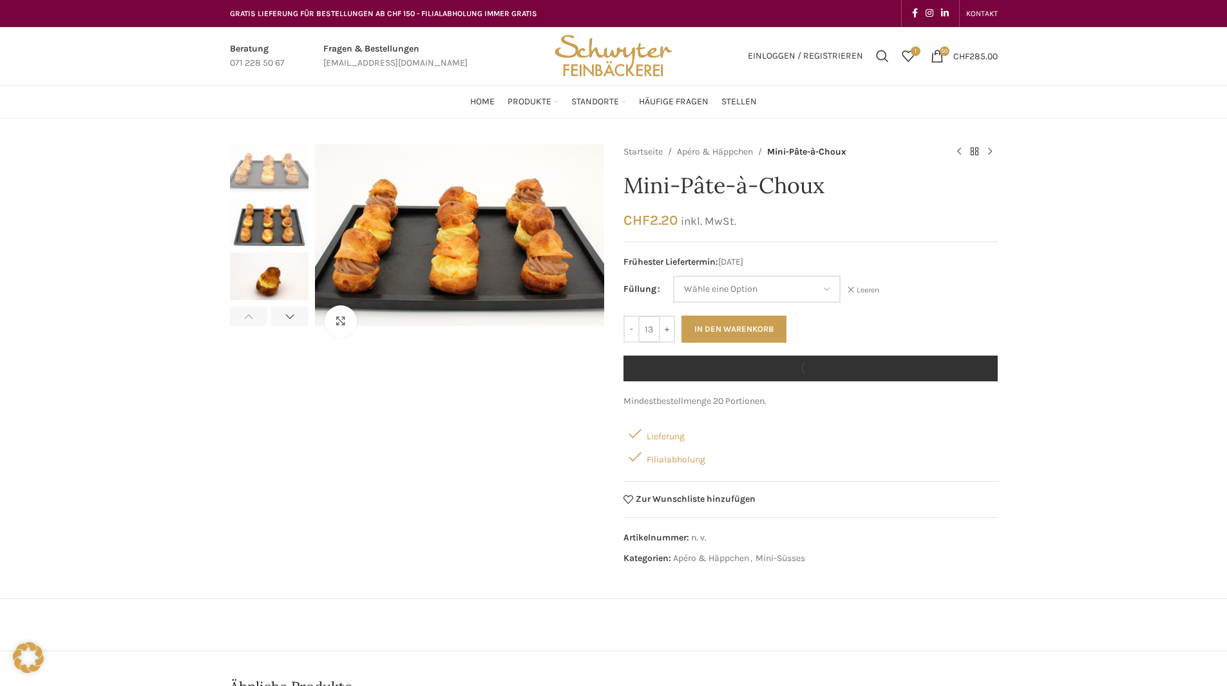
type input "13"
click at [819, 322] on div "- Mini-Pâte-à-Choux Menge 13 + In den Warenkorb Warenkorb anzeigen" at bounding box center [810, 329] width 374 height 27
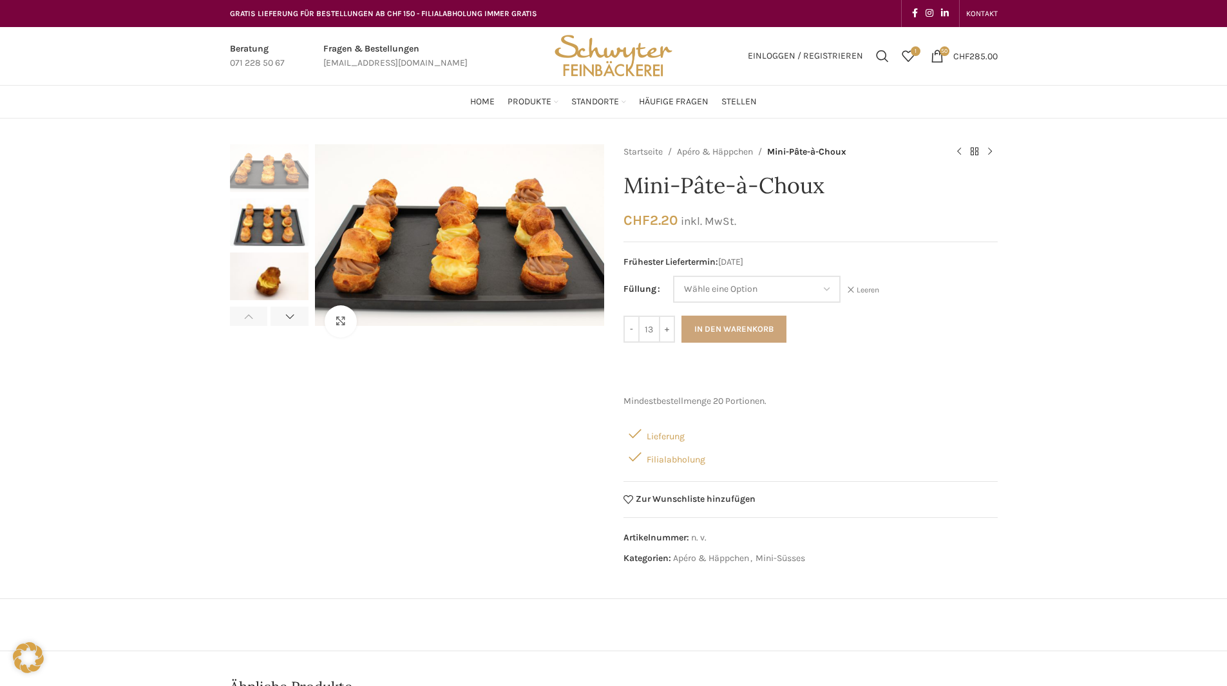
click at [754, 327] on button "In den Warenkorb" at bounding box center [733, 329] width 105 height 27
click at [974, 65] on link "50 items CHF 285.00" at bounding box center [964, 56] width 80 height 26
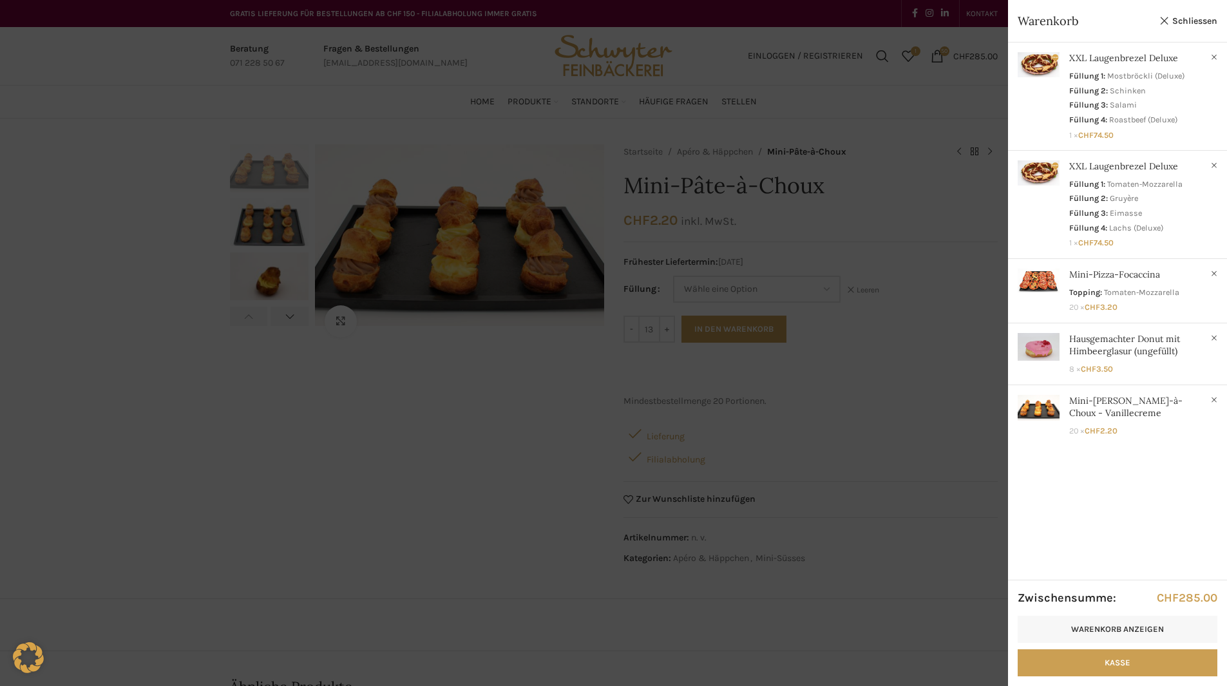
click at [478, 451] on div at bounding box center [613, 343] width 1227 height 686
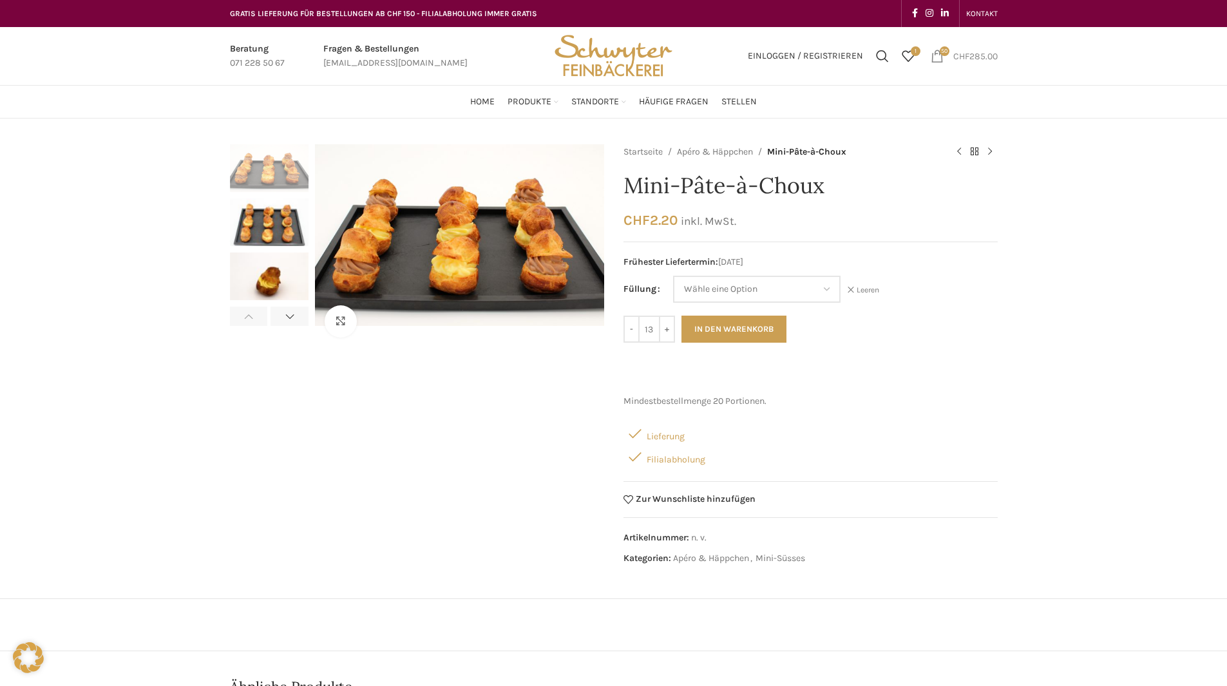
click at [993, 49] on link "50 items CHF 285.00" at bounding box center [964, 56] width 80 height 26
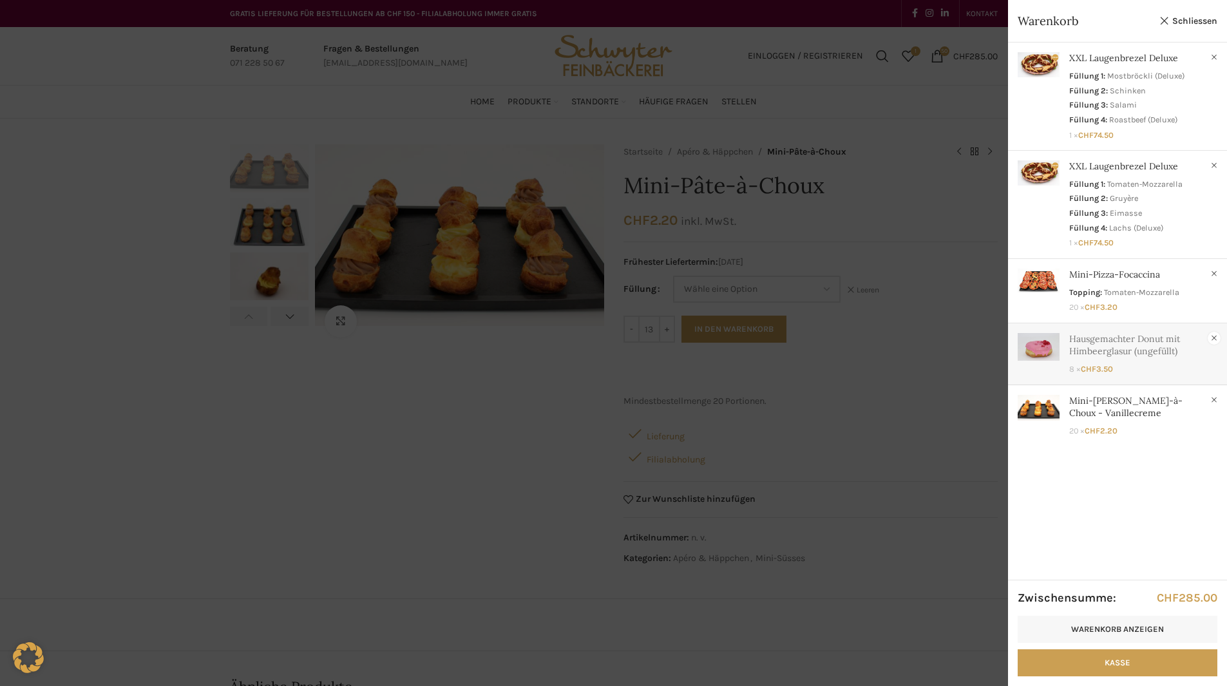
click at [1214, 339] on link "×" at bounding box center [1214, 338] width 13 height 13
click at [428, 95] on div at bounding box center [613, 343] width 1227 height 686
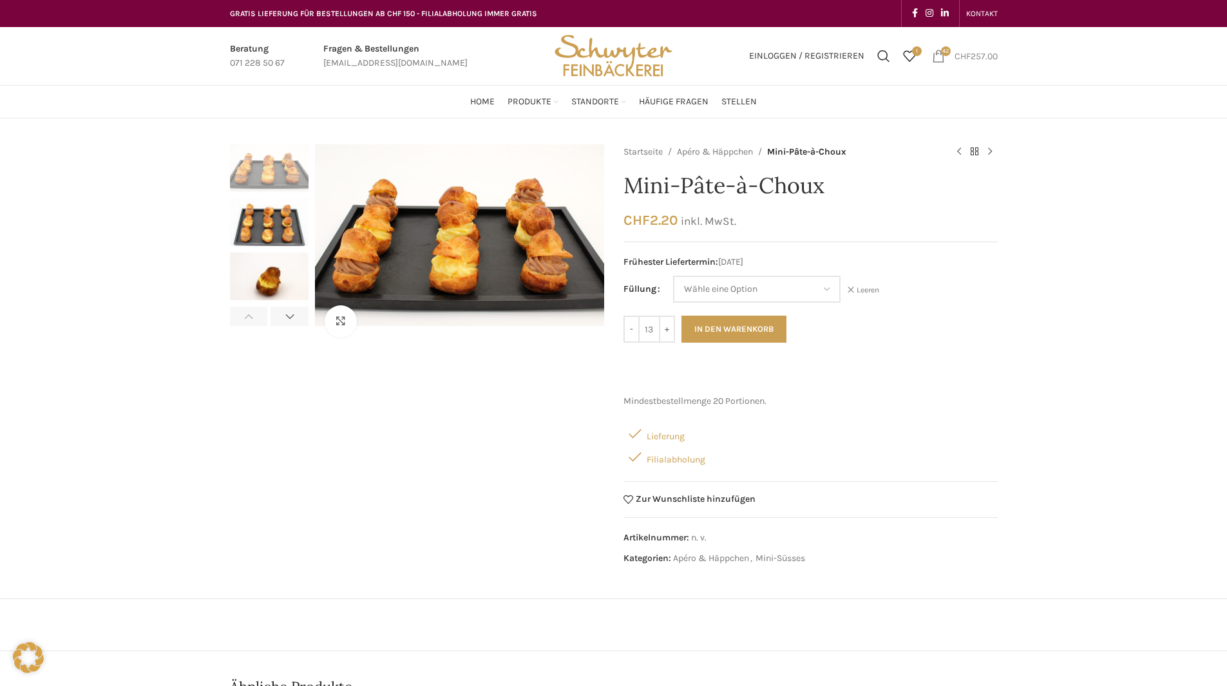
click at [965, 57] on span "CHF" at bounding box center [963, 55] width 16 height 11
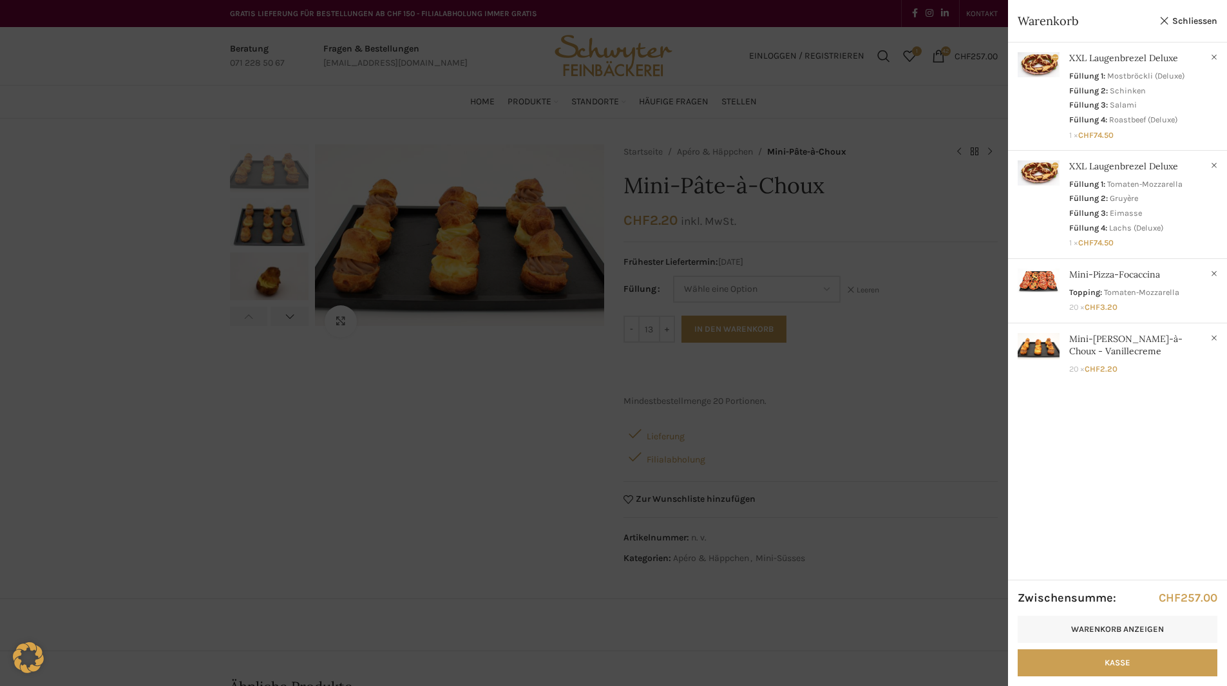
click at [131, 297] on div at bounding box center [613, 343] width 1227 height 686
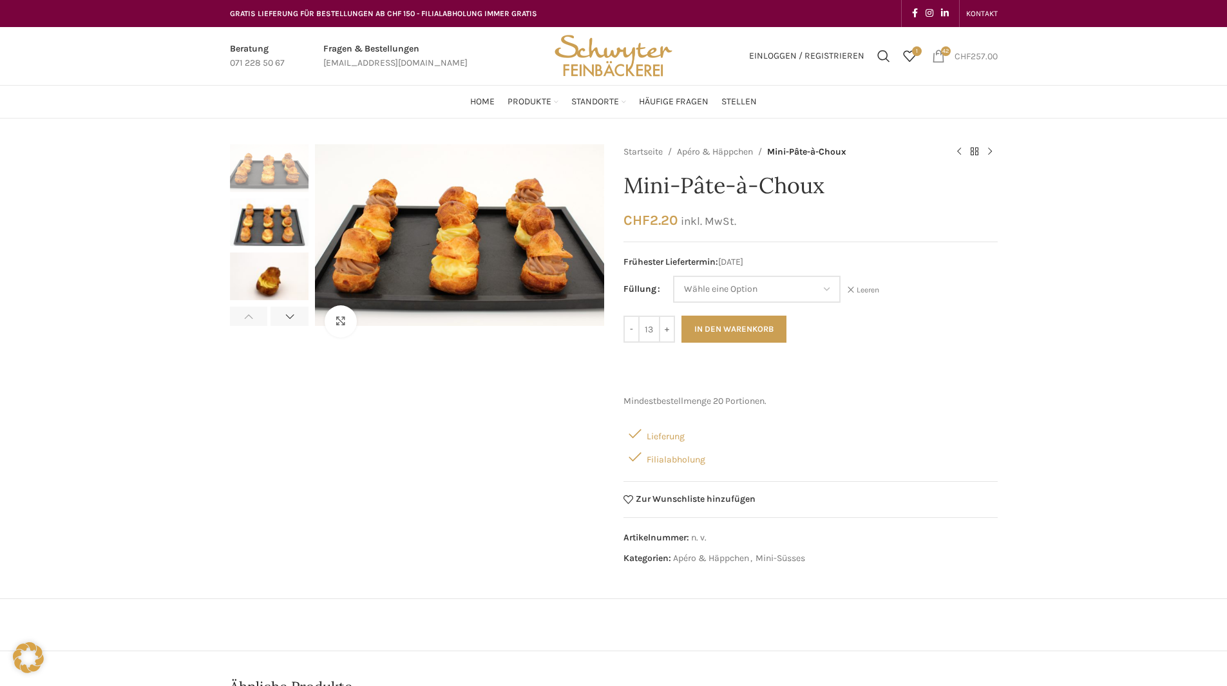
click at [967, 52] on span "CHF" at bounding box center [963, 55] width 16 height 11
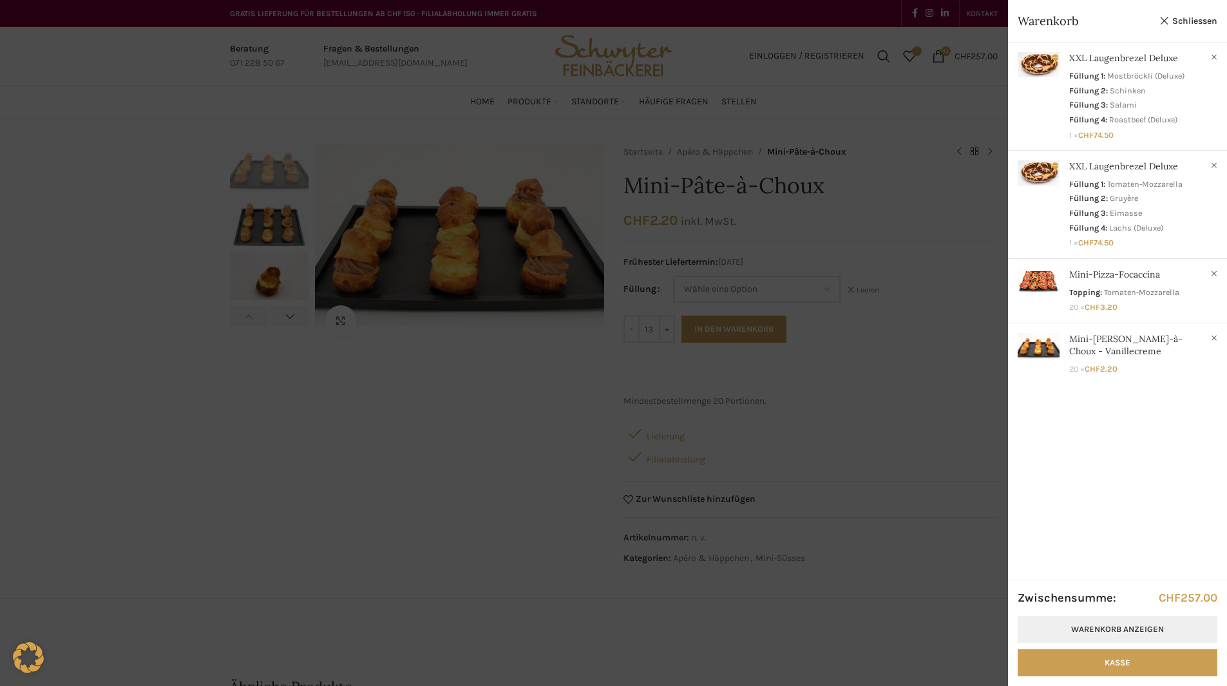
click at [1089, 636] on link "Warenkorb anzeigen" at bounding box center [1118, 629] width 200 height 27
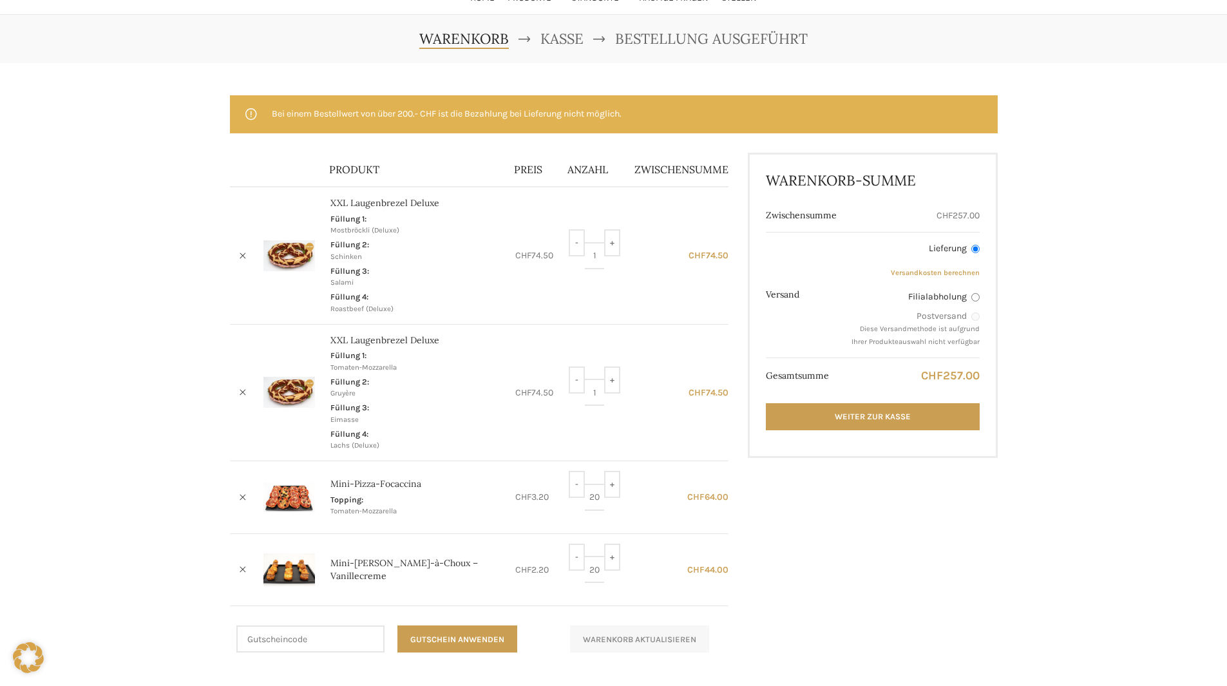
scroll to position [129, 0]
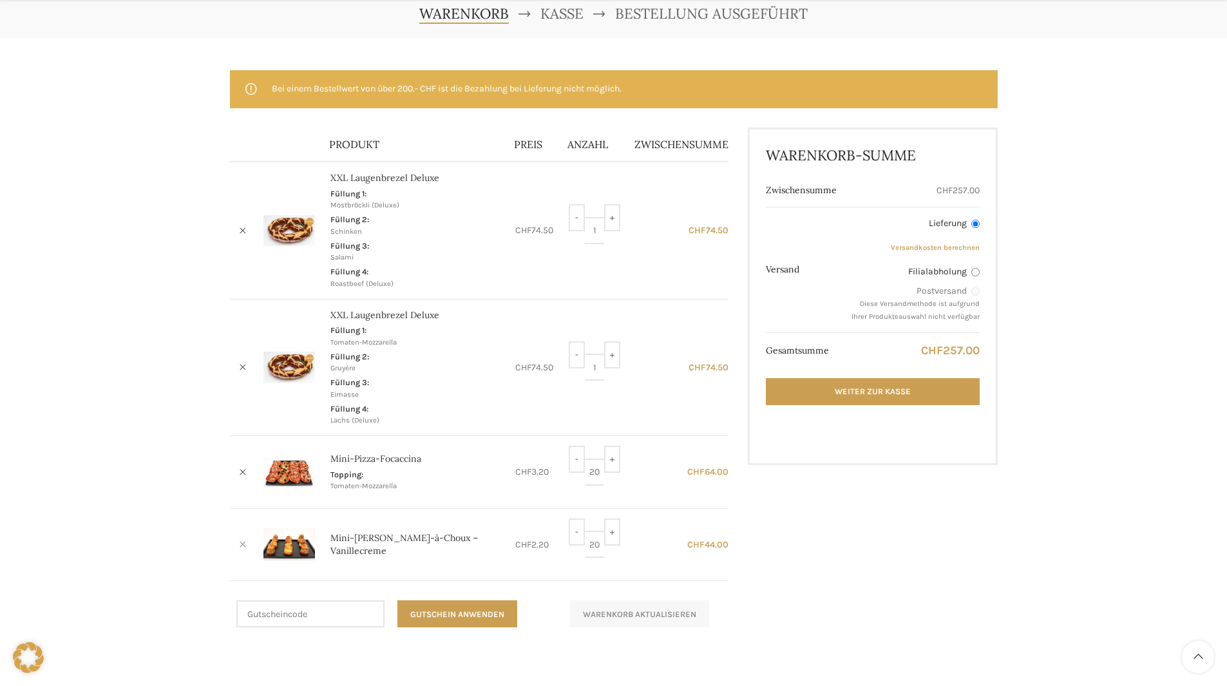
click at [245, 540] on link "×" at bounding box center [242, 544] width 19 height 19
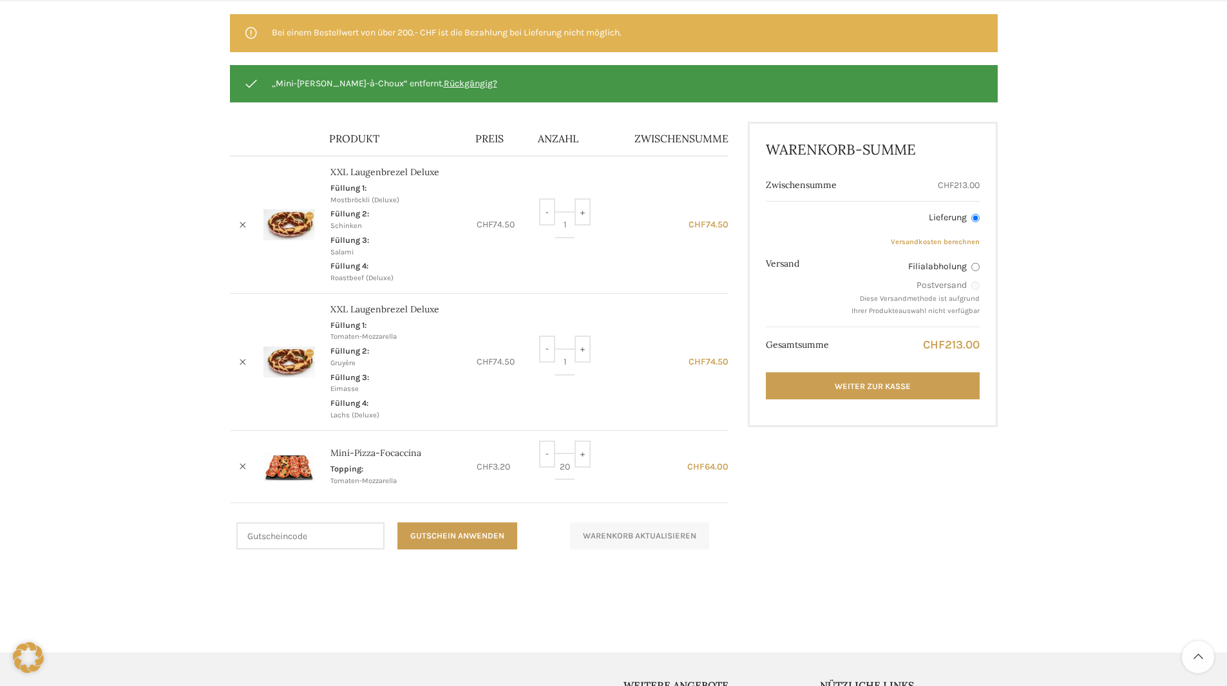
scroll to position [186, 0]
click at [886, 374] on link "Weiter zur Kasse" at bounding box center [872, 385] width 213 height 27
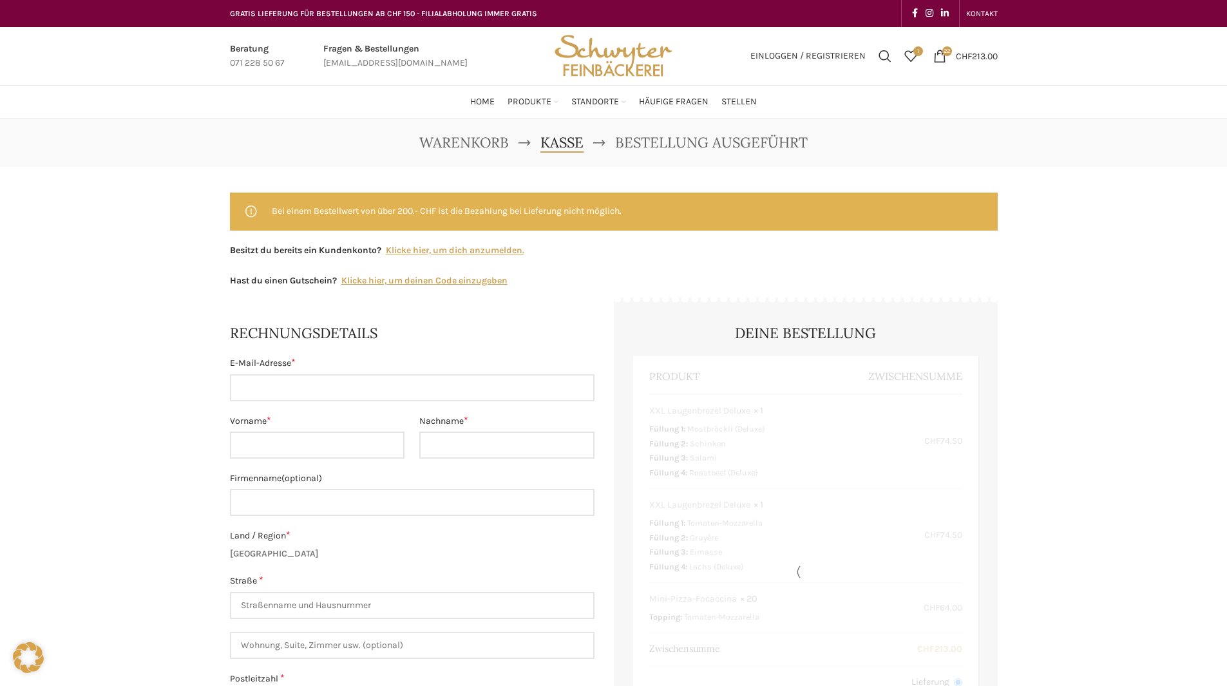
select select "SG"
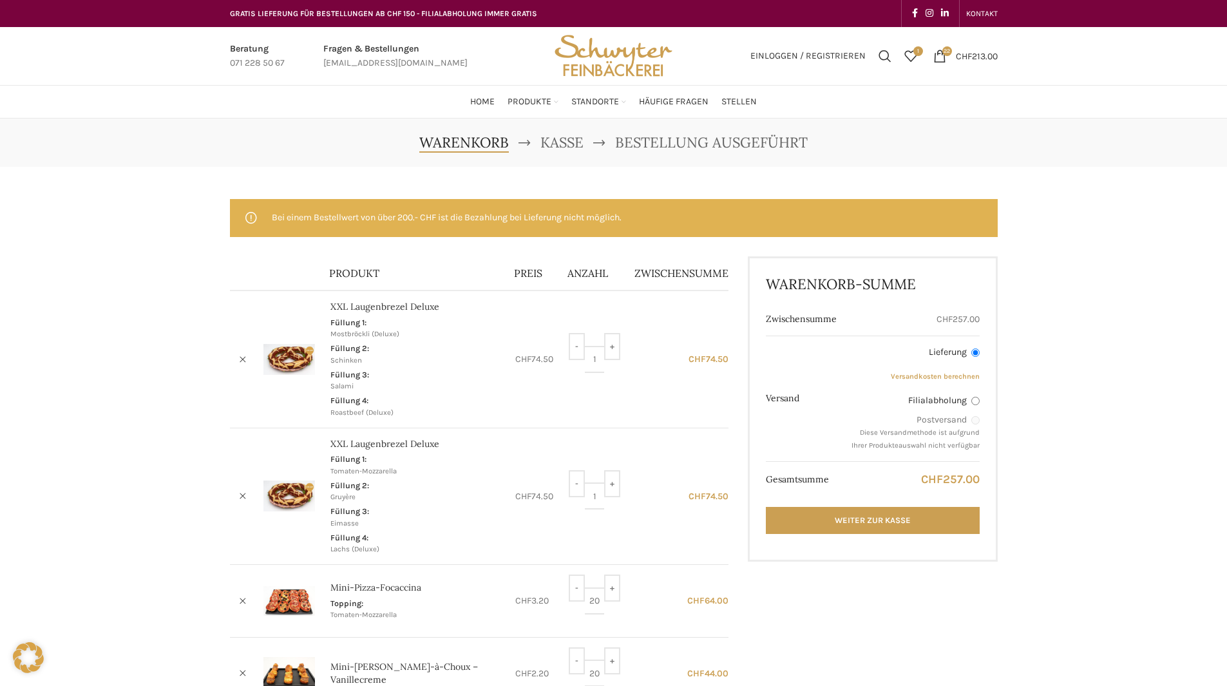
scroll to position [186, 0]
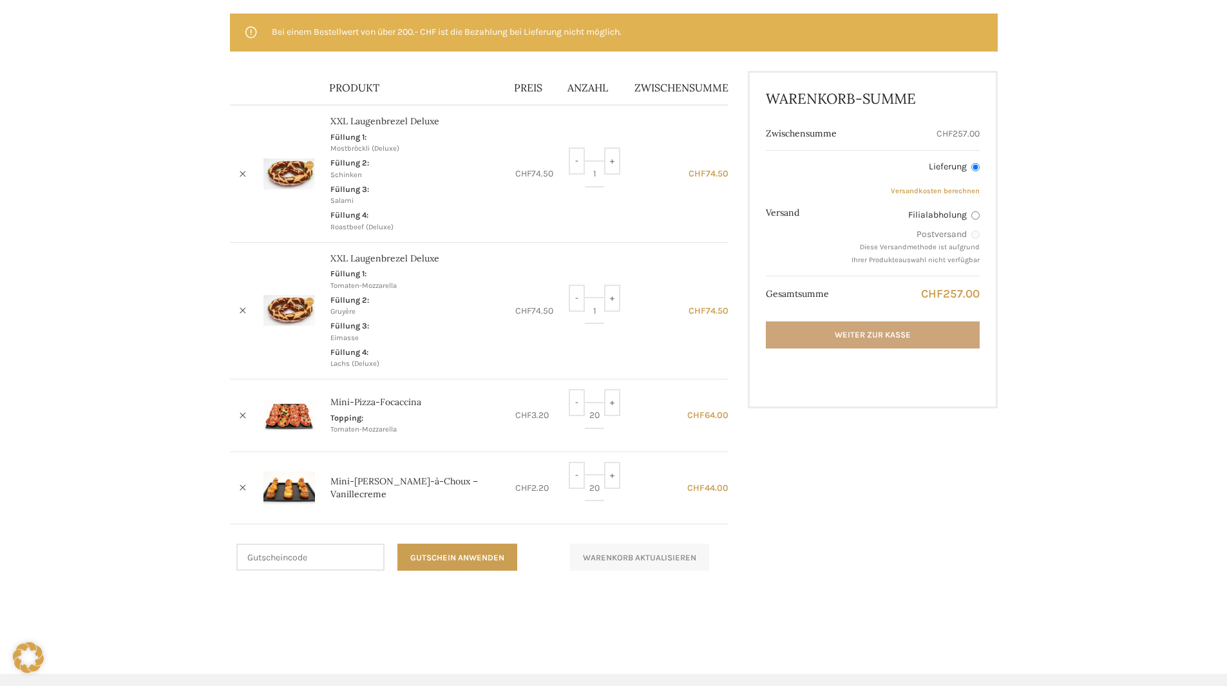
click at [938, 332] on link "Weiter zur Kasse" at bounding box center [872, 334] width 213 height 27
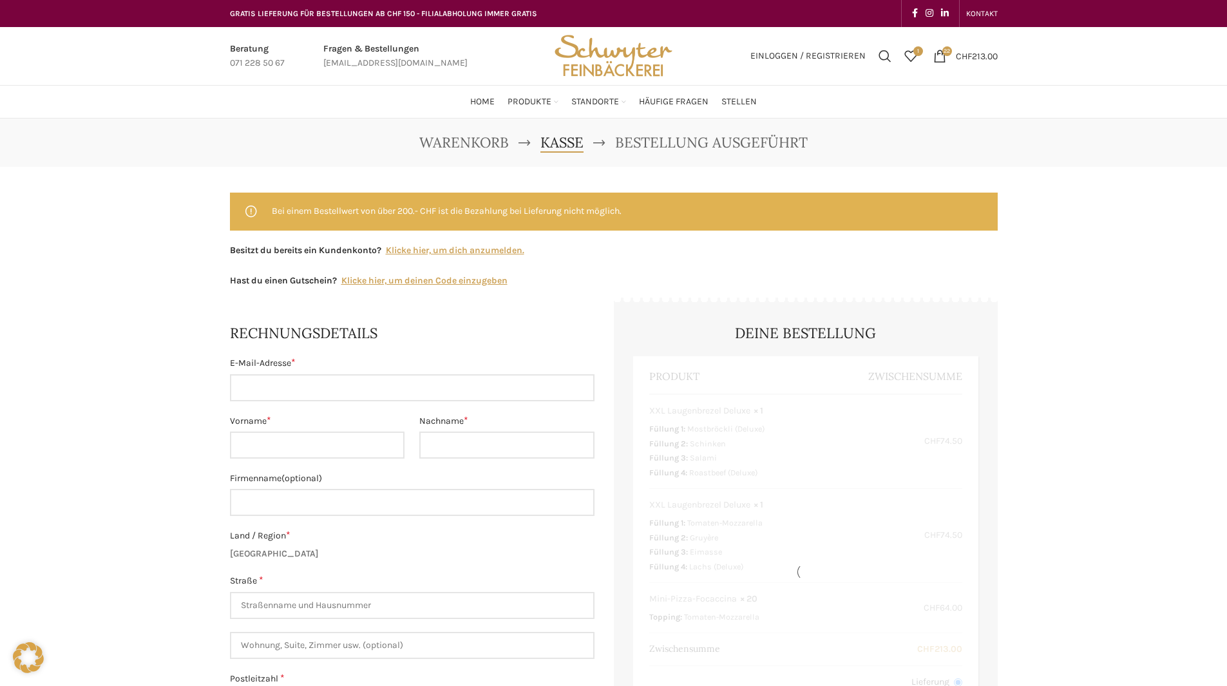
select select "SG"
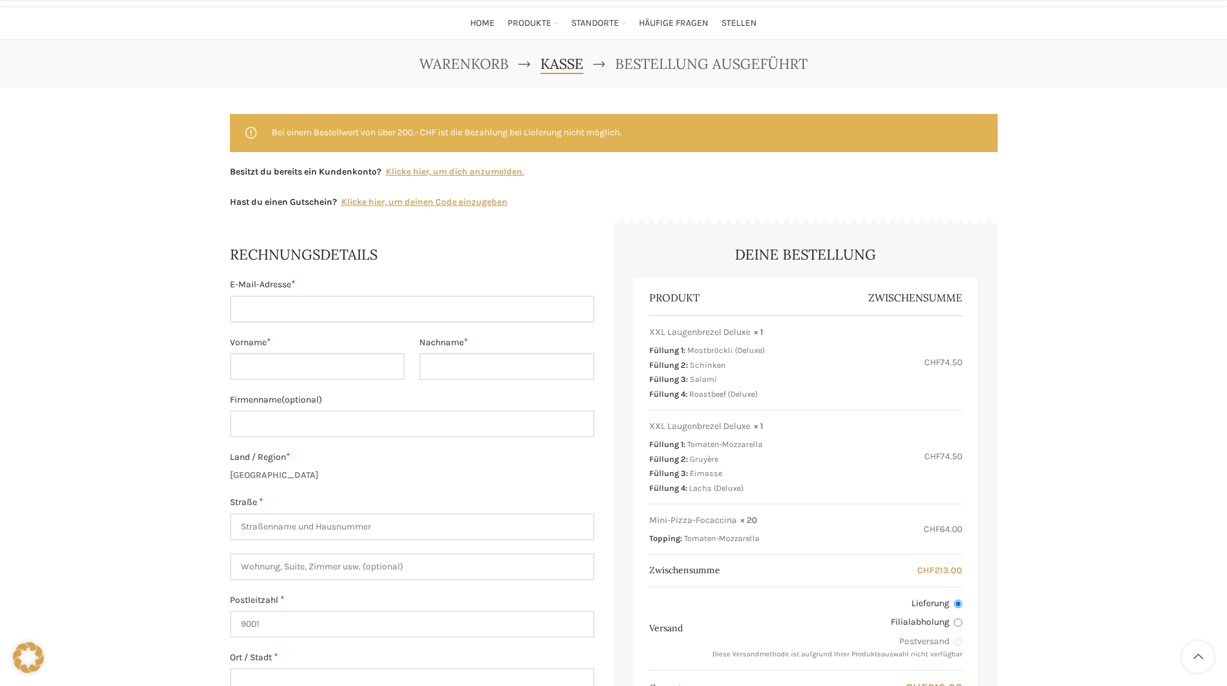
scroll to position [322, 0]
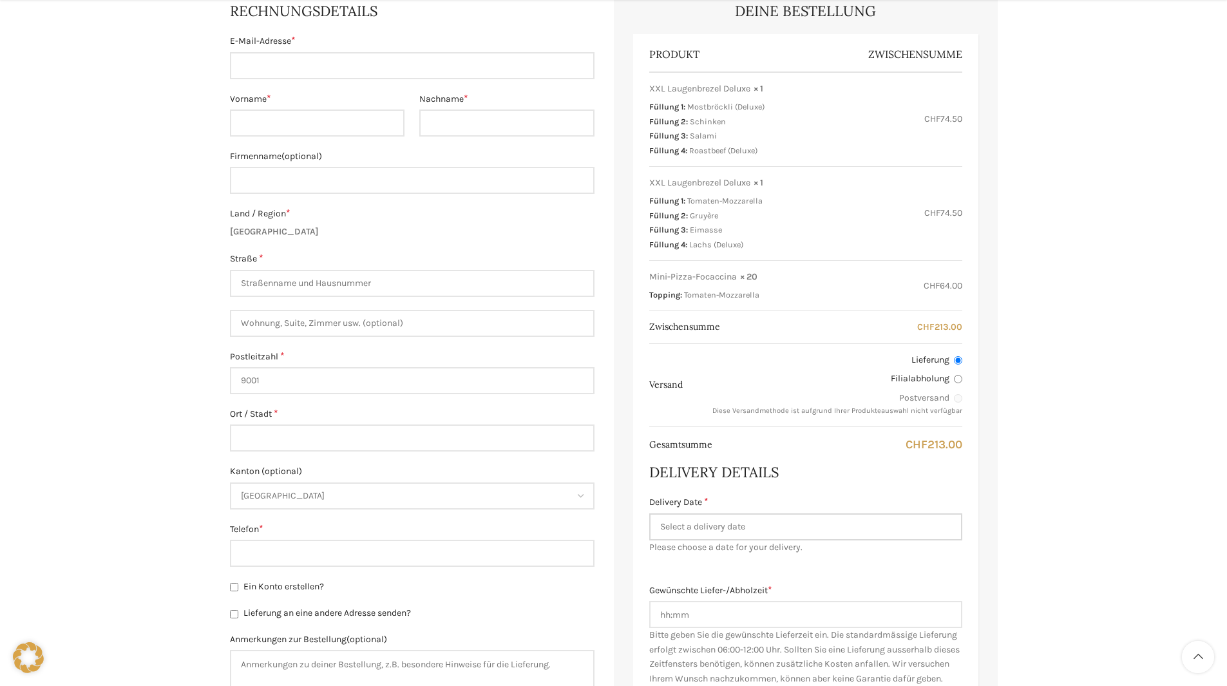
click at [676, 524] on input "Delivery Date *" at bounding box center [805, 526] width 313 height 27
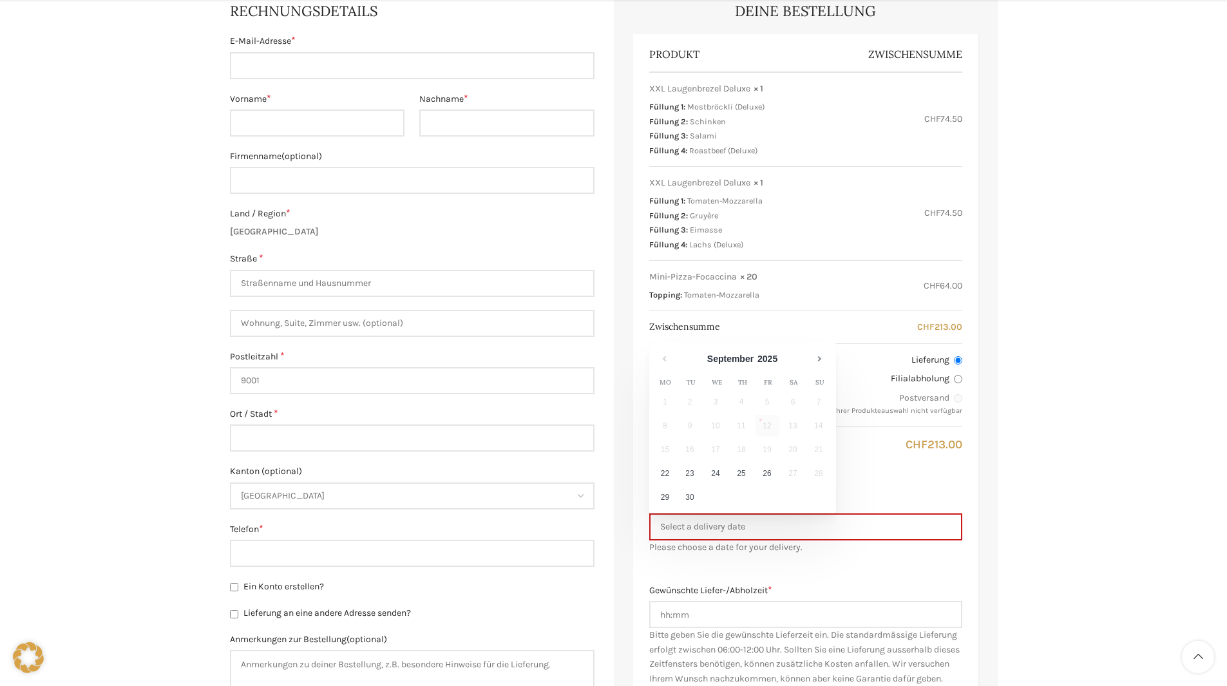
click at [752, 432] on td "11" at bounding box center [743, 427] width 26 height 24
click at [733, 449] on td "18" at bounding box center [743, 451] width 26 height 24
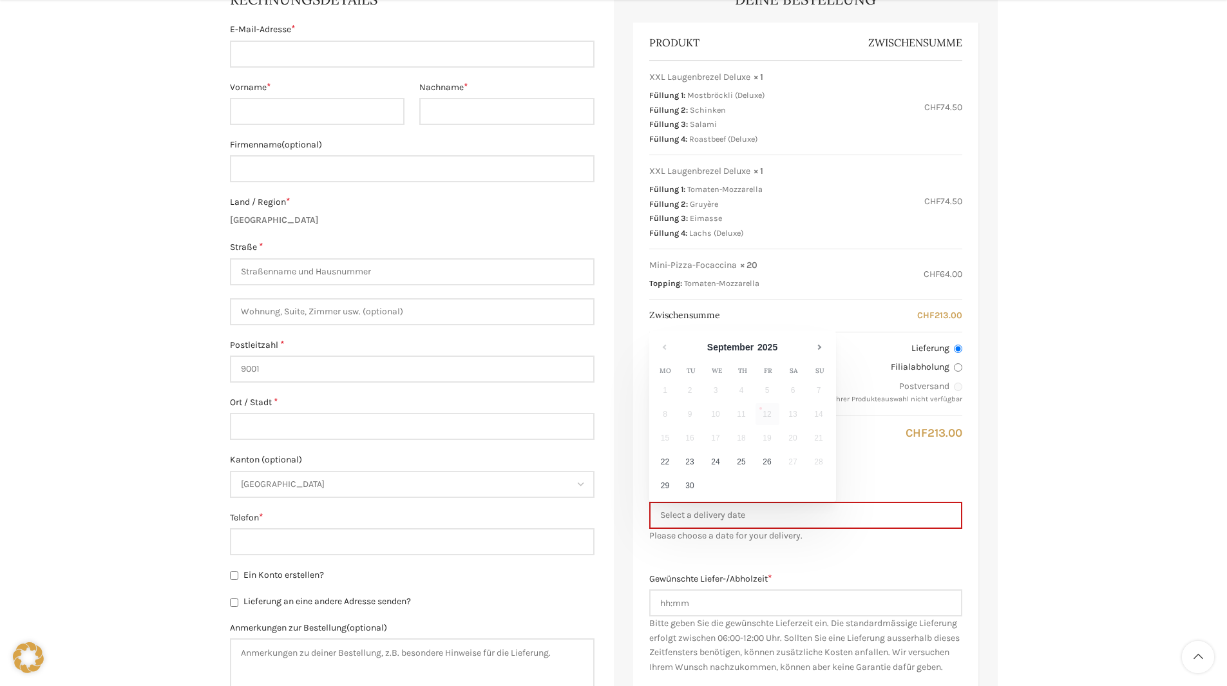
scroll to position [515, 0]
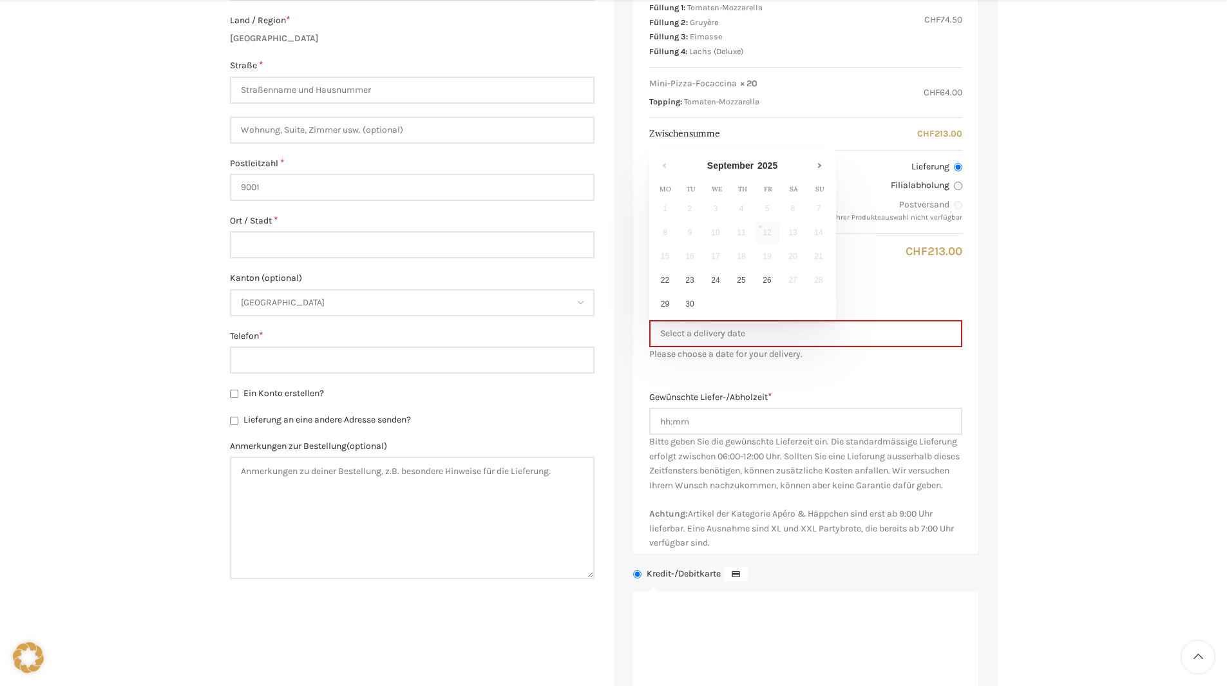
click at [718, 265] on td "17" at bounding box center [717, 257] width 26 height 24
click at [698, 261] on td "16" at bounding box center [691, 257] width 26 height 24
click at [817, 169] on link "Next" at bounding box center [820, 166] width 22 height 22
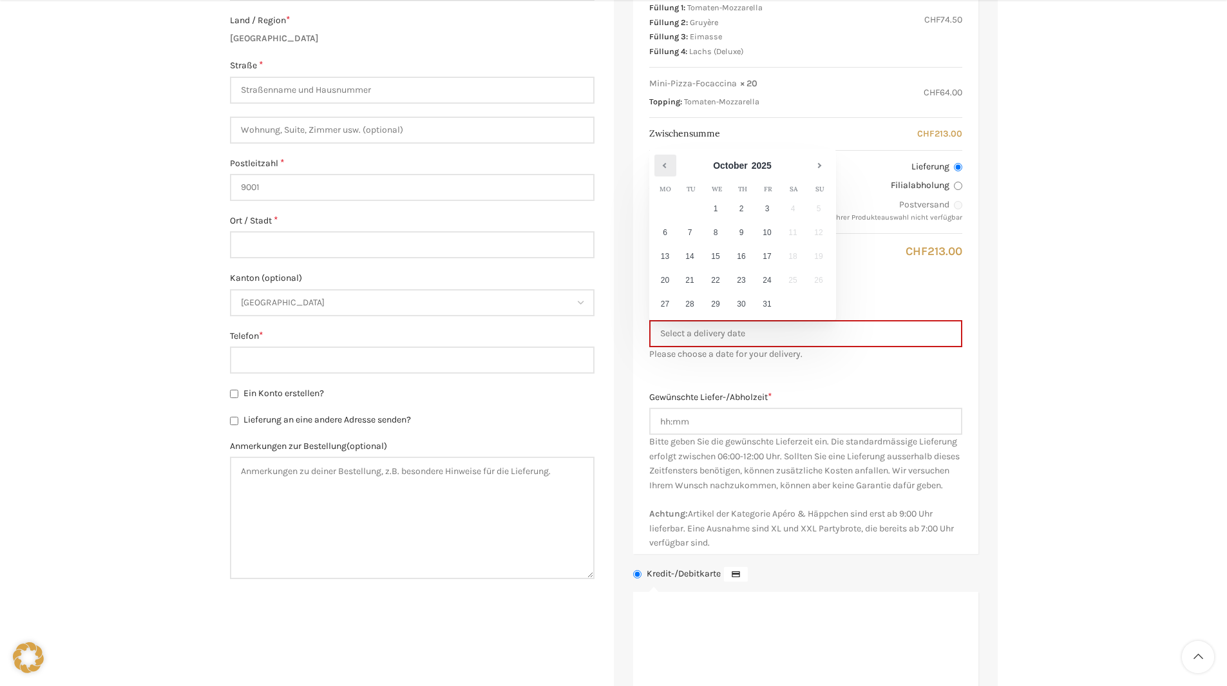
click at [670, 168] on link "Prev" at bounding box center [665, 166] width 22 height 22
click at [1007, 312] on main "Bei einem Bestellwert von über 200.- CHF ist die Bezahlung bei Lieferung nicht …" at bounding box center [613, 292] width 787 height 1280
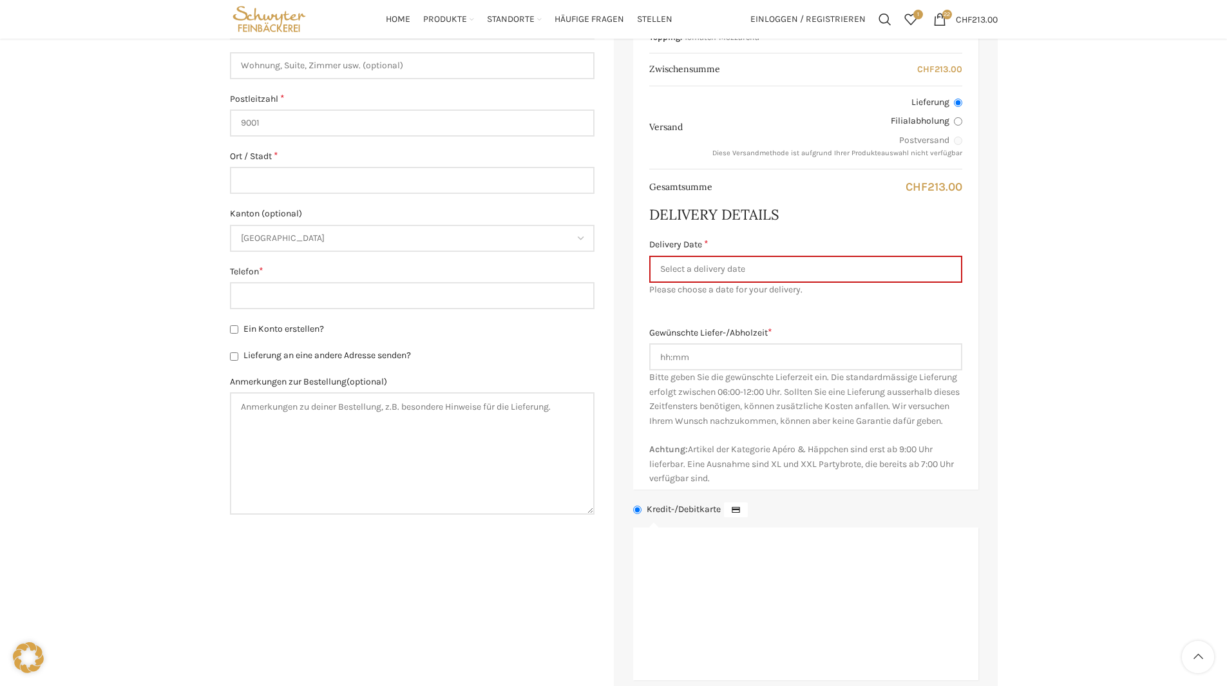
scroll to position [0, 0]
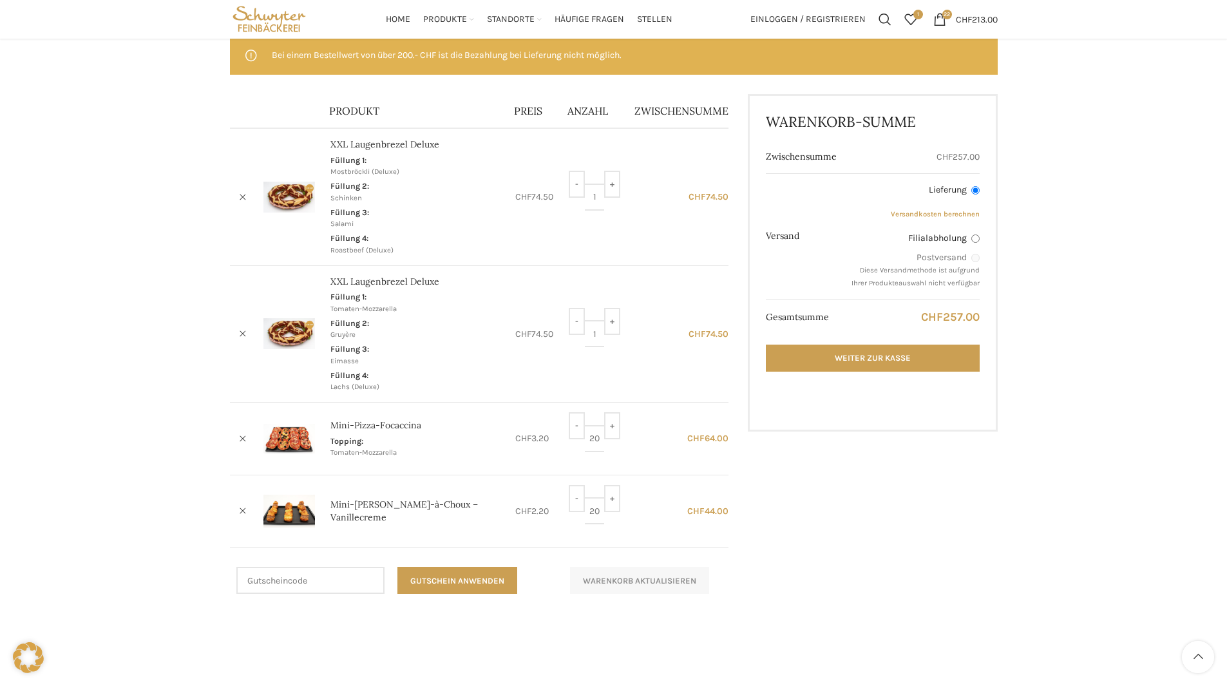
scroll to position [121, 0]
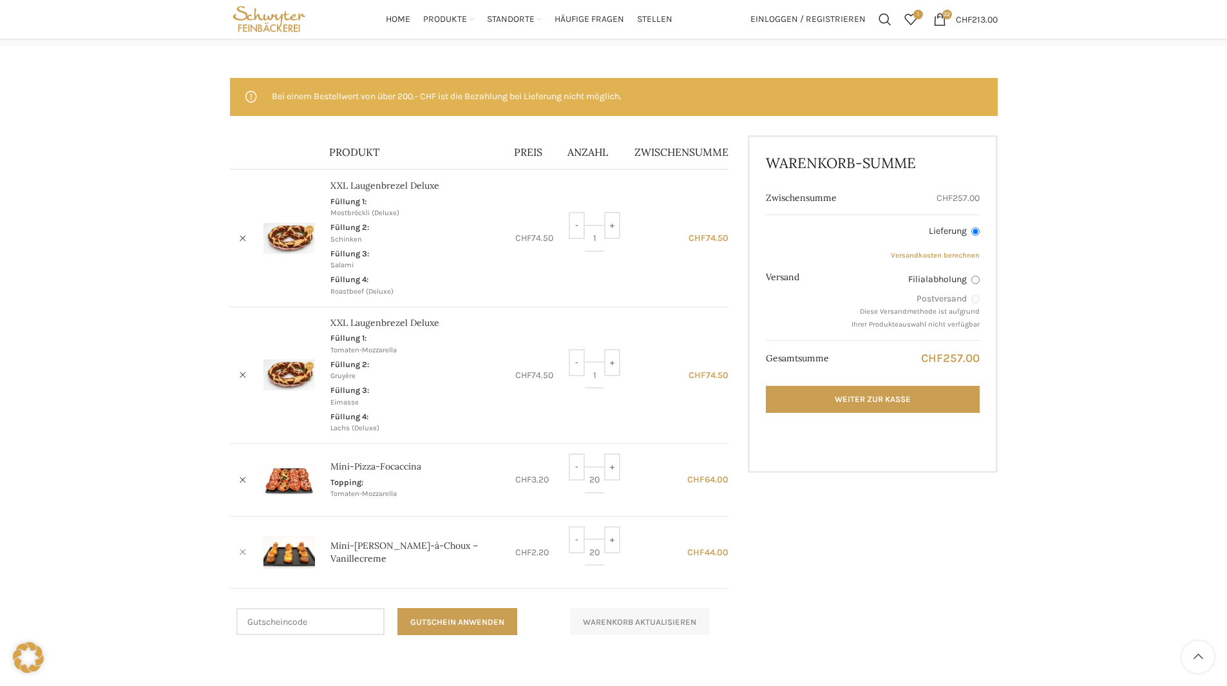
click at [245, 548] on link "×" at bounding box center [242, 552] width 19 height 19
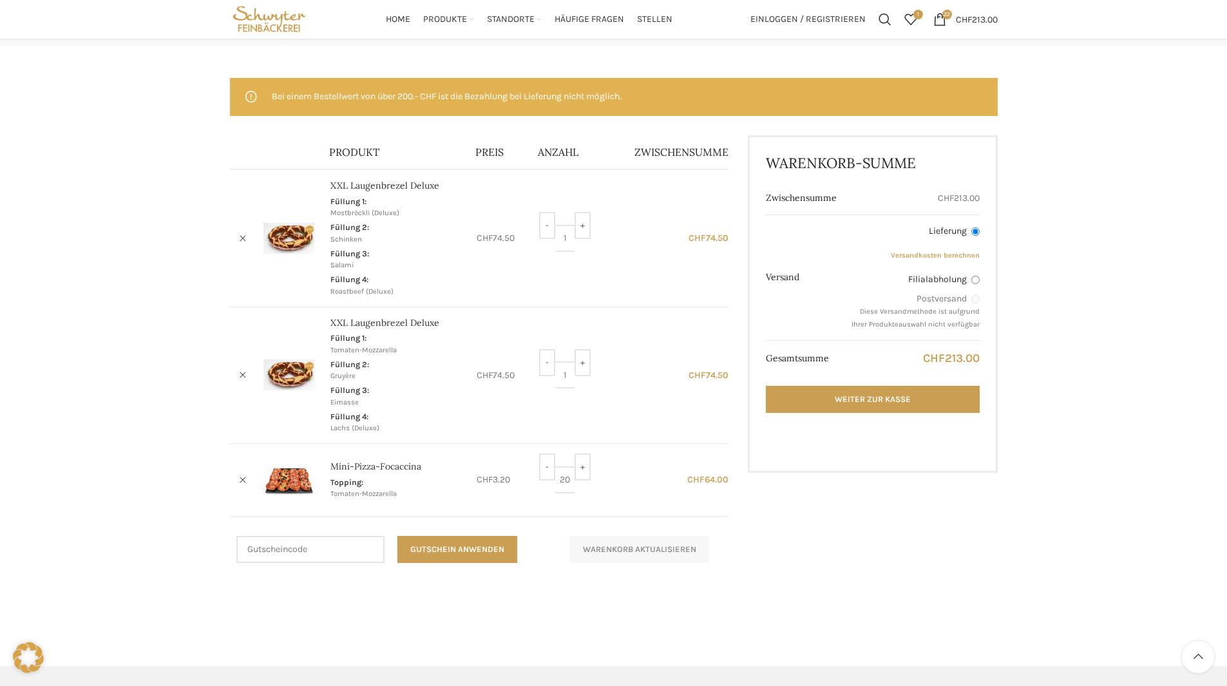
click at [1049, 283] on div "Warenkorb Kasse Bestellung ausgeführt Bei einem Bestellwert von über 200.- CHF …" at bounding box center [613, 318] width 1227 height 643
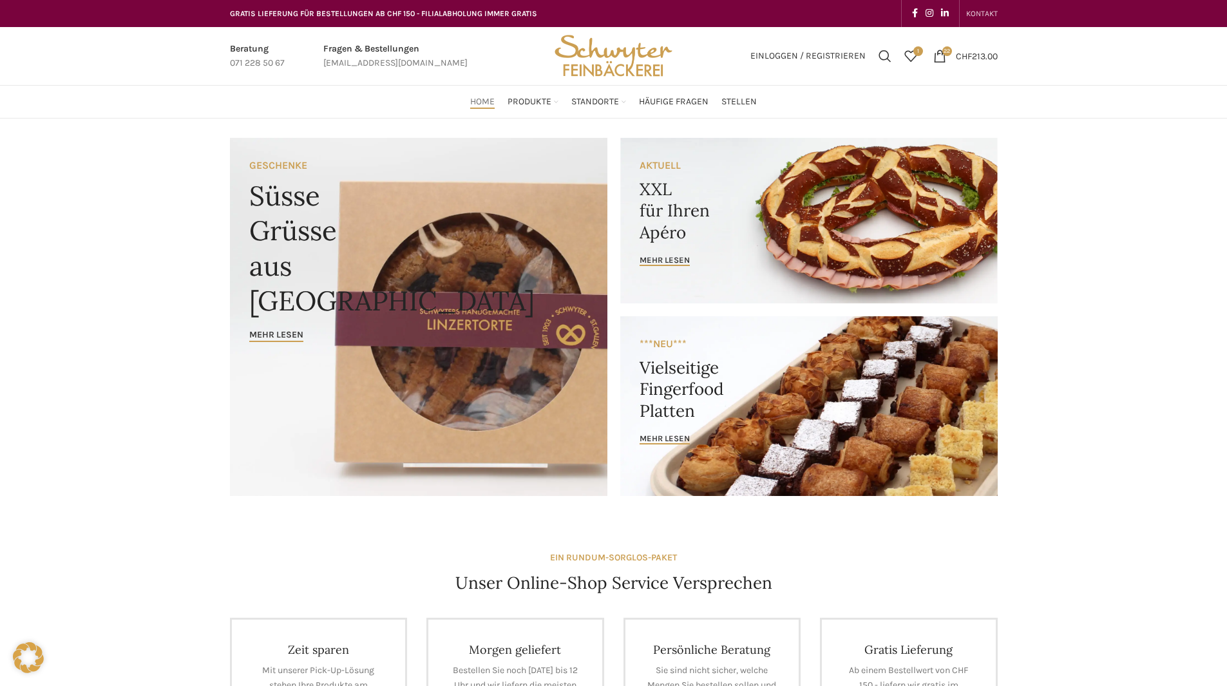
click at [980, 16] on span "KONTAKT" at bounding box center [982, 13] width 32 height 9
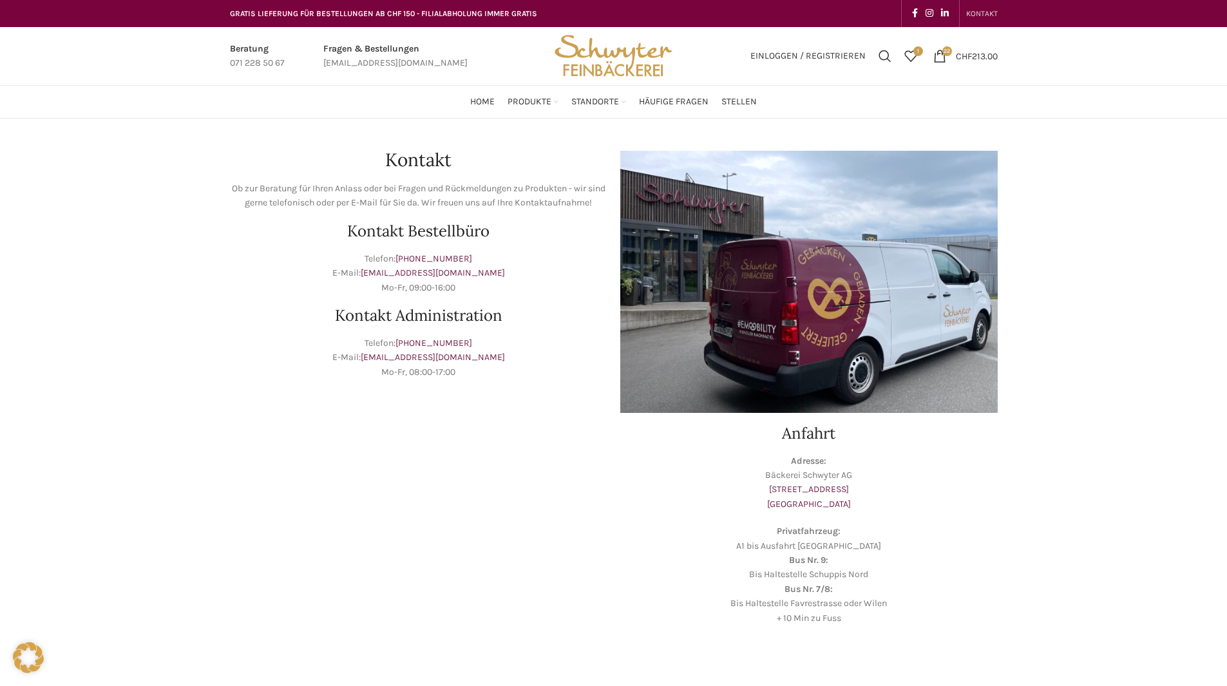
click at [576, 51] on img "Site logo" at bounding box center [613, 56] width 126 height 58
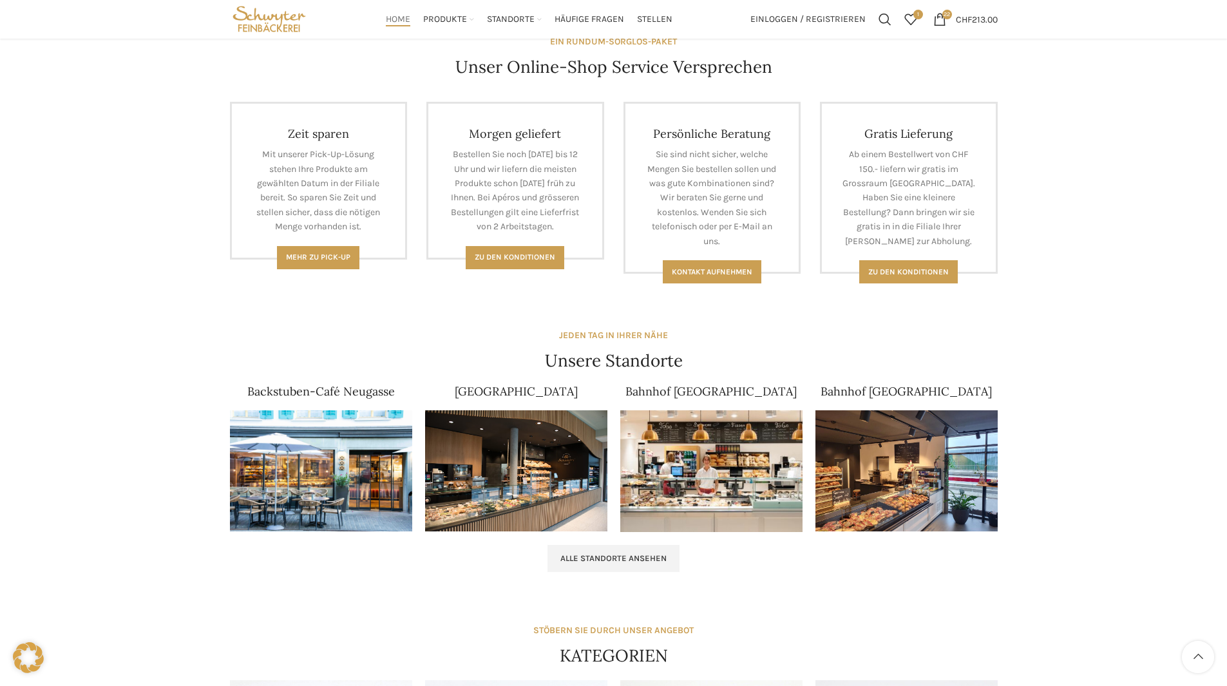
scroll to position [515, 0]
click at [538, 261] on span "Zu den Konditionen" at bounding box center [515, 257] width 81 height 9
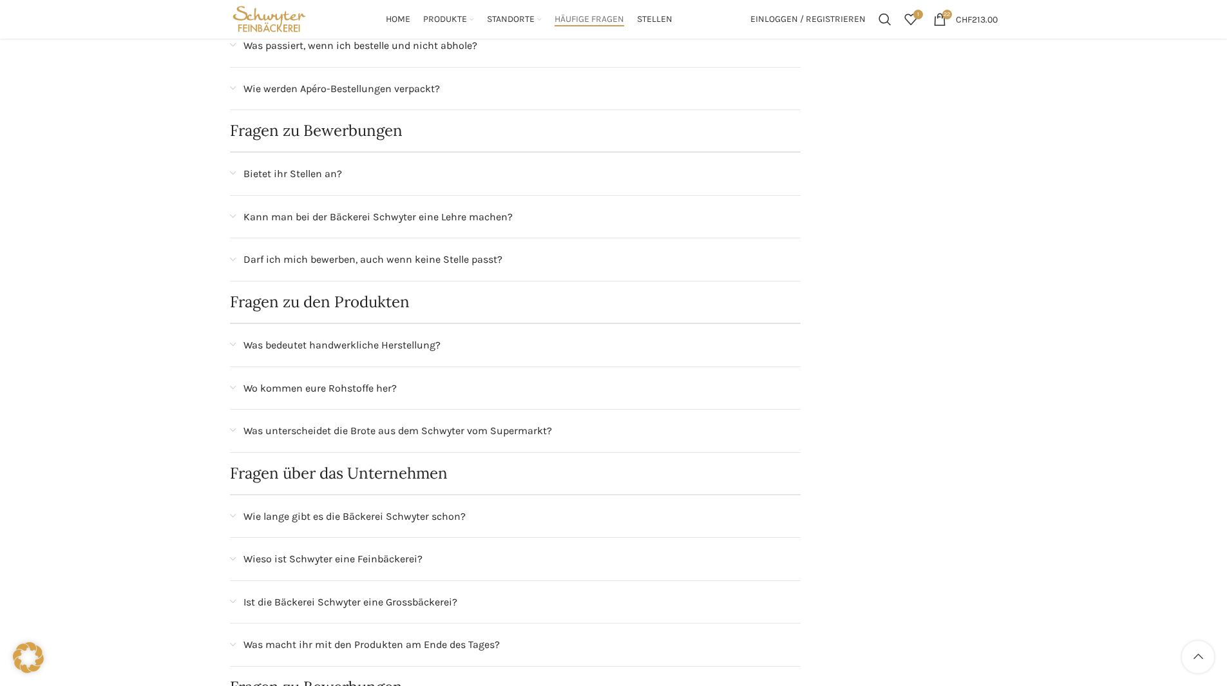
scroll to position [64, 0]
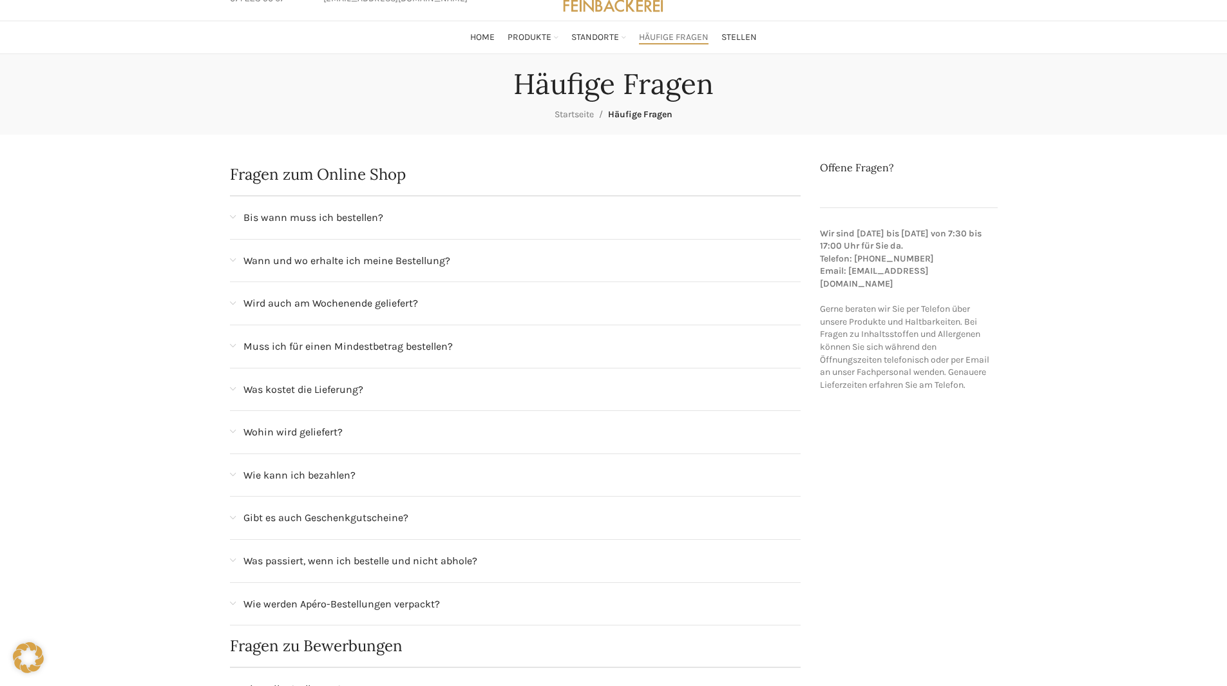
click at [444, 231] on div "Bis wann muss ich bestellen?" at bounding box center [515, 217] width 571 height 43
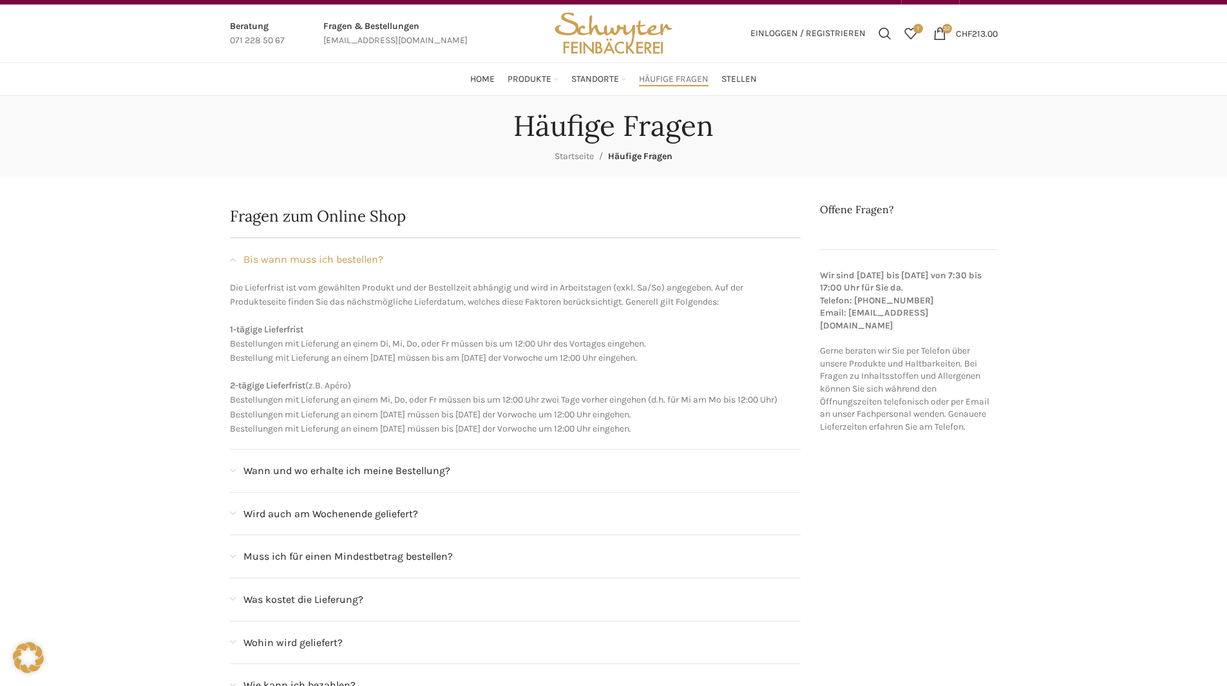
scroll to position [0, 0]
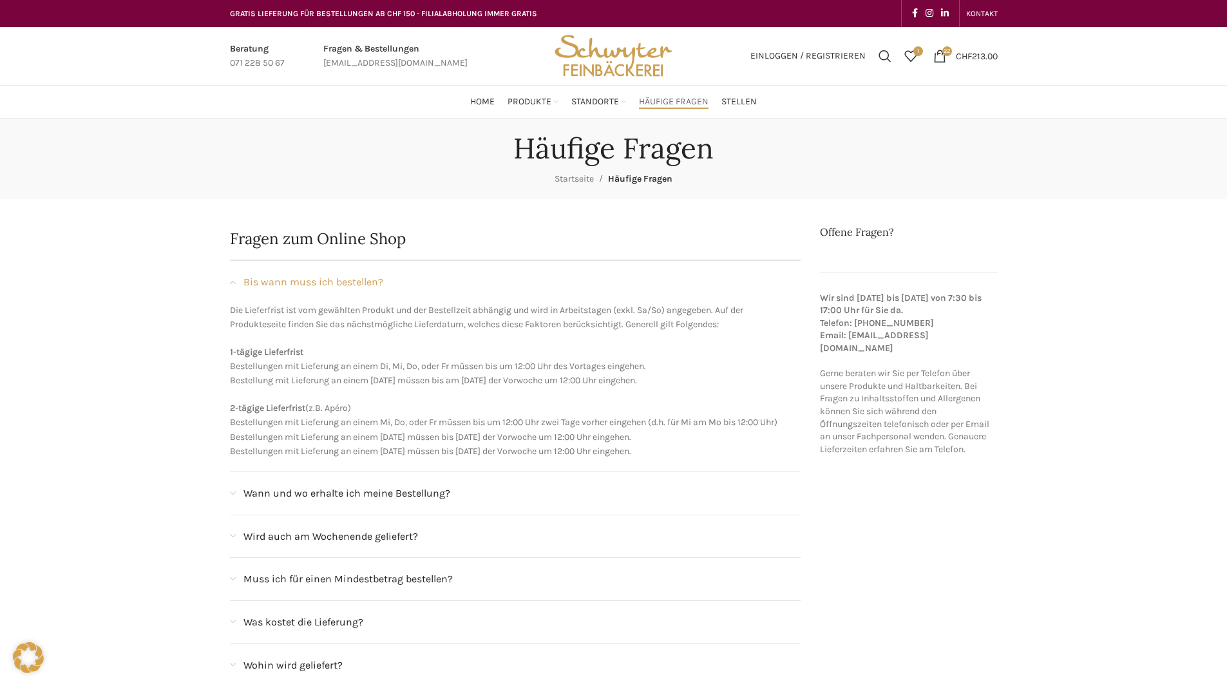
click at [582, 61] on img "Site logo" at bounding box center [613, 56] width 126 height 58
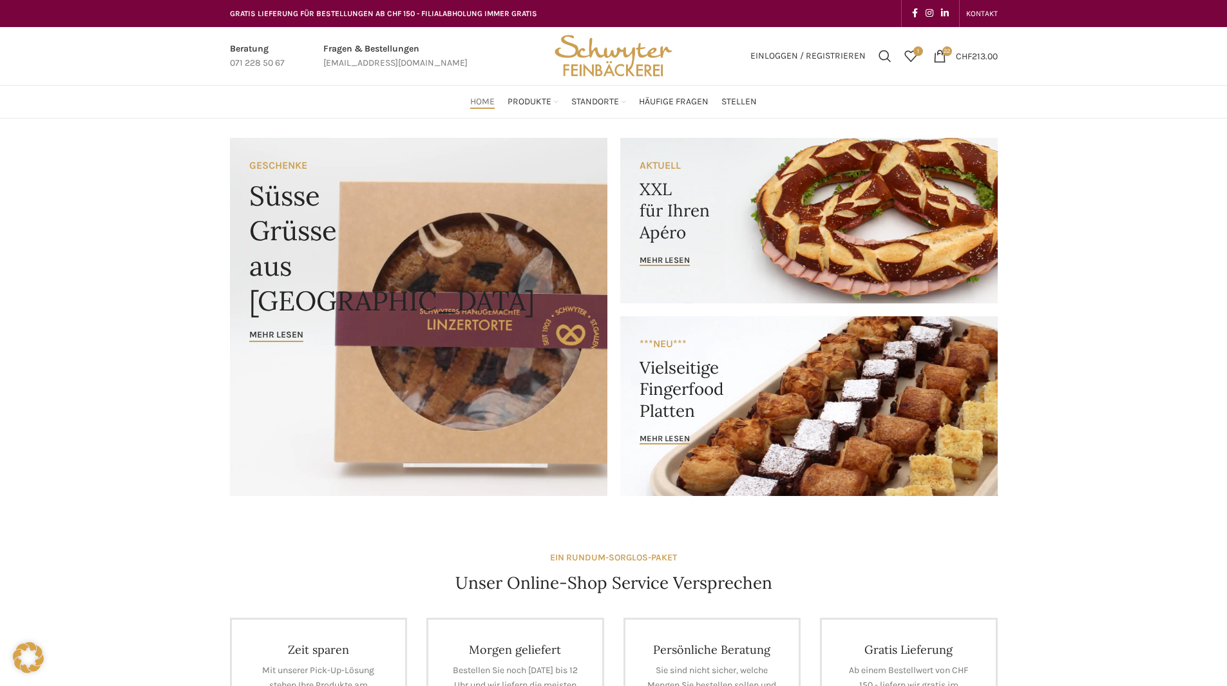
click at [734, 229] on link "Banner link" at bounding box center [808, 221] width 377 height 166
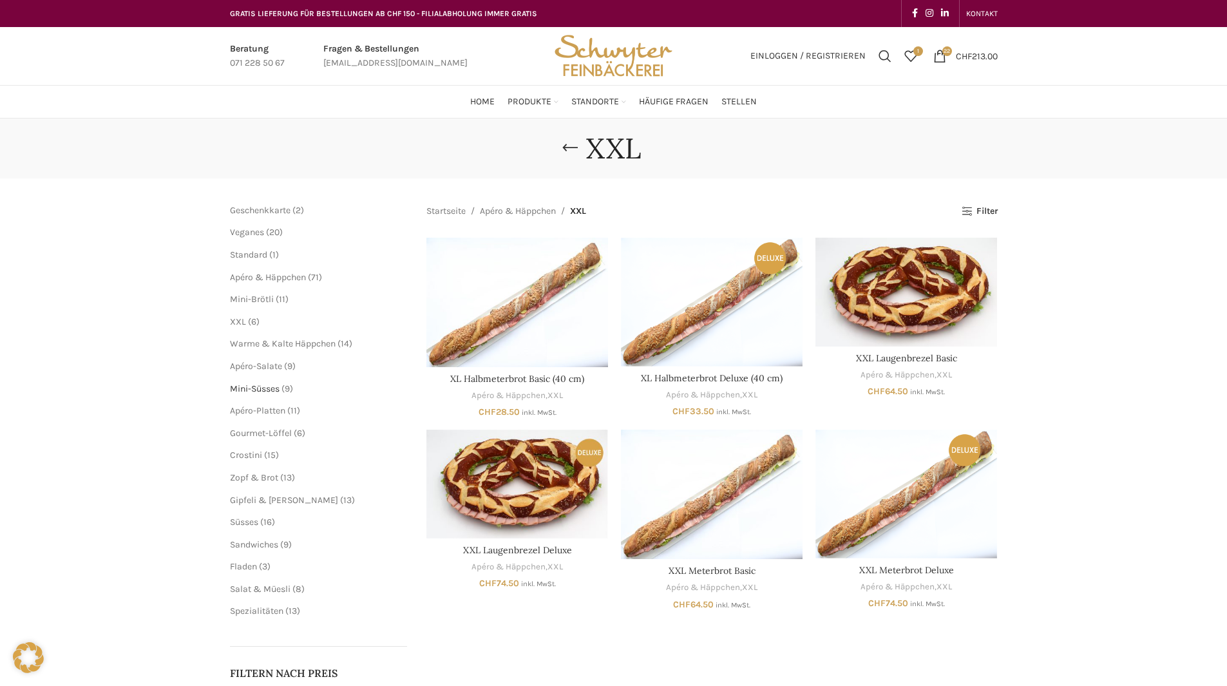
click at [269, 383] on span "Mini-Süsses" at bounding box center [255, 388] width 50 height 11
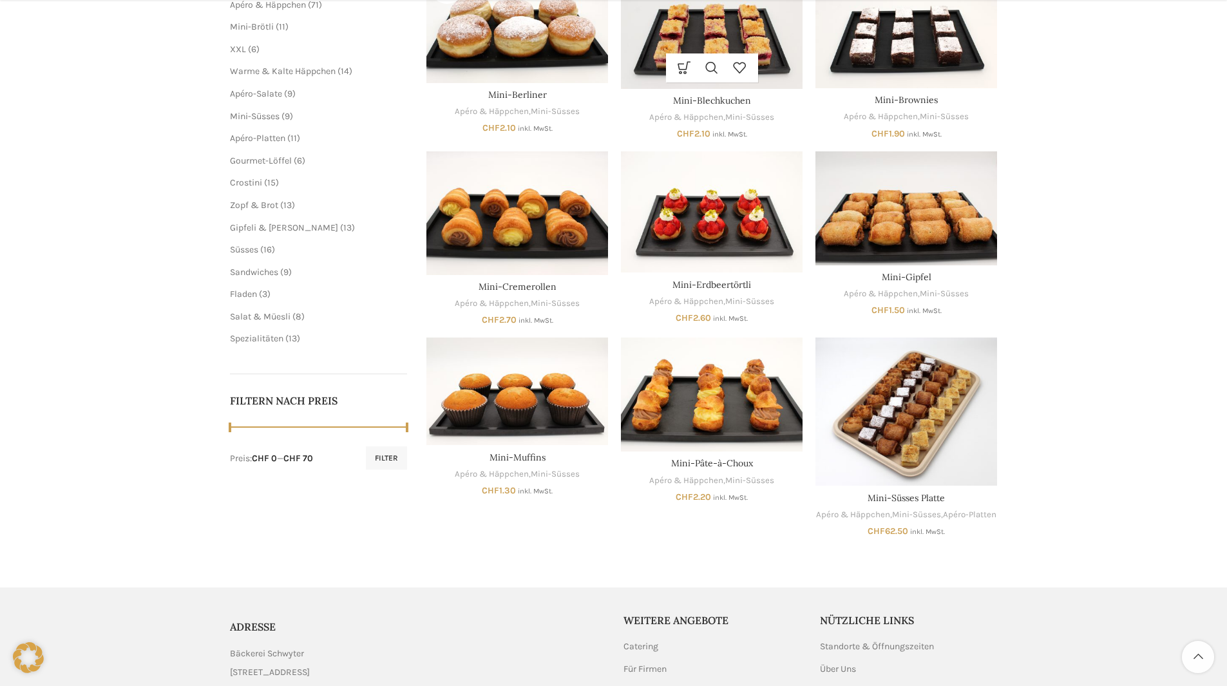
scroll to position [430, 0]
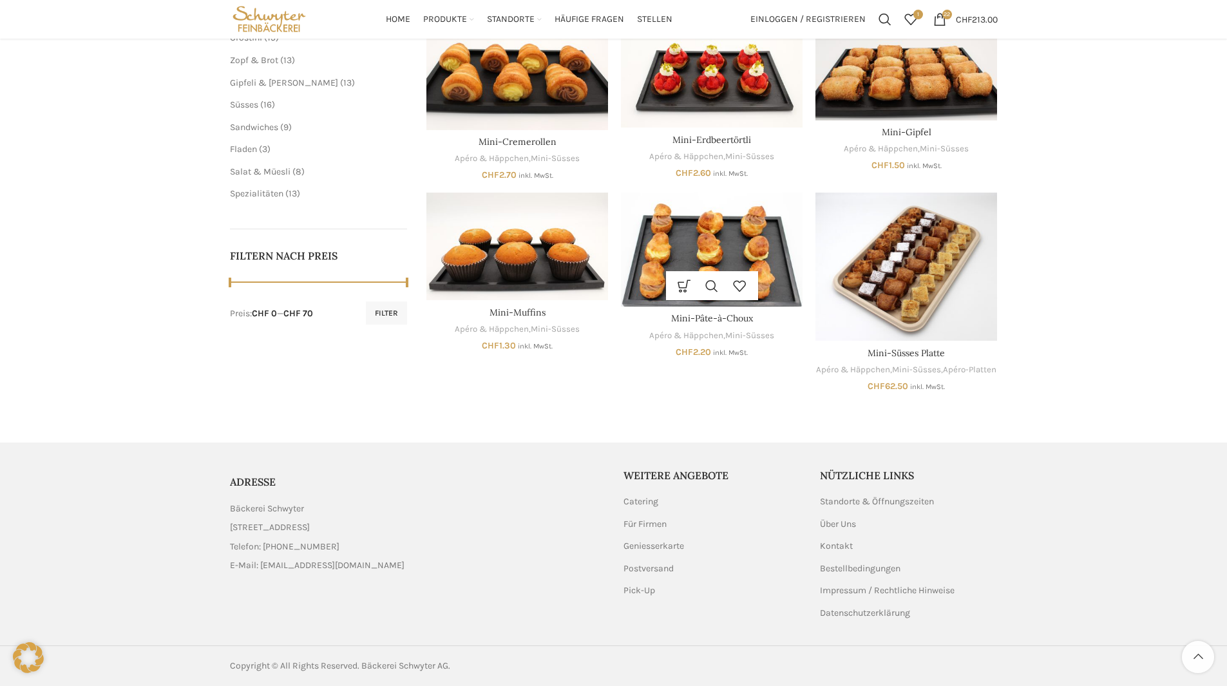
click at [759, 243] on img "Mini-Pâte-à-Choux" at bounding box center [712, 250] width 182 height 114
